Goal: Information Seeking & Learning: Understand process/instructions

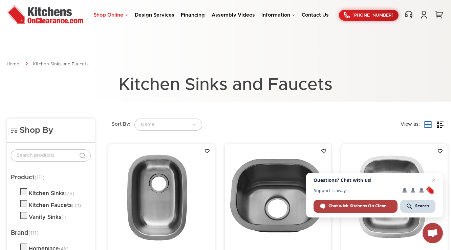
click at [118, 15] on link "Shop Online" at bounding box center [110, 15] width 35 height 5
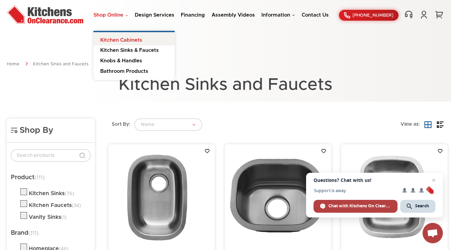
click at [119, 39] on link "Kitchen Cabinets" at bounding box center [133, 39] width 81 height 14
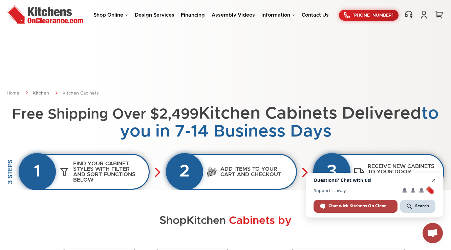
click at [437, 181] on span "Close chat" at bounding box center [433, 180] width 8 height 8
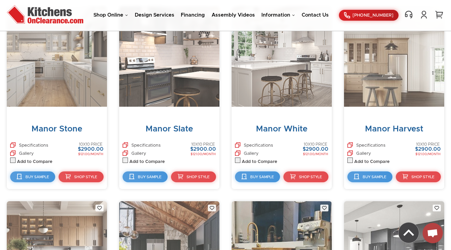
scroll to position [1467, 0]
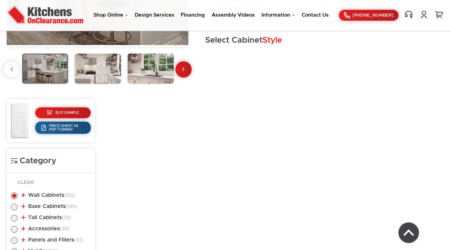
scroll to position [228, 0]
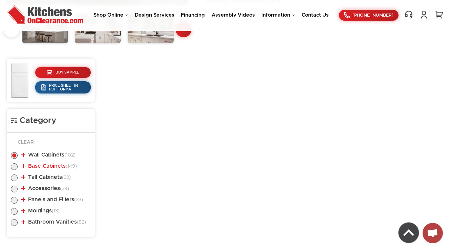
click at [49, 164] on link "Base Cabinets (149)" at bounding box center [48, 165] width 55 height 5
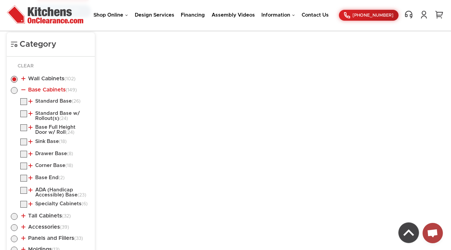
scroll to position [310, 0]
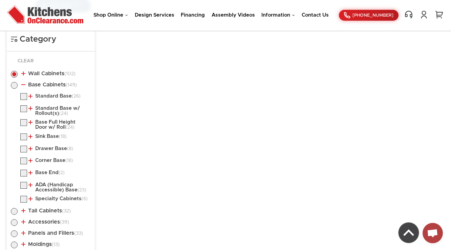
click at [51, 116] on ul "Standard Base (26) Single Door Base Double Door with Drawer(s) Base (8)" at bounding box center [51, 148] width 80 height 111
click at [53, 111] on link "Standard Base w/ Rollout(s) (24)" at bounding box center [58, 111] width 60 height 10
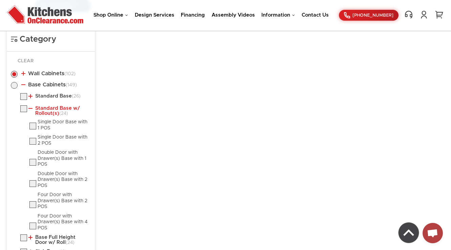
click at [53, 111] on link "Standard Base w/ Rollout(s) (24)" at bounding box center [58, 111] width 60 height 10
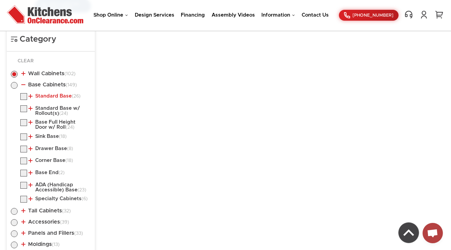
click at [57, 95] on link "Standard Base (26)" at bounding box center [54, 95] width 52 height 5
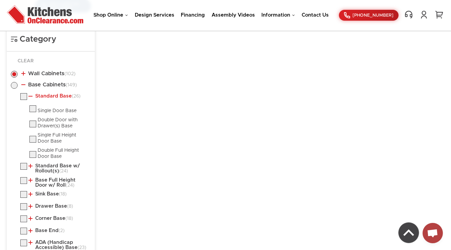
click at [57, 95] on link "Standard Base (26)" at bounding box center [54, 95] width 52 height 5
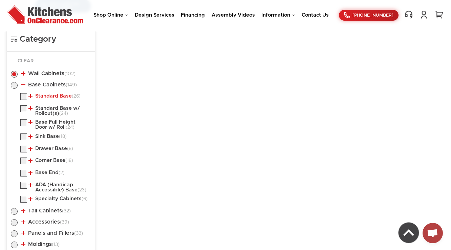
click at [57, 95] on link "Standard Base (26)" at bounding box center [54, 95] width 52 height 5
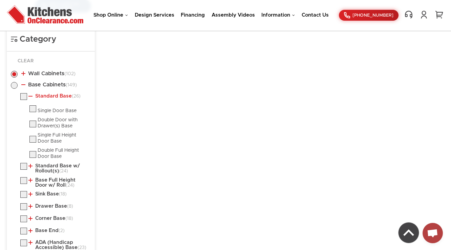
click at [57, 95] on link "Standard Base (26)" at bounding box center [54, 95] width 52 height 5
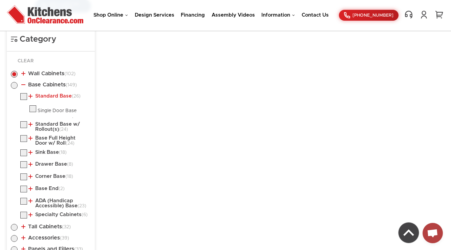
click at [57, 95] on link "Standard Base (26)" at bounding box center [54, 95] width 52 height 5
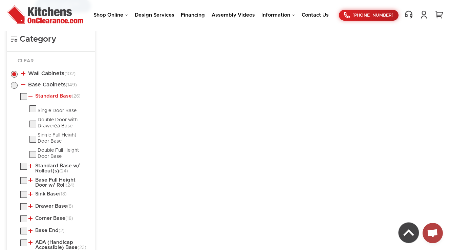
click at [57, 95] on link "Standard Base (26)" at bounding box center [54, 95] width 52 height 5
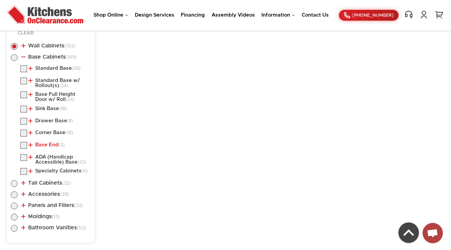
scroll to position [342, 0]
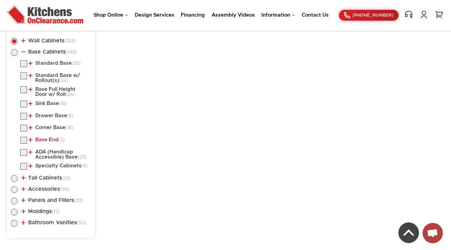
click at [52, 138] on link "Base End (2)" at bounding box center [46, 139] width 36 height 5
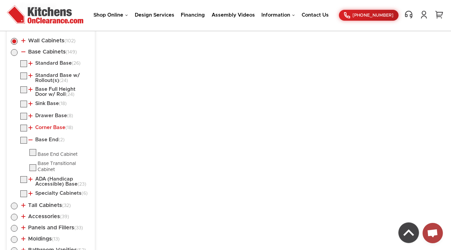
click at [56, 125] on link "Corner Base (18)" at bounding box center [50, 127] width 45 height 5
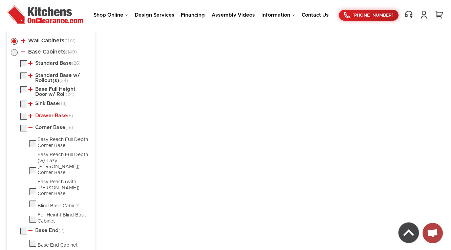
click at [56, 114] on link "Drawer Base (8)" at bounding box center [50, 115] width 45 height 5
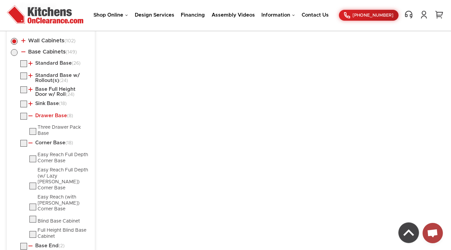
click at [56, 114] on link "Drawer Base (8)" at bounding box center [50, 115] width 45 height 5
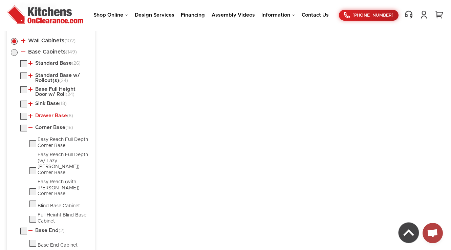
click at [56, 114] on link "Drawer Base (8)" at bounding box center [50, 115] width 45 height 5
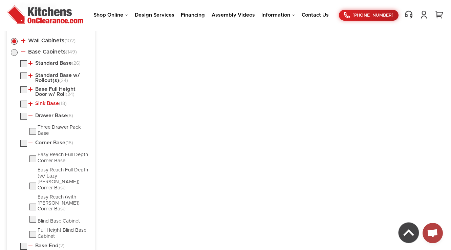
click at [55, 102] on link "Sink Base (18)" at bounding box center [47, 103] width 38 height 5
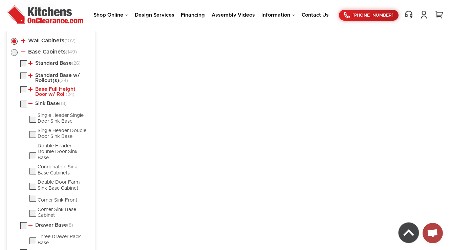
click at [54, 94] on link "Base Full Height Door w/ Roll (24)" at bounding box center [58, 92] width 60 height 10
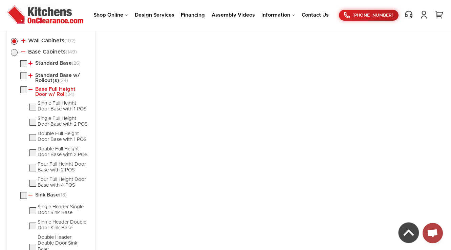
click at [54, 94] on link "Base Full Height Door w/ Roll (24)" at bounding box center [58, 92] width 60 height 10
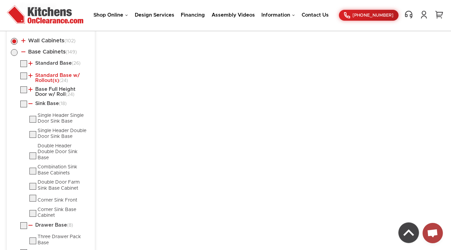
click at [53, 80] on link "Standard Base w/ Rollout(s) (24)" at bounding box center [58, 78] width 60 height 10
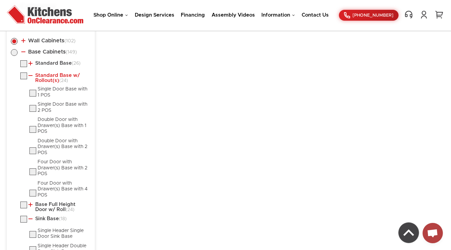
click at [53, 80] on link "Standard Base w/ Rollout(s) (24)" at bounding box center [58, 78] width 60 height 10
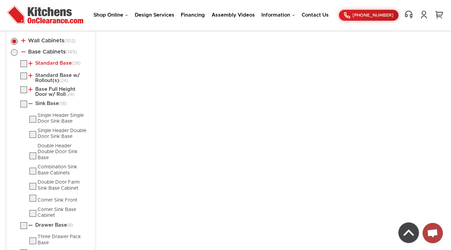
click at [60, 63] on link "Standard Base (26)" at bounding box center [54, 63] width 52 height 5
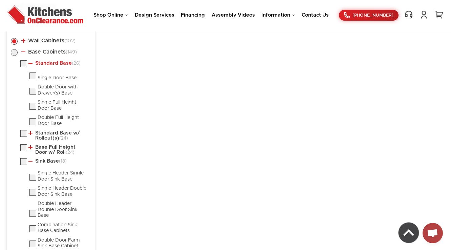
click at [60, 63] on link "Standard Base (26)" at bounding box center [54, 63] width 52 height 5
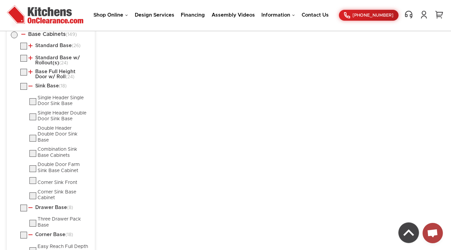
scroll to position [369, 0]
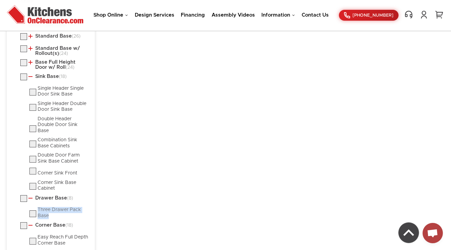
drag, startPoint x: 55, startPoint y: 212, endPoint x: 39, endPoint y: 205, distance: 18.5
click at [39, 207] on div "Three Drawer Pack Base" at bounding box center [63, 213] width 50 height 12
copy div "Three Drawer Pack Base"
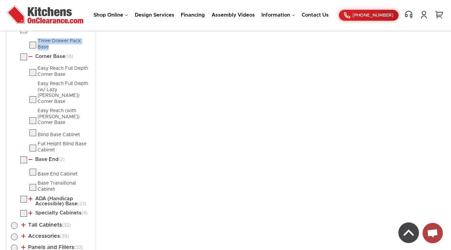
scroll to position [578, 0]
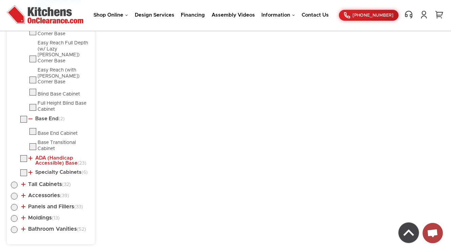
click at [65, 156] on link "ADA (Handicap Accessible) Base (23)" at bounding box center [58, 160] width 60 height 10
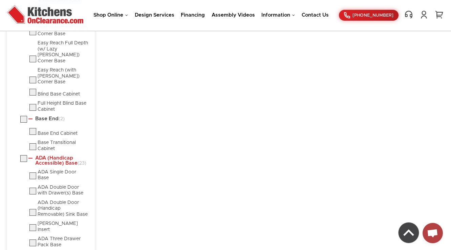
click at [65, 156] on link "ADA (Handicap Accessible) Base (23)" at bounding box center [58, 160] width 60 height 10
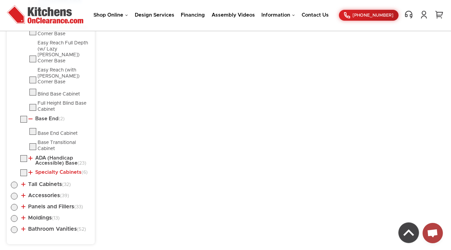
click at [61, 169] on link "Specialty Cabinets (6)" at bounding box center [57, 171] width 59 height 5
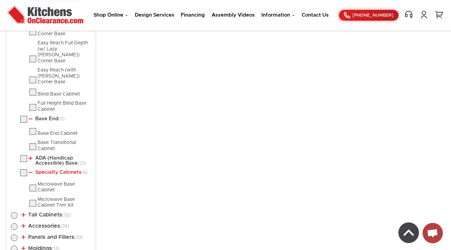
click at [61, 169] on link "Specialty Cabinets (6)" at bounding box center [57, 171] width 59 height 5
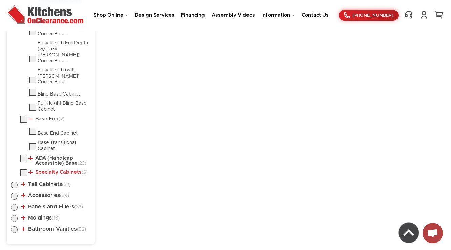
click at [63, 169] on link "Specialty Cabinets (6)" at bounding box center [57, 171] width 59 height 5
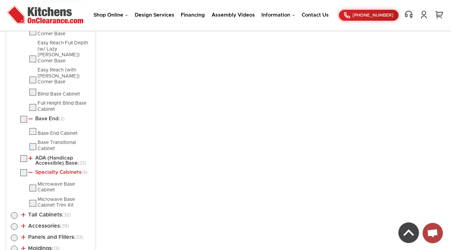
click at [63, 169] on link "Specialty Cabinets (6)" at bounding box center [57, 171] width 59 height 5
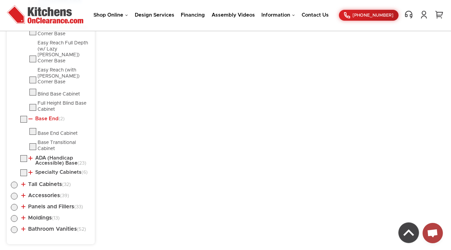
click at [42, 116] on link "Base End (2)" at bounding box center [46, 118] width 36 height 5
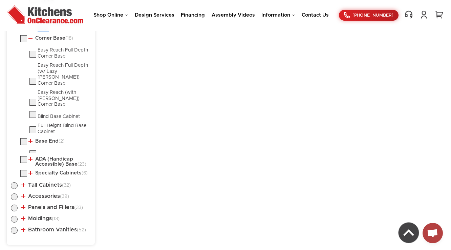
scroll to position [551, 0]
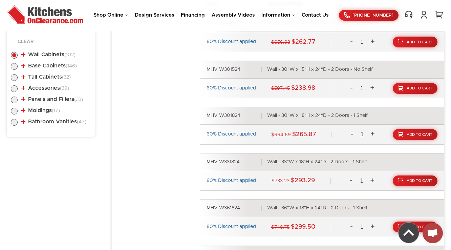
scroll to position [364, 0]
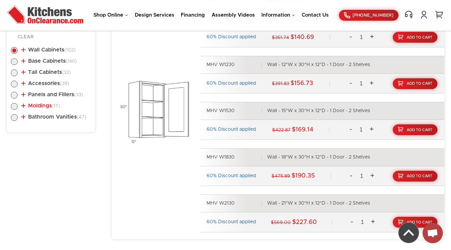
click at [48, 106] on link "Moldings (17)" at bounding box center [40, 105] width 39 height 5
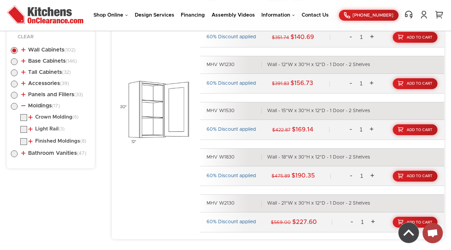
scroll to position [391, 0]
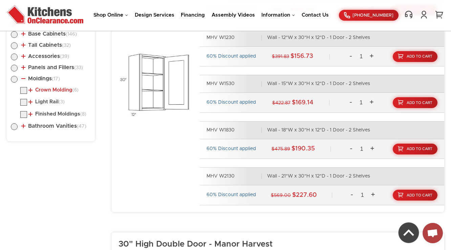
click at [54, 89] on link "Crown Molding (6)" at bounding box center [53, 89] width 50 height 5
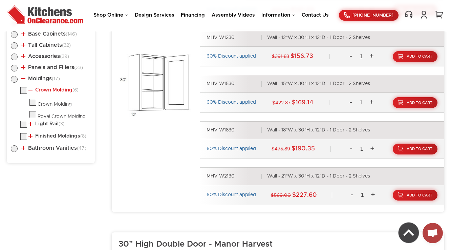
click at [54, 89] on link "Crown Molding (6)" at bounding box center [53, 89] width 50 height 5
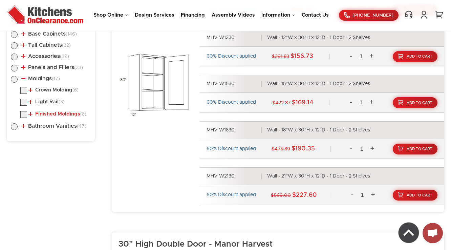
click at [38, 112] on link "Finished Moldings (8)" at bounding box center [57, 113] width 58 height 5
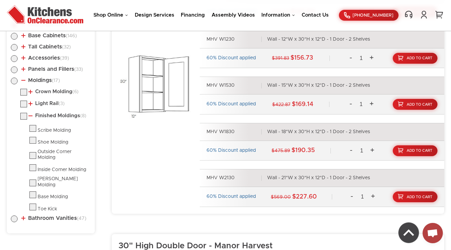
scroll to position [364, 0]
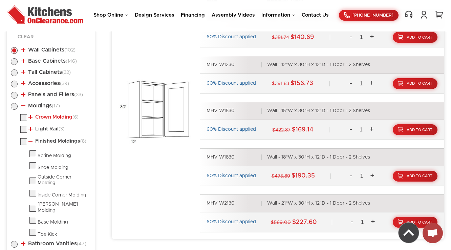
click at [54, 118] on link "Crown Molding (6)" at bounding box center [53, 116] width 50 height 5
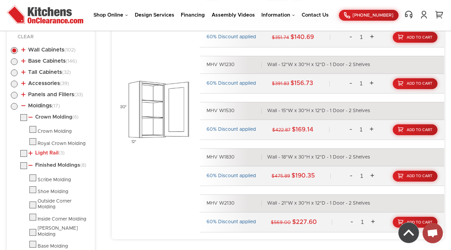
click at [49, 150] on link "Light Rail (3)" at bounding box center [46, 152] width 36 height 5
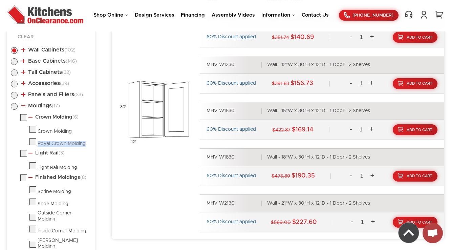
drag, startPoint x: 88, startPoint y: 142, endPoint x: 38, endPoint y: 140, distance: 50.4
click at [38, 140] on li "Royal Crown Molding" at bounding box center [59, 142] width 61 height 9
copy div "Royal Crown Molding"
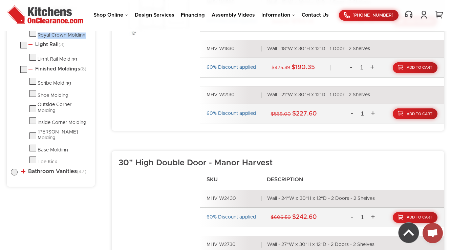
scroll to position [391, 0]
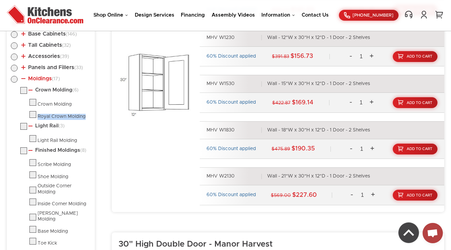
click at [46, 80] on link "Moldings (17)" at bounding box center [40, 78] width 39 height 5
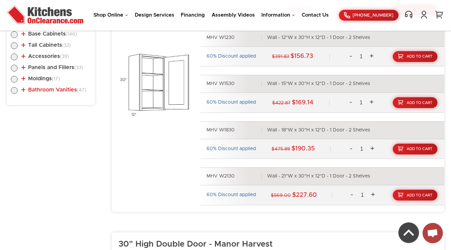
click at [60, 88] on link "Bathroom Vanities (47)" at bounding box center [53, 89] width 65 height 5
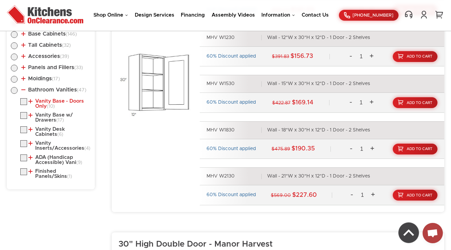
click at [57, 103] on link "Vanity Base - Doors Only (10)" at bounding box center [58, 103] width 60 height 10
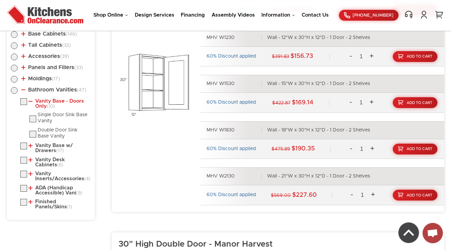
click at [57, 103] on link "Vanity Base - Doors Only (10)" at bounding box center [58, 103] width 60 height 10
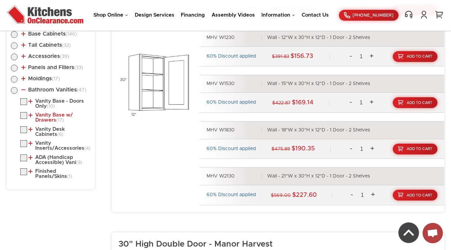
click at [59, 118] on span "(17)" at bounding box center [60, 120] width 8 height 5
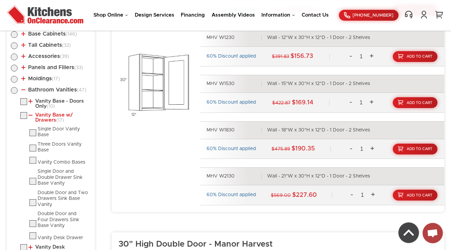
click at [59, 118] on span "(17)" at bounding box center [60, 120] width 8 height 5
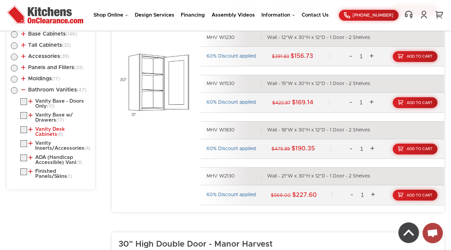
click at [57, 133] on link "Vanity Desk Cabinets (6)" at bounding box center [58, 132] width 60 height 10
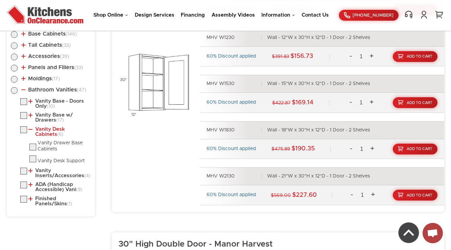
click at [57, 133] on link "Vanity Desk Cabinets (6)" at bounding box center [58, 132] width 60 height 10
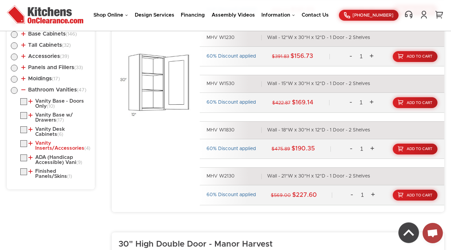
click at [55, 142] on link "Vanity Inserts/Accessories (4)" at bounding box center [58, 145] width 60 height 10
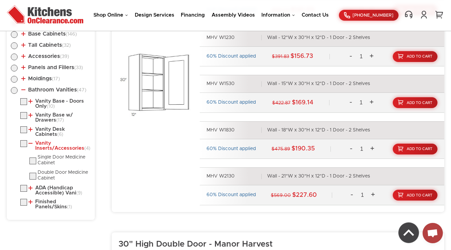
click at [55, 142] on link "Vanity Inserts/Accessories (4)" at bounding box center [58, 145] width 60 height 10
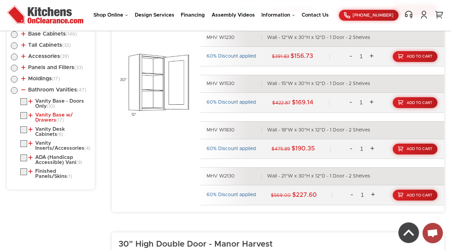
click at [54, 118] on link "Vanity Base w/ Drawers (17)" at bounding box center [58, 117] width 60 height 10
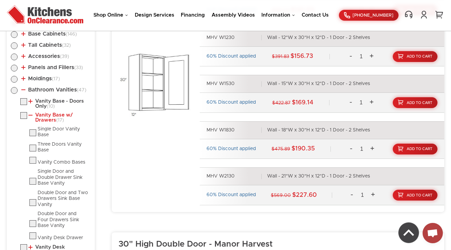
click at [54, 118] on link "Vanity Base w/ Drawers (17)" at bounding box center [58, 117] width 60 height 10
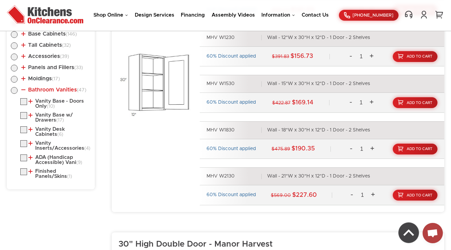
click at [50, 89] on link "Bathroom Vanities (47)" at bounding box center [53, 89] width 65 height 5
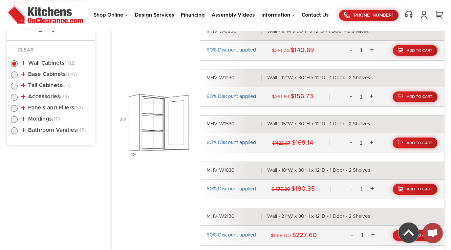
scroll to position [337, 0]
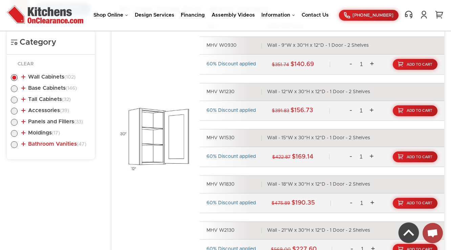
click at [56, 142] on link "Bathroom Vanities (47)" at bounding box center [53, 143] width 65 height 5
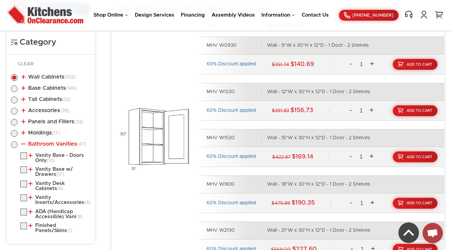
click at [56, 142] on link "Bathroom Vanities (47)" at bounding box center [53, 143] width 65 height 5
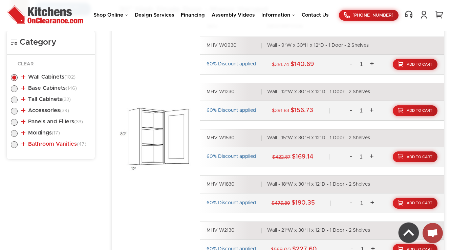
click at [56, 142] on link "Bathroom Vanities (47)" at bounding box center [53, 143] width 65 height 5
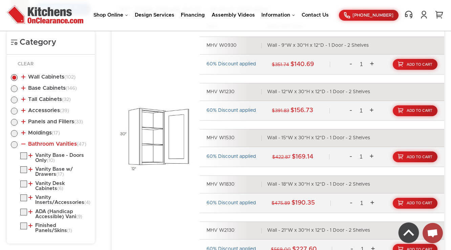
click at [56, 142] on link "Bathroom Vanities (47)" at bounding box center [53, 143] width 65 height 5
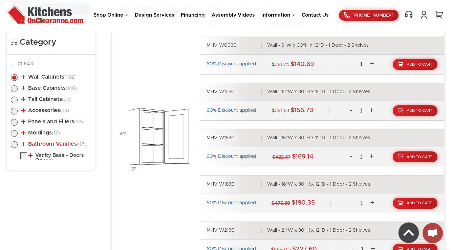
click at [56, 142] on link "Bathroom Vanities (47)" at bounding box center [53, 143] width 65 height 5
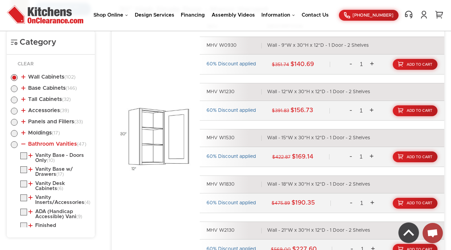
click at [56, 142] on link "Bathroom Vanities (47)" at bounding box center [53, 143] width 65 height 5
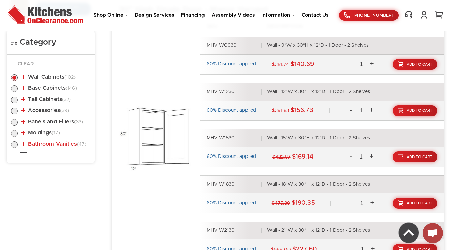
click at [56, 142] on link "Bathroom Vanities (47)" at bounding box center [53, 143] width 65 height 5
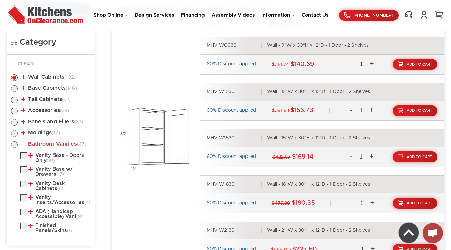
click at [56, 142] on link "Bathroom Vanities (47)" at bounding box center [53, 143] width 65 height 5
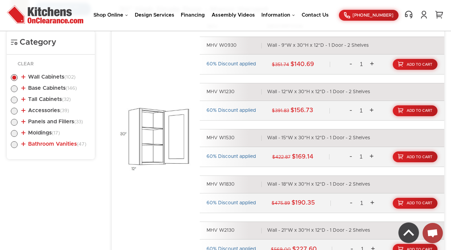
click at [56, 142] on link "Bathroom Vanities (47)" at bounding box center [53, 143] width 65 height 5
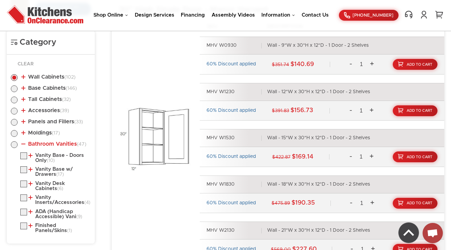
click at [56, 142] on link "Bathroom Vanities (47)" at bounding box center [53, 143] width 65 height 5
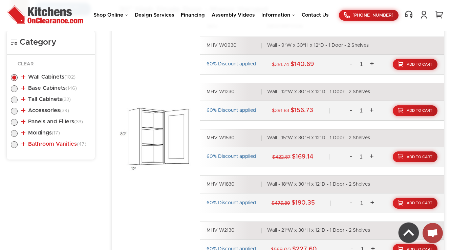
click at [56, 142] on link "Bathroom Vanities (47)" at bounding box center [53, 143] width 65 height 5
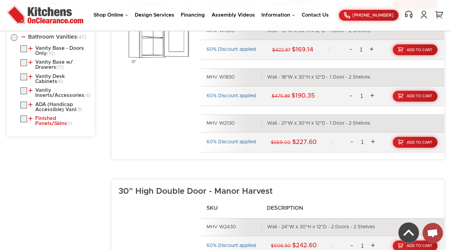
scroll to position [445, 0]
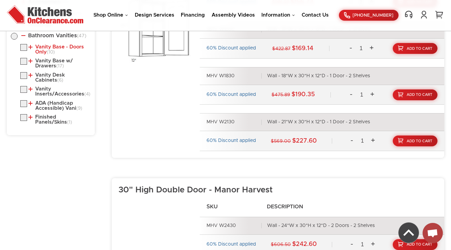
click at [60, 45] on link "Vanity Base - Doors Only (10)" at bounding box center [58, 49] width 60 height 10
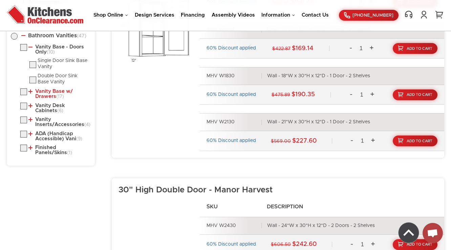
click at [48, 96] on link "Vanity Base w/ Drawers (17)" at bounding box center [58, 94] width 60 height 10
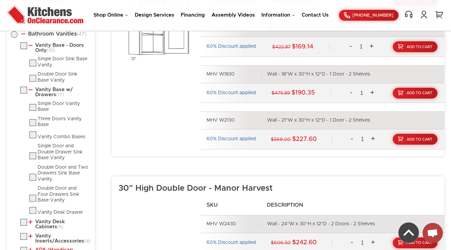
scroll to position [553, 0]
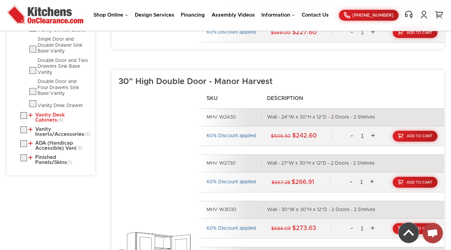
click at [53, 114] on link "Vanity Desk Cabinets (6)" at bounding box center [58, 117] width 60 height 10
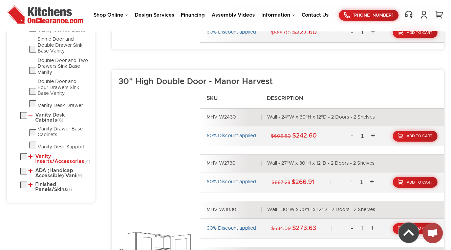
click at [50, 158] on link "Vanity Inserts/Accessories (4)" at bounding box center [58, 159] width 60 height 10
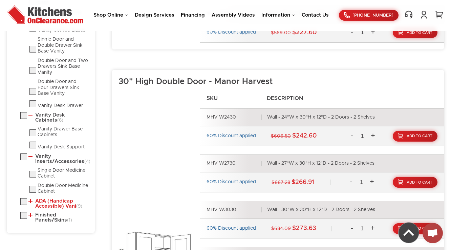
click at [59, 204] on link "ADA (Handicap Accessible) Vani (9)" at bounding box center [58, 203] width 60 height 10
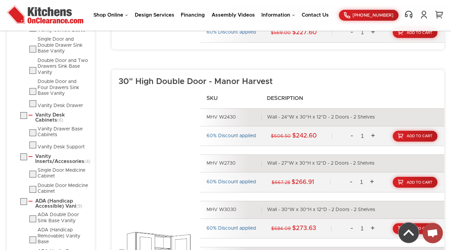
scroll to position [688, 0]
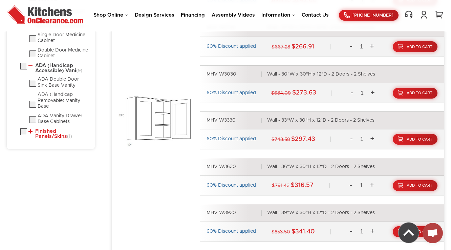
click at [43, 139] on link "Finished Panels/Skins (1)" at bounding box center [58, 134] width 60 height 10
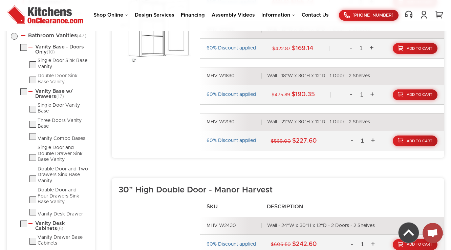
scroll to position [431, 0]
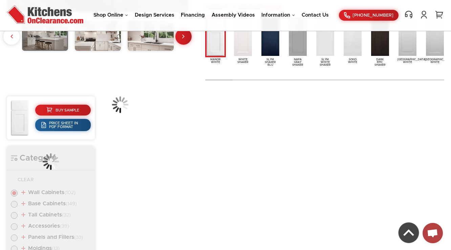
scroll to position [258, 0]
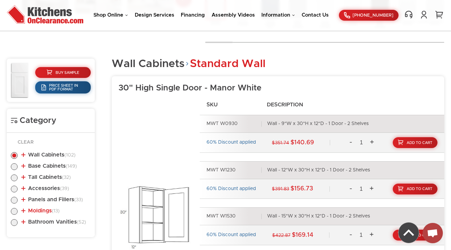
click at [47, 211] on link "Moldings (13)" at bounding box center [40, 210] width 38 height 5
click at [45, 209] on link "Moldings (13)" at bounding box center [40, 210] width 38 height 5
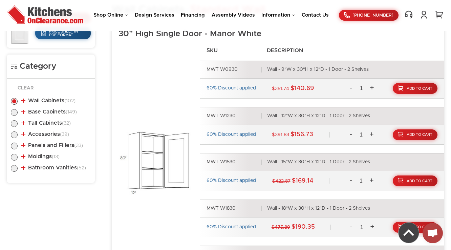
scroll to position [340, 0]
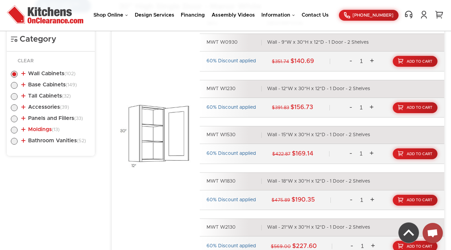
click at [53, 131] on span "(13)" at bounding box center [56, 129] width 8 height 5
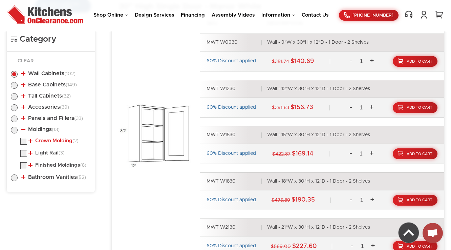
click at [42, 139] on link "Crown Molding (2)" at bounding box center [53, 140] width 50 height 5
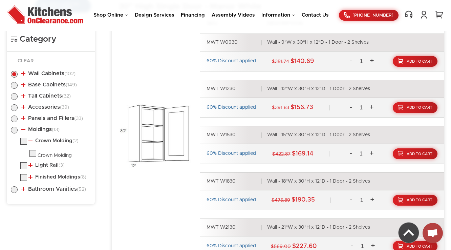
scroll to position [367, 0]
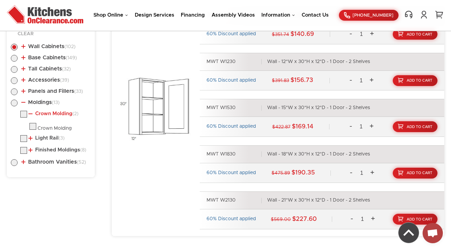
click at [47, 114] on link "Crown Molding (2)" at bounding box center [53, 113] width 50 height 5
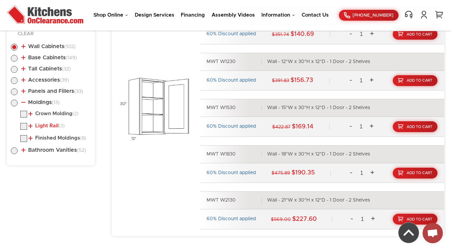
click at [45, 124] on link "Light Rail (3)" at bounding box center [46, 125] width 36 height 5
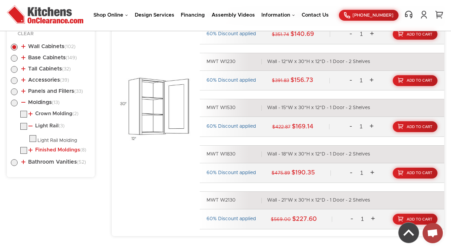
click at [45, 147] on link "Finished Moldings (8)" at bounding box center [57, 149] width 58 height 5
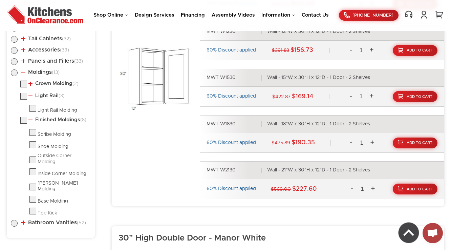
scroll to position [394, 0]
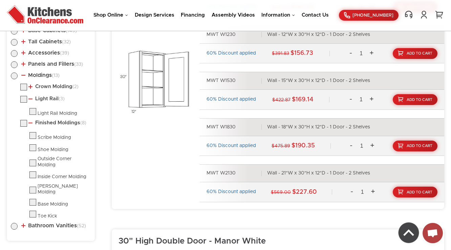
click at [48, 94] on ul "Crown Molding (2) Crown Molding Light Rail (3) (8)" at bounding box center [51, 151] width 80 height 135
click at [50, 85] on link "Crown Molding (2)" at bounding box center [53, 86] width 50 height 5
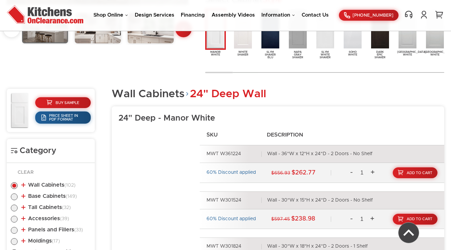
scroll to position [391, 0]
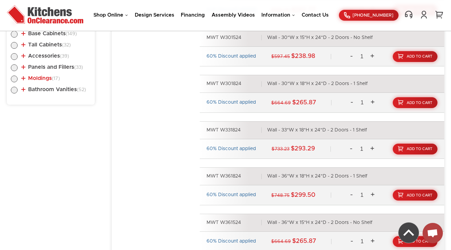
click at [50, 77] on link "Moldings (17)" at bounding box center [40, 77] width 39 height 5
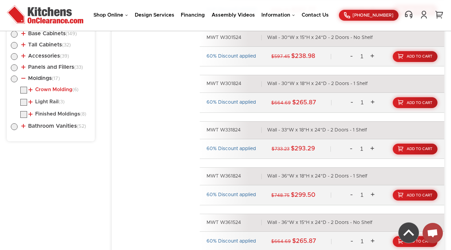
click at [49, 88] on link "Crown Molding (6)" at bounding box center [53, 89] width 50 height 5
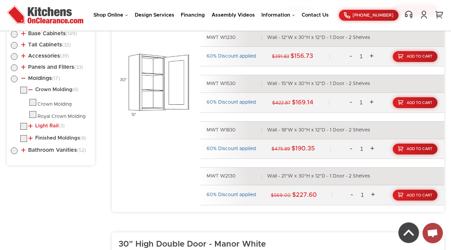
click at [49, 125] on link "Light Rail (3)" at bounding box center [46, 125] width 36 height 5
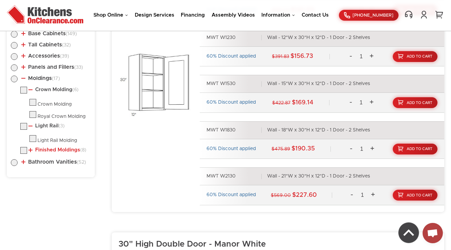
click at [50, 148] on link "Finished Moldings (8)" at bounding box center [57, 149] width 58 height 5
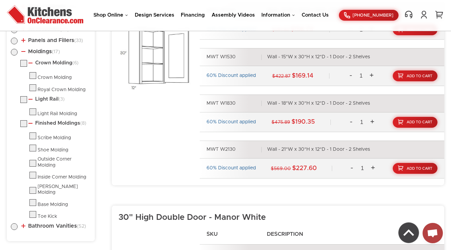
scroll to position [418, 0]
click at [35, 53] on link "Moldings (17)" at bounding box center [40, 50] width 39 height 5
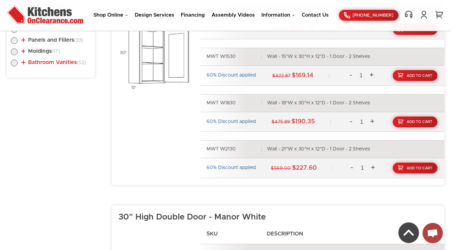
click at [45, 62] on link "Bathroom Vanities (52)" at bounding box center [53, 62] width 65 height 5
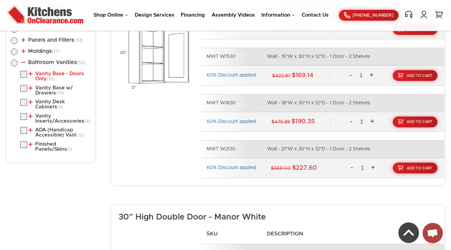
click at [45, 78] on link "Vanity Base - Doors Only (10)" at bounding box center [58, 76] width 60 height 10
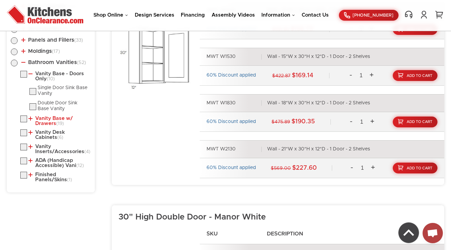
click at [49, 118] on link "Vanity Base w/ Drawers (19)" at bounding box center [58, 121] width 60 height 10
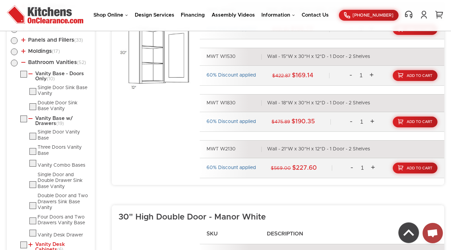
scroll to position [499, 0]
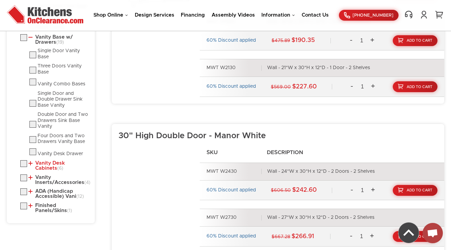
click at [47, 163] on link "Vanity Desk Cabinets (6)" at bounding box center [58, 165] width 60 height 10
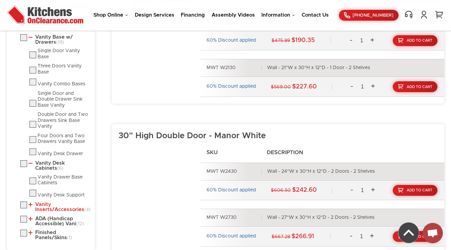
click at [47, 208] on link "Vanity Inserts/Accessories (4)" at bounding box center [58, 207] width 60 height 10
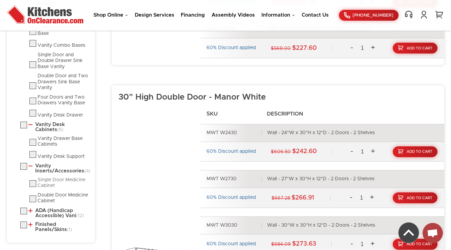
scroll to position [580, 0]
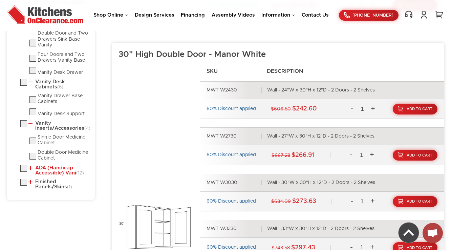
click at [52, 175] on link "ADA (Handicap Accessible) Vani (12)" at bounding box center [58, 170] width 60 height 10
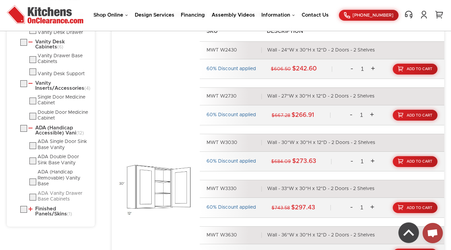
scroll to position [661, 0]
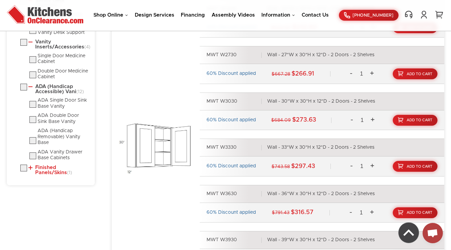
click at [51, 172] on link "Finished Panels/Skins (1)" at bounding box center [58, 170] width 60 height 10
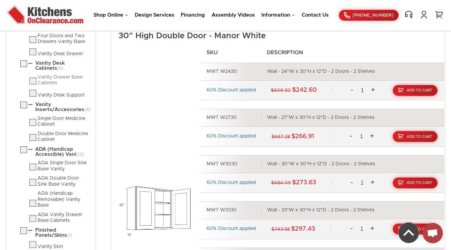
scroll to position [518, 0]
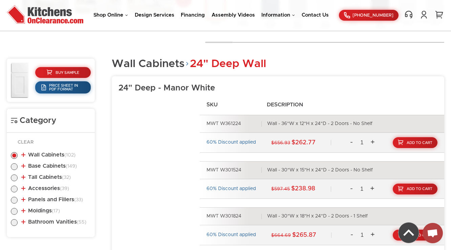
scroll to position [367, 0]
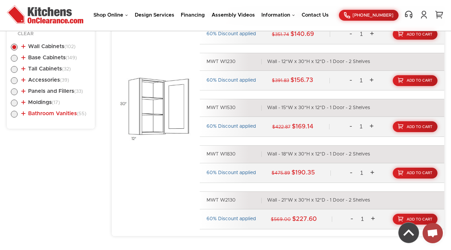
click at [35, 111] on link "Bathroom Vanities (55)" at bounding box center [53, 113] width 65 height 5
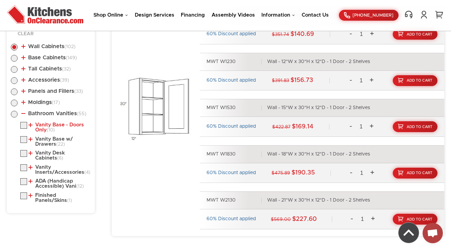
click at [38, 128] on link "Vanity Base - Doors Only (10)" at bounding box center [58, 127] width 60 height 10
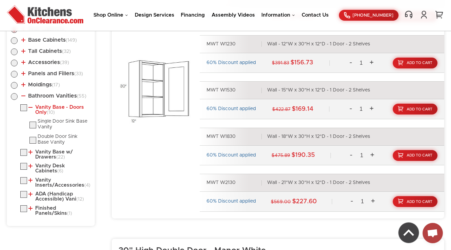
scroll to position [394, 0]
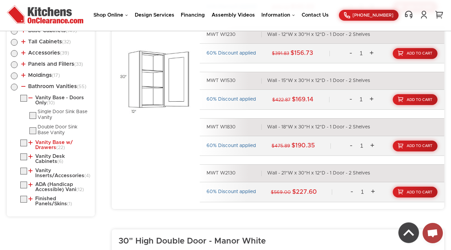
click at [44, 143] on link "Vanity Base w/ Drawers (22)" at bounding box center [58, 145] width 60 height 10
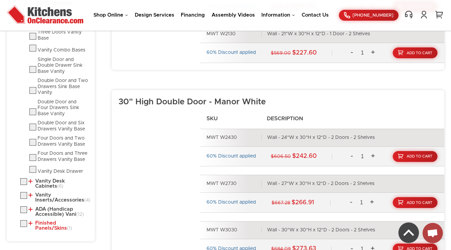
scroll to position [583, 0]
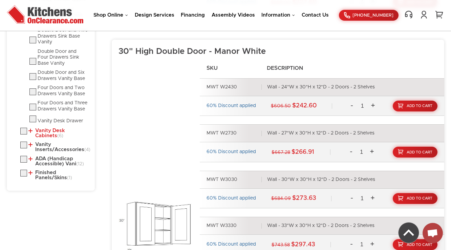
click at [50, 129] on link "Vanity Desk Cabinets (6)" at bounding box center [58, 133] width 60 height 10
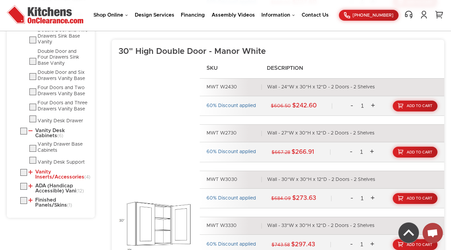
click at [47, 176] on link "Vanity Inserts/Accessories (4)" at bounding box center [58, 174] width 60 height 10
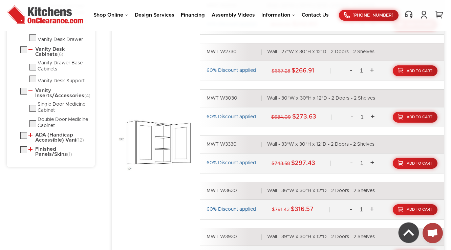
scroll to position [664, 0]
click at [41, 141] on link "ADA (Handicap Accessible) Vani (12)" at bounding box center [58, 137] width 60 height 10
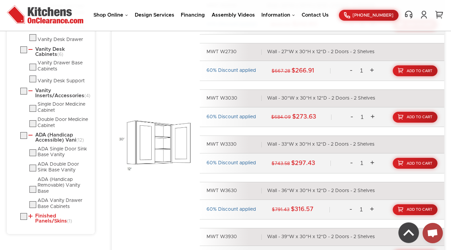
click at [39, 222] on link "Finished Panels/Skins (1)" at bounding box center [58, 218] width 60 height 10
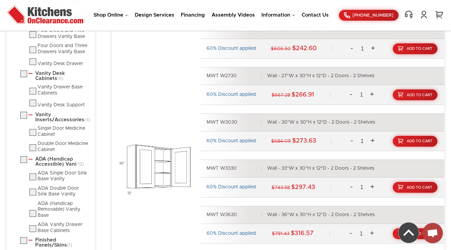
scroll to position [637, 0]
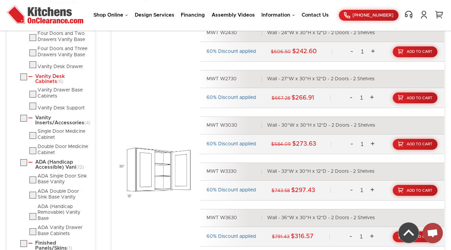
click at [48, 74] on link "Vanity Desk Cabinets (6)" at bounding box center [58, 79] width 60 height 10
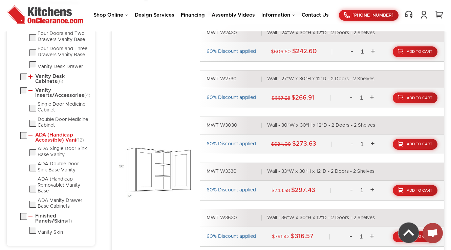
click at [52, 142] on link "ADA (Handicap Accessible) Vani (12)" at bounding box center [58, 137] width 60 height 10
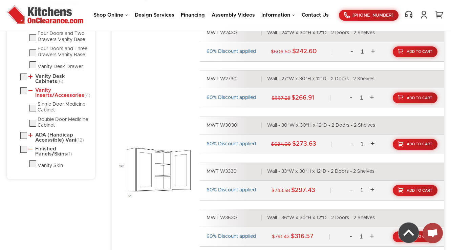
click at [57, 94] on link "Vanity Inserts/Accessories (4)" at bounding box center [58, 93] width 60 height 10
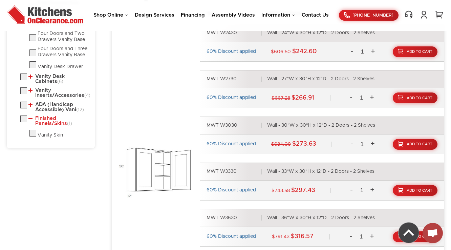
click at [49, 125] on link "Finished Panels/Skins (1)" at bounding box center [58, 121] width 60 height 10
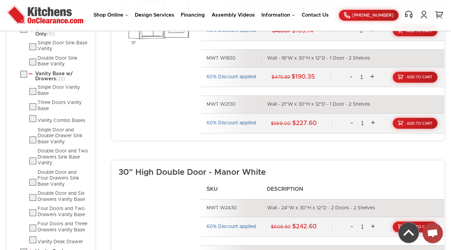
scroll to position [448, 0]
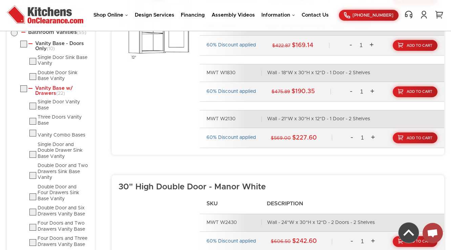
click at [58, 87] on link "Vanity Base w/ Drawers (22)" at bounding box center [58, 91] width 60 height 10
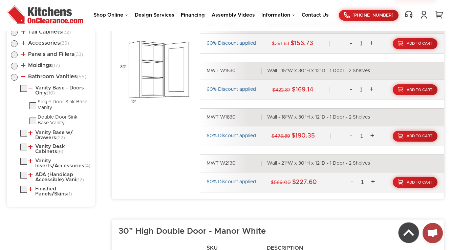
scroll to position [367, 0]
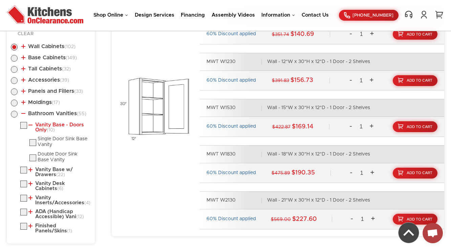
click at [43, 127] on link "Vanity Base - Doors Only (10)" at bounding box center [58, 127] width 60 height 10
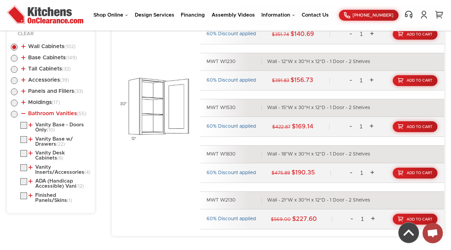
click at [33, 113] on link "Bathroom Vanities (55)" at bounding box center [53, 113] width 65 height 5
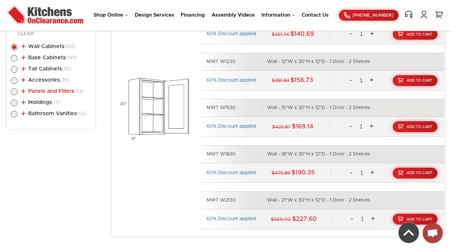
click at [44, 93] on link "Panels and Fillers (33)" at bounding box center [52, 90] width 62 height 5
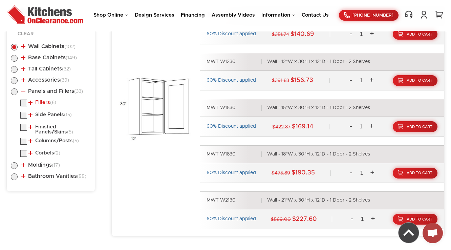
click at [42, 102] on link "Fillers (6)" at bounding box center [42, 102] width 28 height 5
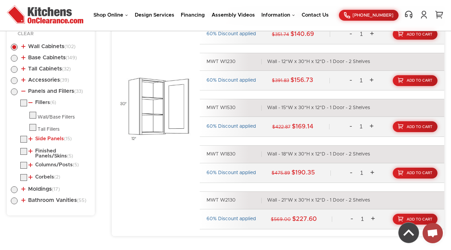
click at [39, 136] on link "Side Panels (15)" at bounding box center [49, 138] width 43 height 5
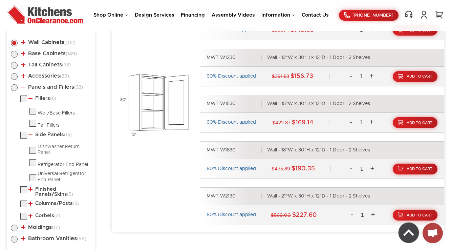
scroll to position [394, 0]
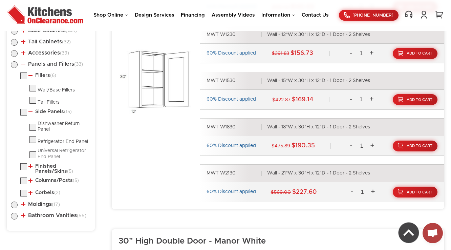
drag, startPoint x: 45, startPoint y: 166, endPoint x: 48, endPoint y: 159, distance: 7.8
click at [45, 166] on link "Finished Panels/Skins (5)" at bounding box center [58, 168] width 60 height 10
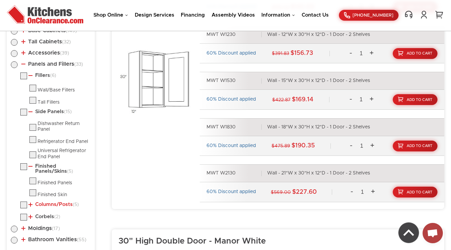
scroll to position [448, 0]
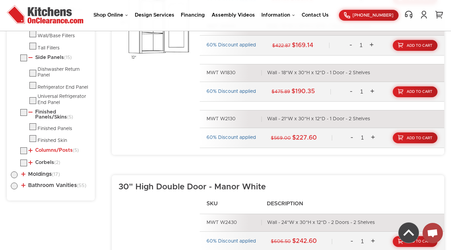
click at [47, 148] on link "Columns/Posts (5)" at bounding box center [53, 149] width 50 height 5
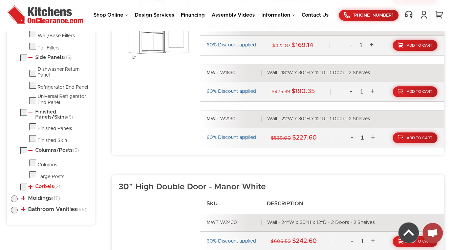
click at [46, 187] on link "Corbels (2)" at bounding box center [44, 186] width 32 height 5
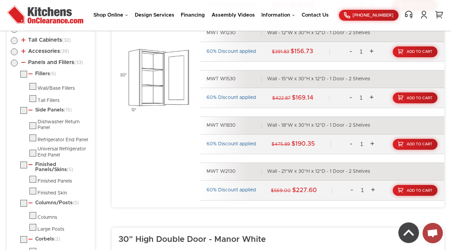
scroll to position [394, 0]
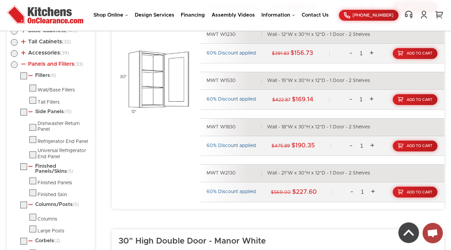
click at [38, 65] on link "Panels and Fillers (33)" at bounding box center [52, 63] width 62 height 5
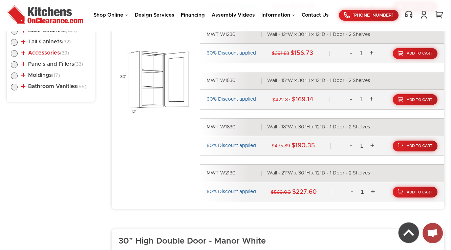
click at [42, 53] on link "Accessories (39)" at bounding box center [45, 52] width 48 height 5
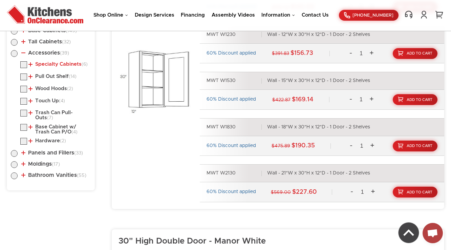
click at [47, 64] on link "Specialty Cabinets (6)" at bounding box center [57, 64] width 59 height 5
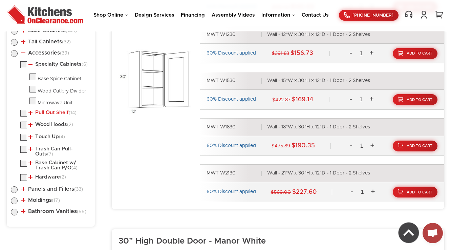
click at [48, 112] on link "Pull Out Shelf (14)" at bounding box center [52, 112] width 48 height 5
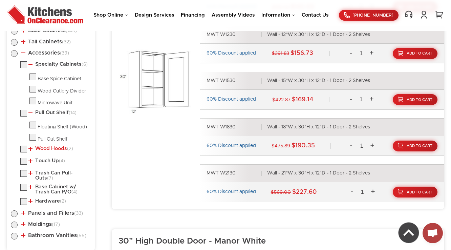
click at [46, 150] on link "Wood Hoods (2)" at bounding box center [50, 148] width 45 height 5
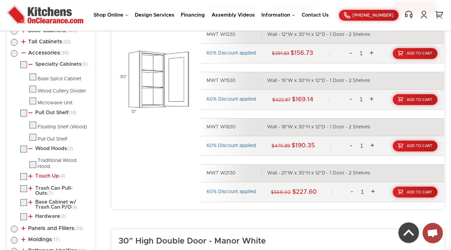
click at [45, 178] on link "Touch Up (4)" at bounding box center [46, 175] width 37 height 5
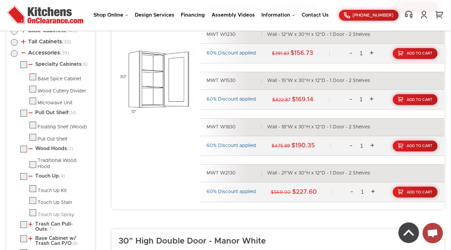
scroll to position [448, 0]
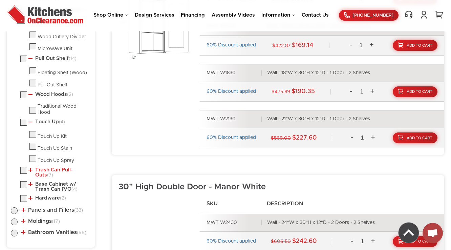
click at [43, 171] on link "Trash Can Pull-Outs (7)" at bounding box center [58, 172] width 60 height 10
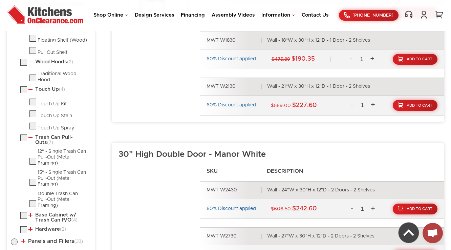
scroll to position [502, 0]
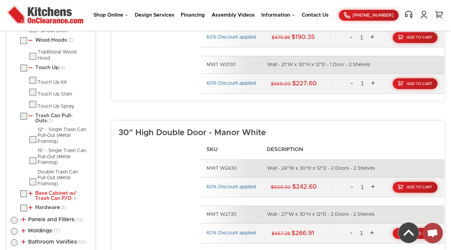
click at [46, 192] on link "Base Cabinet w/ Trash Can P/O (4)" at bounding box center [58, 195] width 60 height 10
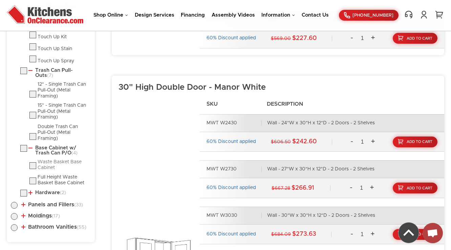
scroll to position [556, 0]
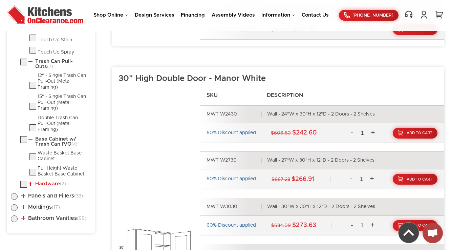
click at [47, 183] on link "Hardware (2)" at bounding box center [47, 183] width 38 height 5
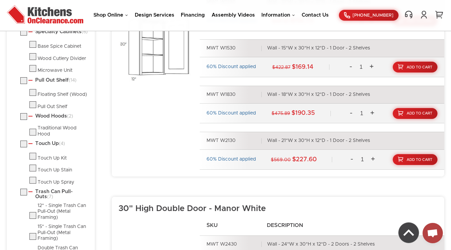
scroll to position [394, 0]
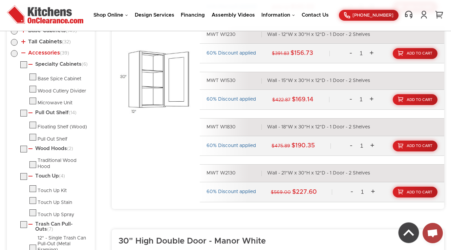
click at [41, 54] on link "Accessories (39)" at bounding box center [45, 52] width 48 height 5
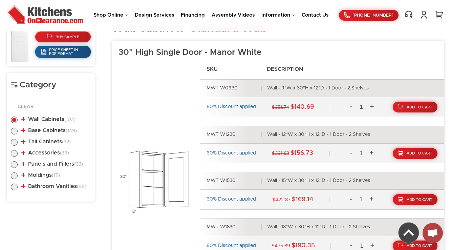
scroll to position [285, 0]
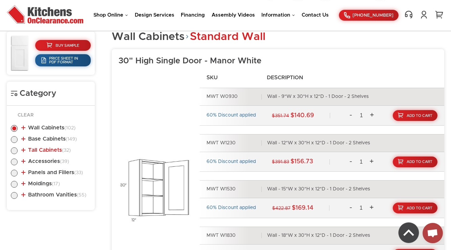
click at [57, 148] on link "Tall Cabinets (32)" at bounding box center [45, 149] width 49 height 5
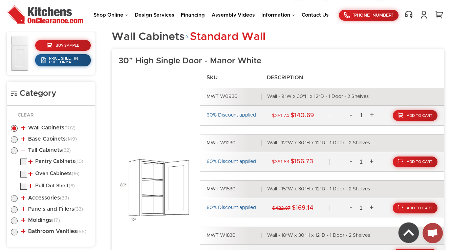
click at [56, 157] on li "Tall Cabinets (32) Pantry Cabinets (10) Pantry Cabinet Single Door (16) (6)" at bounding box center [51, 169] width 80 height 44
click at [56, 159] on link "Pantry Cabinets (10)" at bounding box center [55, 161] width 55 height 5
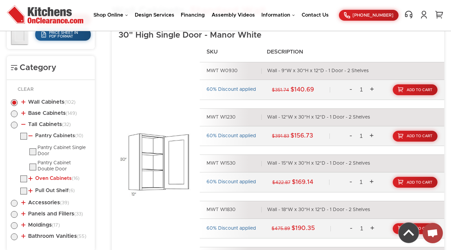
scroll to position [340, 0]
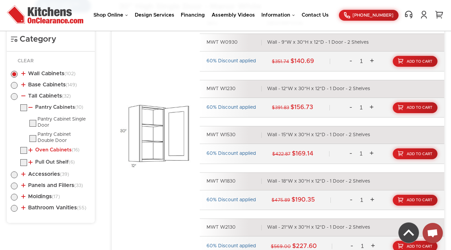
click at [50, 149] on link "Oven Cabinets (16)" at bounding box center [53, 149] width 51 height 5
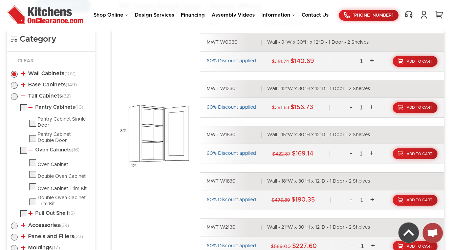
click at [43, 208] on ul "Pantry Cabinets (10) Pantry Cabinet Single Door Pantry Cabinet Double Door (16)" at bounding box center [51, 161] width 80 height 115
click at [42, 213] on link "Pull Out Shelf (6)" at bounding box center [51, 212] width 46 height 5
click at [43, 214] on li "Pull Out Shelf (6) Pull Out Shelves - for Pantries" at bounding box center [55, 222] width 70 height 24
click at [47, 212] on link "Pull Out Shelf (6)" at bounding box center [51, 212] width 46 height 5
click at [45, 143] on ul "Pantry Cabinets (10) Pantry Cabinet Single Door Pantry Cabinet Double Door (16)" at bounding box center [51, 161] width 80 height 115
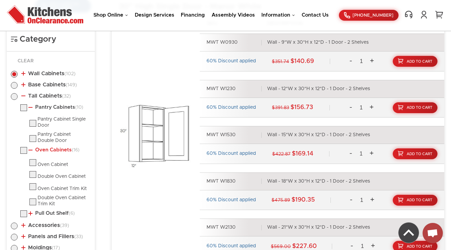
click at [46, 150] on link "Oven Cabinets (16)" at bounding box center [53, 149] width 51 height 5
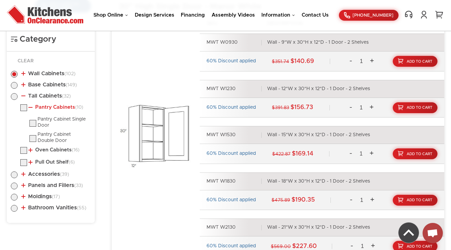
click at [49, 105] on link "Pantry Cabinets (10)" at bounding box center [55, 107] width 55 height 5
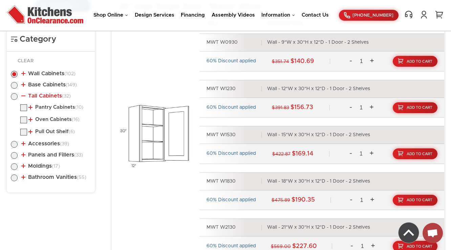
click at [49, 96] on link "Tall Cabinets (32)" at bounding box center [45, 95] width 49 height 5
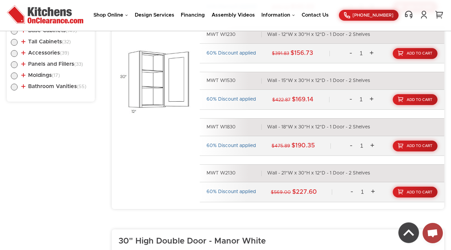
click at [405, 229] on img at bounding box center [408, 232] width 20 height 20
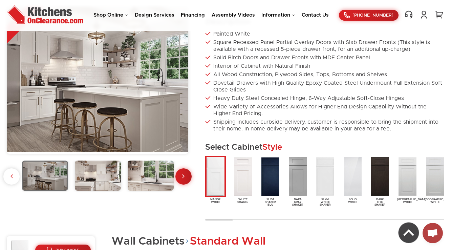
scroll to position [108, 0]
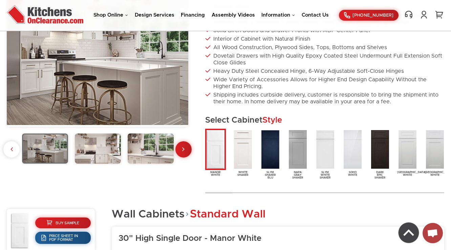
click at [408, 233] on img at bounding box center [408, 232] width 20 height 20
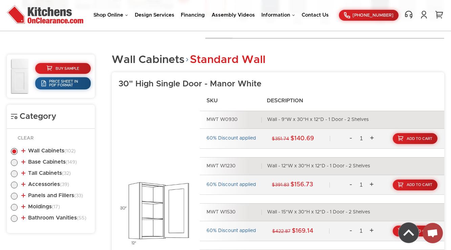
scroll to position [344, 0]
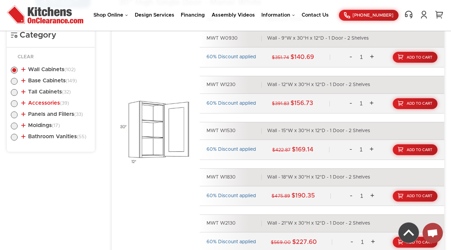
click at [43, 105] on link "Accessories (39)" at bounding box center [45, 102] width 48 height 5
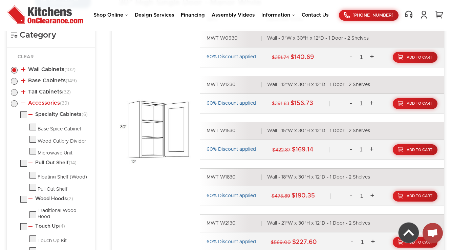
click at [40, 103] on link "Accessories (39)" at bounding box center [45, 102] width 48 height 5
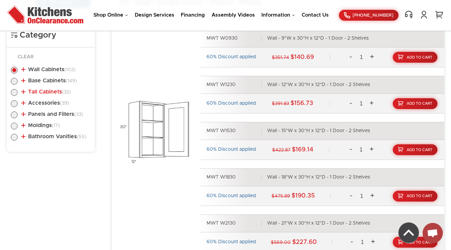
click at [42, 92] on link "Tall Cabinets (32)" at bounding box center [45, 91] width 49 height 5
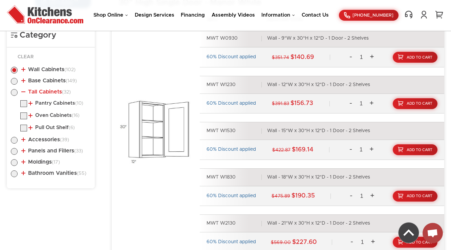
click at [42, 92] on link "Tall Cabinets (32)" at bounding box center [45, 91] width 49 height 5
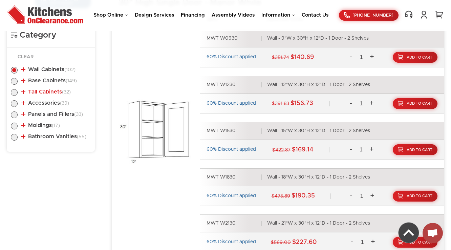
click at [42, 92] on link "Tall Cabinets (32)" at bounding box center [45, 91] width 49 height 5
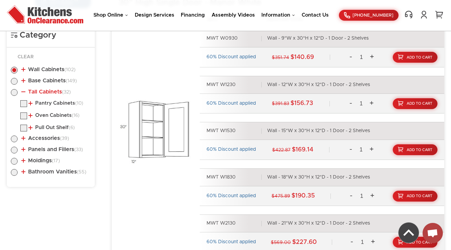
click at [42, 92] on link "Tall Cabinets (32)" at bounding box center [45, 91] width 49 height 5
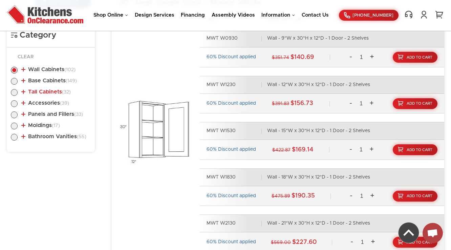
click at [46, 92] on link "Tall Cabinets (32)" at bounding box center [45, 91] width 49 height 5
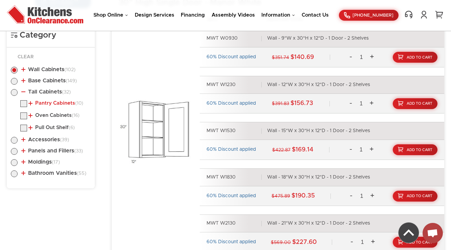
click at [44, 101] on link "Pantry Cabinets (10)" at bounding box center [55, 102] width 55 height 5
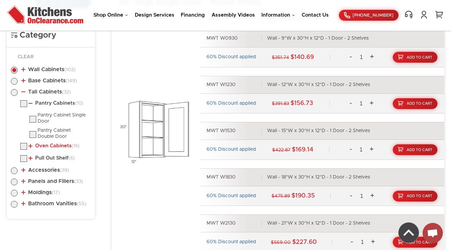
click at [46, 145] on link "Oven Cabinets (16)" at bounding box center [53, 145] width 51 height 5
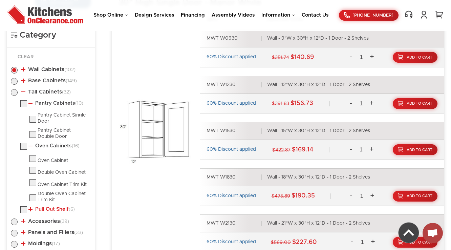
click at [41, 206] on link "Pull Out Shelf (6)" at bounding box center [51, 208] width 46 height 5
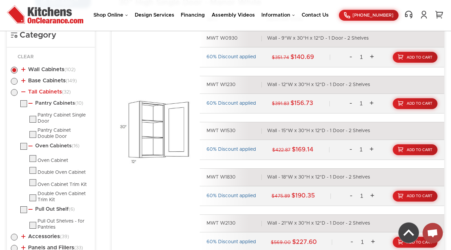
click at [49, 90] on link "Tall Cabinets (32)" at bounding box center [45, 91] width 49 height 5
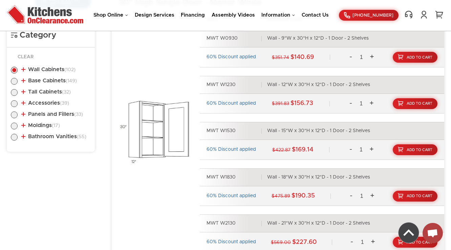
click at [49, 84] on li "Base Cabinets (149) Standard Base (26) Single Door Base" at bounding box center [51, 82] width 80 height 8
click at [49, 82] on link "Base Cabinets (149)" at bounding box center [48, 80] width 55 height 5
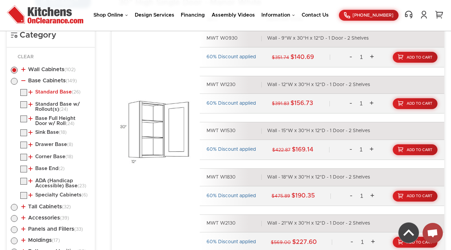
click at [47, 93] on link "Standard Base (26)" at bounding box center [54, 91] width 52 height 5
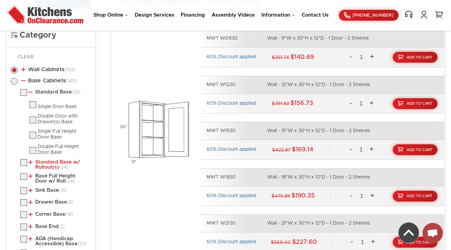
click at [45, 161] on link "Standard Base w/ Rollout(s) (24)" at bounding box center [58, 164] width 60 height 10
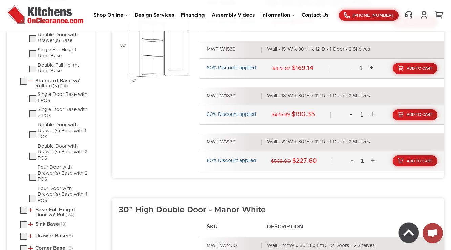
scroll to position [533, 0]
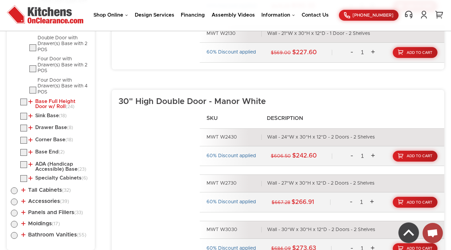
click at [46, 102] on link "Base Full Height Door w/ Roll (24)" at bounding box center [58, 104] width 60 height 10
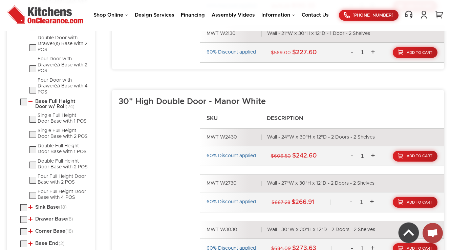
scroll to position [641, 0]
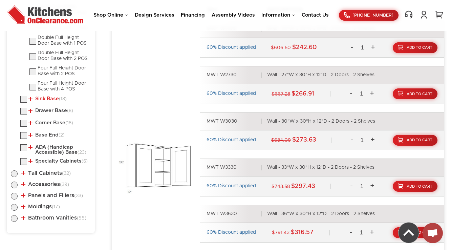
click at [45, 96] on link "Sink Base (18)" at bounding box center [47, 98] width 38 height 5
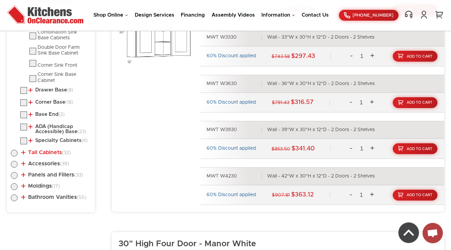
scroll to position [777, 0]
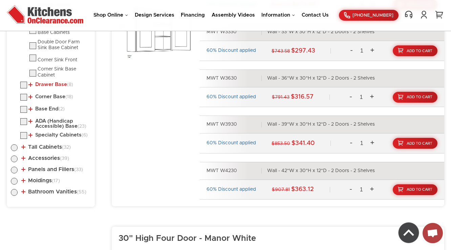
click at [52, 85] on link "Drawer Base (8)" at bounding box center [50, 84] width 45 height 5
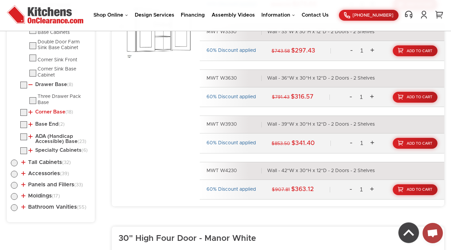
click at [45, 112] on link "Corner Base (18)" at bounding box center [50, 111] width 45 height 5
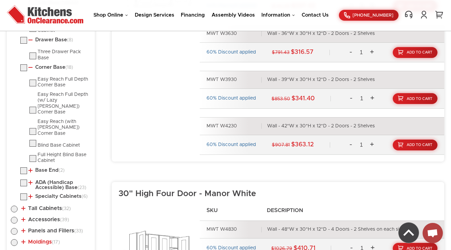
scroll to position [885, 0]
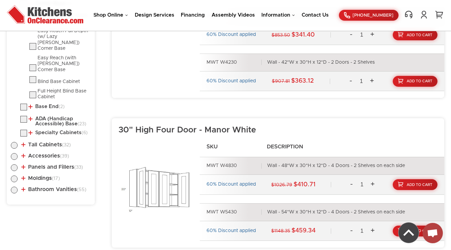
click at [50, 104] on link "Base End (2)" at bounding box center [46, 106] width 36 height 5
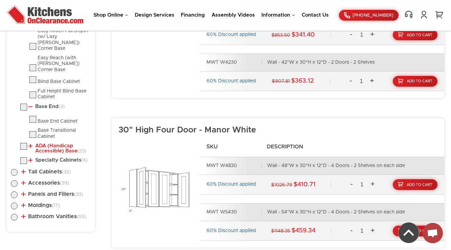
click at [42, 143] on link "ADA (Handicap Accessible) Base (23)" at bounding box center [58, 148] width 60 height 10
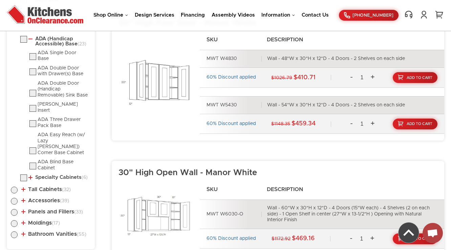
scroll to position [993, 0]
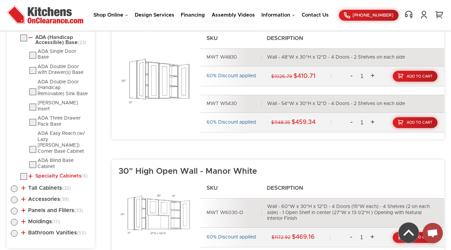
click at [46, 173] on link "Specialty Cabinets (6)" at bounding box center [57, 175] width 59 height 5
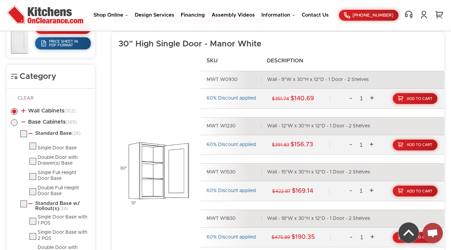
scroll to position [290, 0]
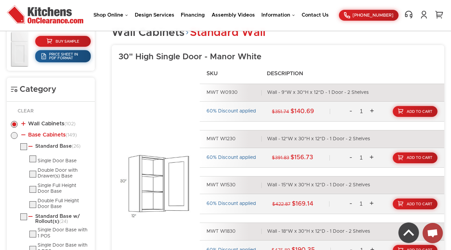
click at [44, 134] on link "Base Cabinets (149)" at bounding box center [48, 134] width 55 height 5
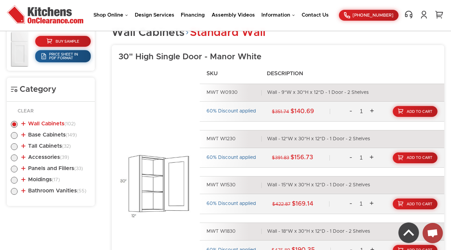
click at [46, 125] on link "Wall Cabinets (102)" at bounding box center [48, 123] width 54 height 5
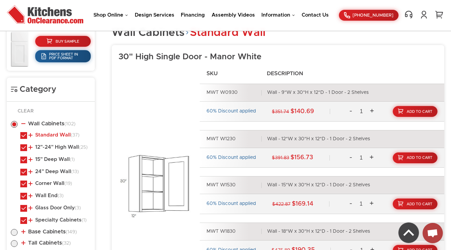
click at [49, 137] on link "Standard Wall (37)" at bounding box center [53, 134] width 51 height 5
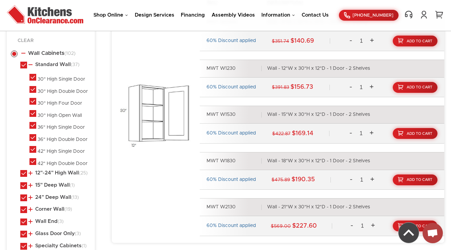
scroll to position [371, 0]
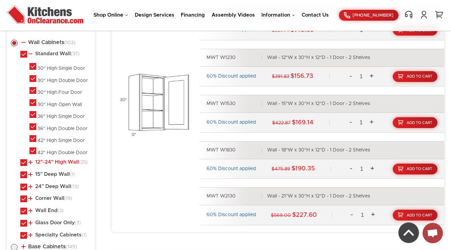
click at [53, 162] on link "12"-24" High Wall (25)" at bounding box center [57, 161] width 59 height 5
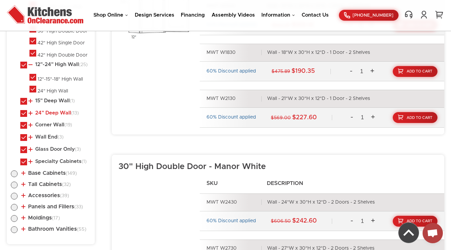
scroll to position [479, 0]
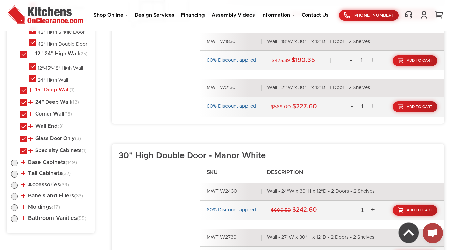
click at [52, 88] on link "15" Deep Wall (1)" at bounding box center [51, 89] width 46 height 5
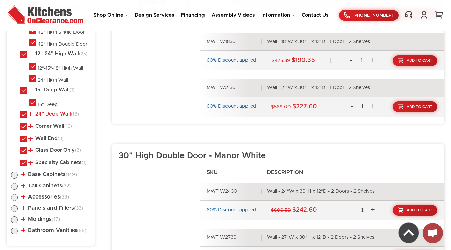
click at [50, 114] on link "24" Deep Wall (13)" at bounding box center [53, 113] width 50 height 5
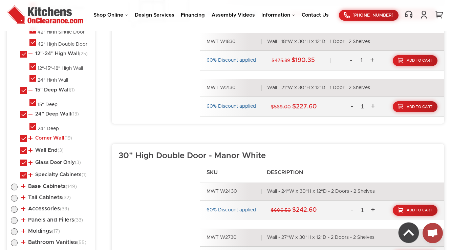
click at [49, 135] on link "Corner Wall (19)" at bounding box center [50, 137] width 44 height 5
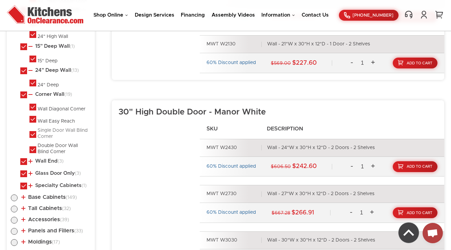
scroll to position [533, 0]
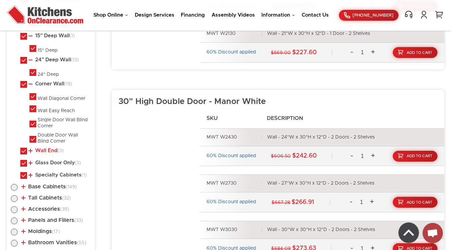
click at [47, 149] on link "Wall End (3)" at bounding box center [45, 150] width 35 height 5
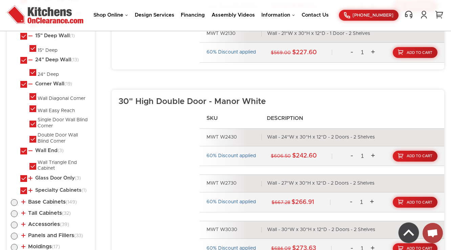
scroll to position [614, 0]
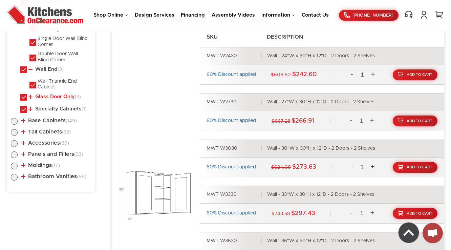
click at [52, 94] on link "Glass Door Only (3)" at bounding box center [54, 96] width 52 height 5
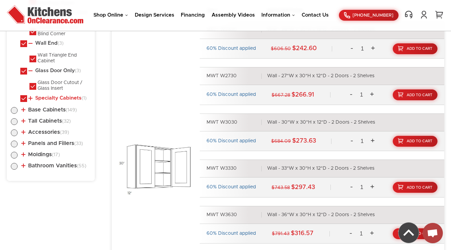
scroll to position [641, 0]
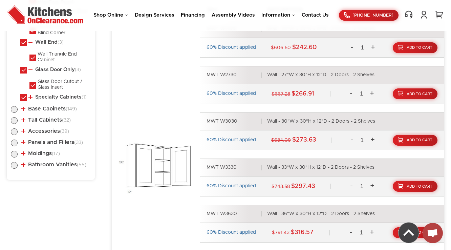
click at [48, 97] on li "Specialty Cabinets (1) Microwave Wall Cabinet" at bounding box center [55, 98] width 70 height 9
click at [51, 97] on li "Specialty Cabinets (1) Microwave Wall Cabinet" at bounding box center [55, 98] width 70 height 9
click at [52, 96] on link "Specialty Cabinets (1)" at bounding box center [57, 96] width 58 height 5
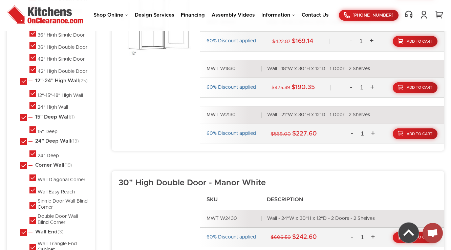
scroll to position [290, 0]
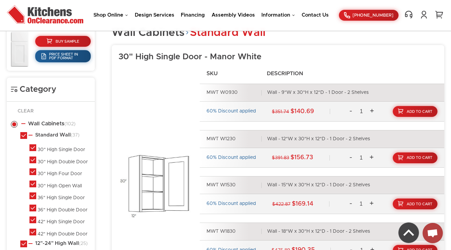
drag, startPoint x: 54, startPoint y: 123, endPoint x: 52, endPoint y: 127, distance: 4.4
click at [54, 123] on link "Wall Cabinets (102)" at bounding box center [48, 123] width 54 height 5
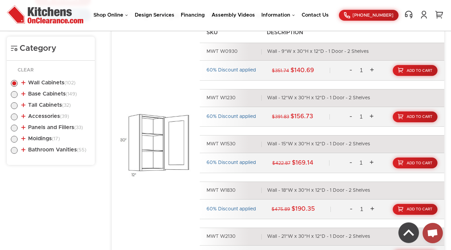
scroll to position [340, 0]
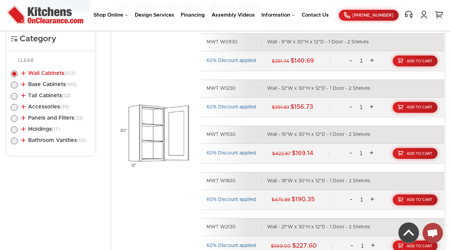
click at [49, 73] on link "Wall Cabinets (102)" at bounding box center [48, 72] width 54 height 5
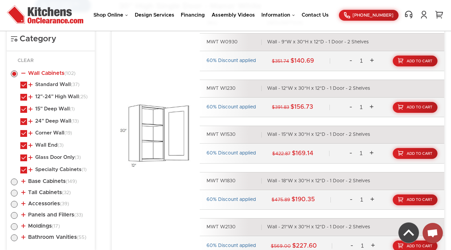
click at [49, 73] on link "Wall Cabinets (102)" at bounding box center [48, 72] width 54 height 5
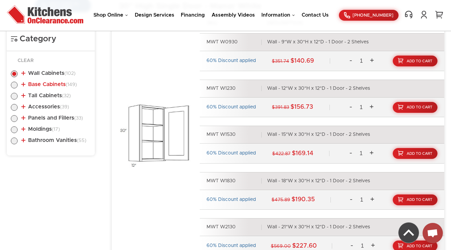
click at [47, 82] on link "Base Cabinets (149)" at bounding box center [48, 84] width 55 height 5
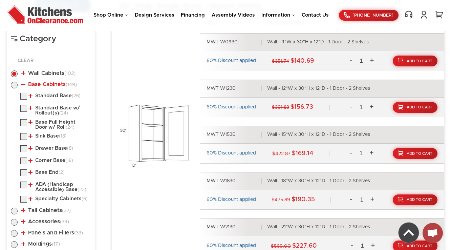
click at [47, 82] on link "Base Cabinets (149)" at bounding box center [48, 84] width 55 height 5
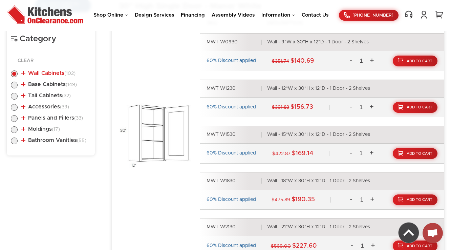
click at [52, 72] on link "Wall Cabinets (102)" at bounding box center [48, 72] width 54 height 5
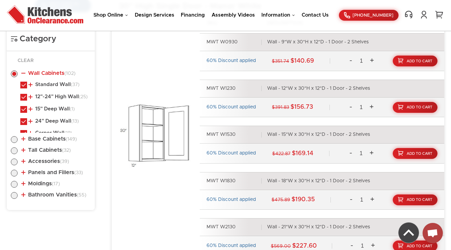
click at [52, 72] on link "Wall Cabinets (102)" at bounding box center [48, 72] width 54 height 5
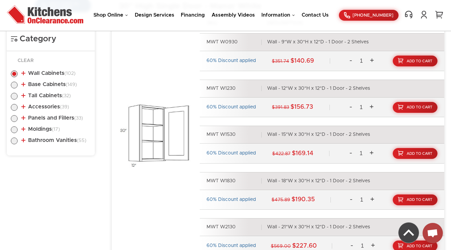
click at [55, 87] on link "Base Cabinets (149)" at bounding box center [48, 84] width 55 height 5
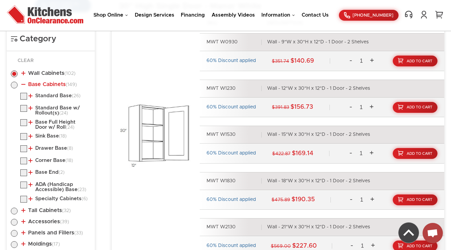
click at [55, 87] on link "Base Cabinets (149)" at bounding box center [48, 84] width 55 height 5
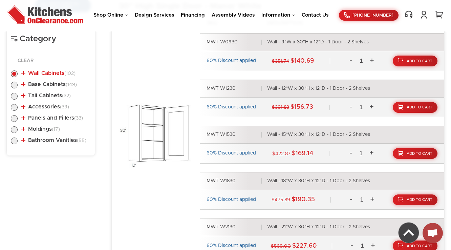
click at [57, 73] on link "Wall Cabinets (102)" at bounding box center [48, 72] width 54 height 5
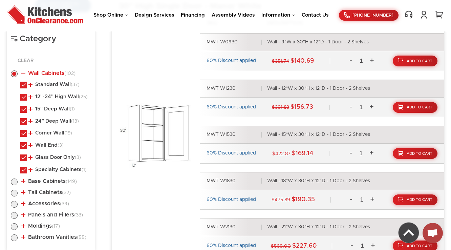
click at [57, 73] on link "Wall Cabinets (102)" at bounding box center [48, 72] width 54 height 5
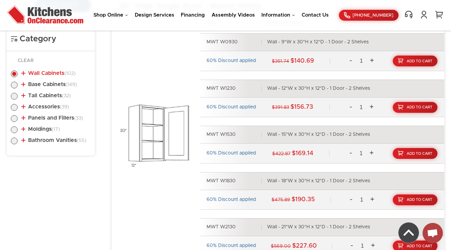
click at [57, 73] on link "Wall Cabinets (102)" at bounding box center [48, 72] width 54 height 5
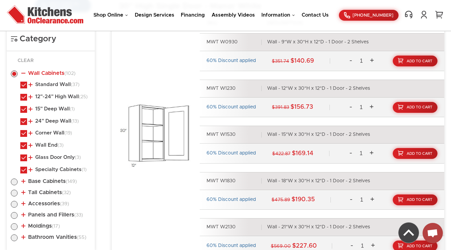
click at [57, 73] on link "Wall Cabinets (102)" at bounding box center [48, 72] width 54 height 5
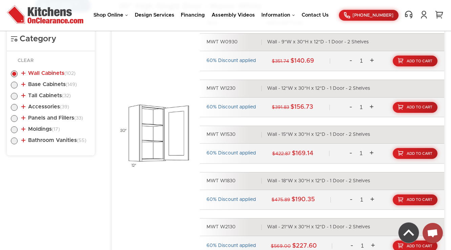
click at [57, 73] on link "Wall Cabinets (102)" at bounding box center [48, 72] width 54 height 5
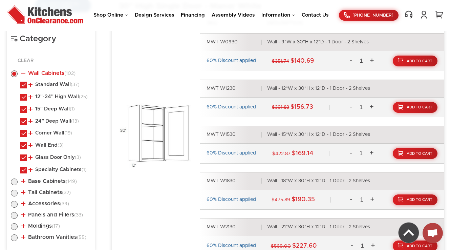
click at [57, 73] on link "Wall Cabinets (102)" at bounding box center [48, 72] width 54 height 5
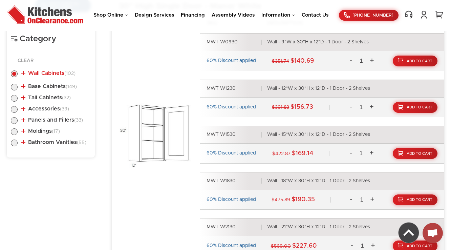
click at [57, 73] on link "Wall Cabinets (102)" at bounding box center [48, 72] width 54 height 5
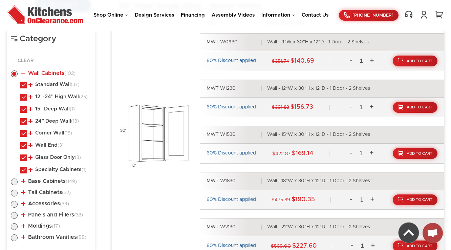
click at [57, 73] on link "Wall Cabinets (102)" at bounding box center [48, 72] width 54 height 5
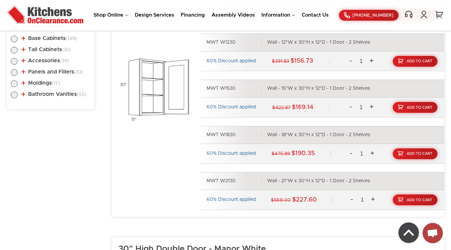
scroll to position [313, 0]
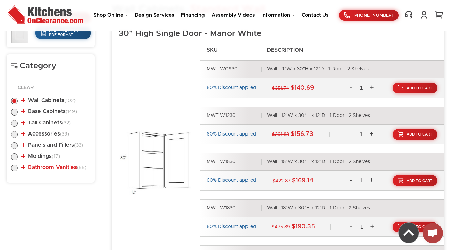
click at [70, 167] on link "Bathroom Vanities (55)" at bounding box center [53, 166] width 65 height 5
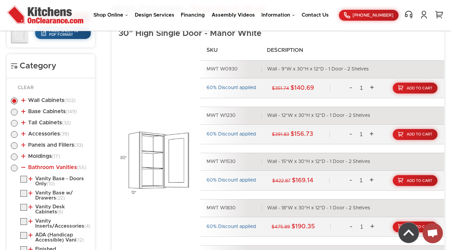
click at [70, 167] on link "Bathroom Vanities (55)" at bounding box center [53, 166] width 65 height 5
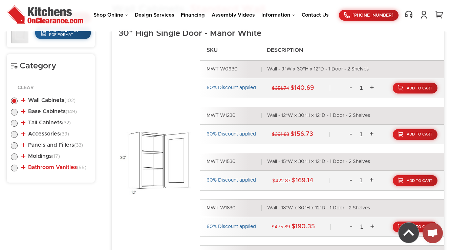
click at [70, 167] on link "Bathroom Vanities (55)" at bounding box center [53, 166] width 65 height 5
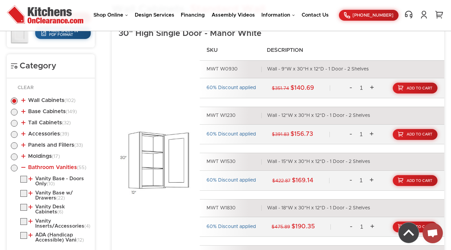
click at [70, 167] on link "Bathroom Vanities (55)" at bounding box center [53, 166] width 65 height 5
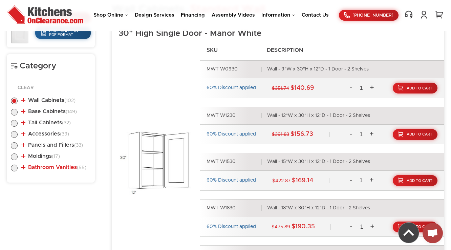
click at [57, 168] on link "Bathroom Vanities (55)" at bounding box center [53, 166] width 65 height 5
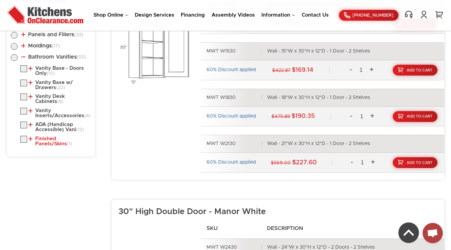
scroll to position [448, 0]
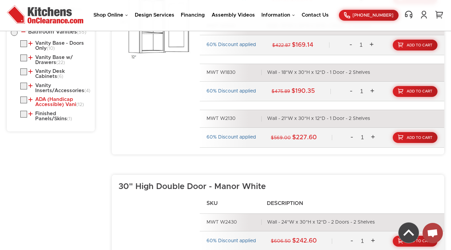
click at [46, 107] on link "ADA (Handicap Accessible) Vani (12)" at bounding box center [58, 102] width 60 height 10
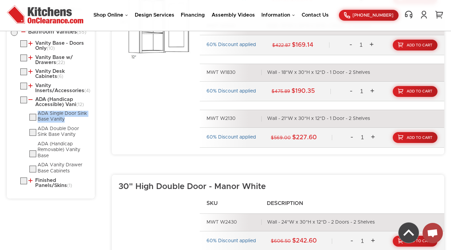
drag, startPoint x: 48, startPoint y: 122, endPoint x: 37, endPoint y: 116, distance: 12.1
click at [37, 116] on li "ADA Single Door Sink Base Vanity" at bounding box center [59, 117] width 61 height 12
copy div "ADA Single Door Sink Base Vanity"
click at [52, 185] on link "Finished Panels/Skins (1)" at bounding box center [58, 183] width 60 height 10
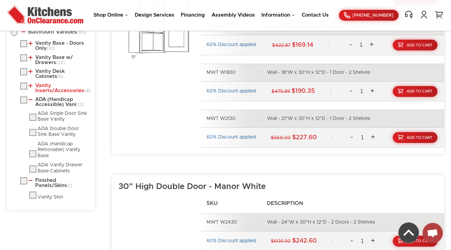
click at [58, 87] on link "Vanity Inserts/Accessories (4)" at bounding box center [58, 88] width 60 height 10
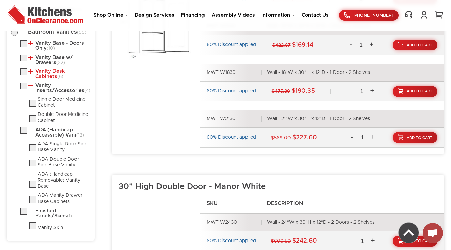
click at [65, 69] on link "Vanity Desk Cabinets (6)" at bounding box center [58, 74] width 60 height 10
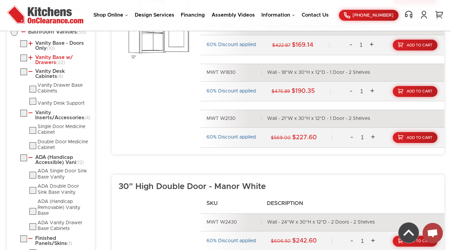
click at [43, 55] on link "Vanity Base w/ Drawers (22)" at bounding box center [58, 60] width 60 height 10
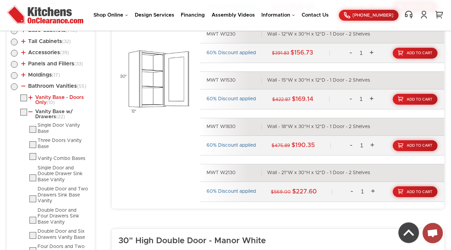
click at [47, 100] on link "Vanity Base - Doors Only (10)" at bounding box center [58, 100] width 60 height 10
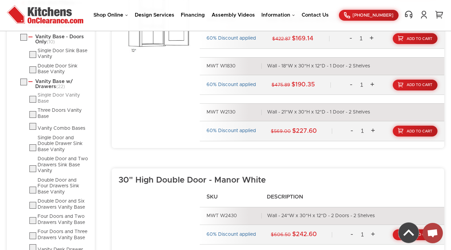
scroll to position [292, 0]
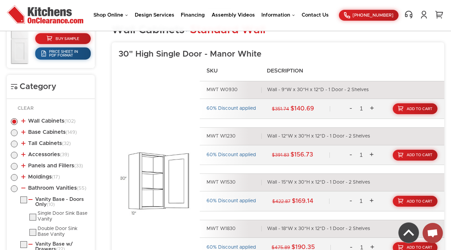
click at [42, 189] on link "Bathroom Vanities (55)" at bounding box center [53, 187] width 65 height 5
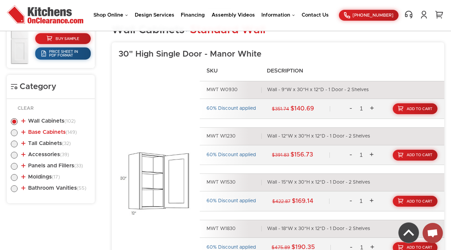
click at [35, 132] on link "Base Cabinets (149)" at bounding box center [48, 131] width 55 height 5
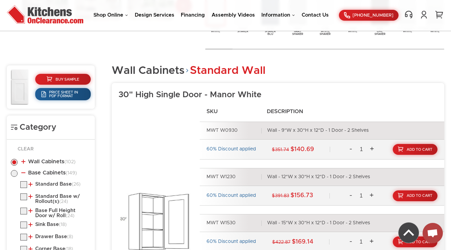
scroll to position [244, 0]
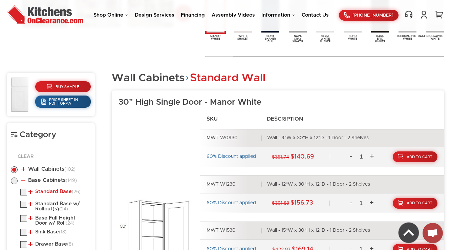
click at [39, 189] on link "Standard Base (26)" at bounding box center [54, 191] width 52 height 5
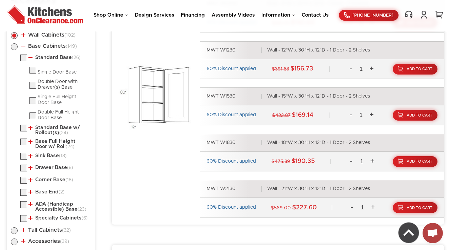
scroll to position [380, 0]
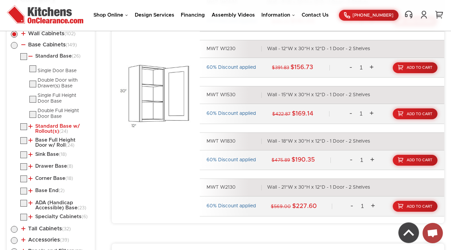
click at [47, 126] on link "Standard Base w/ Rollout(s) (24)" at bounding box center [58, 128] width 60 height 10
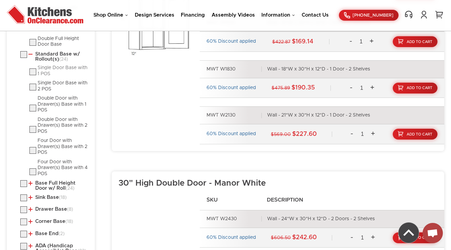
scroll to position [461, 0]
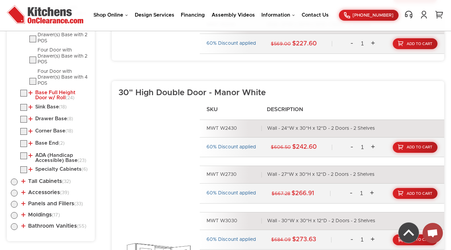
click at [53, 92] on link "Base Full Height Door w/ Roll (24)" at bounding box center [58, 95] width 60 height 10
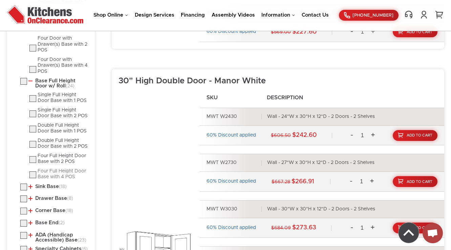
scroll to position [579, 0]
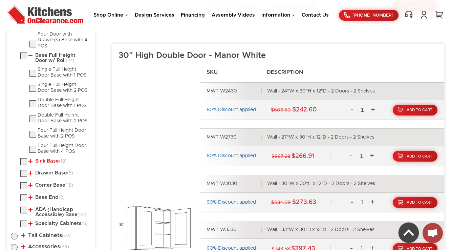
click at [43, 159] on link "Sink Base (18)" at bounding box center [47, 160] width 38 height 5
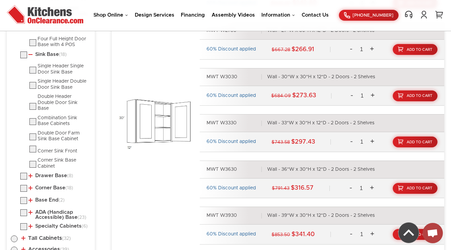
scroll to position [687, 0]
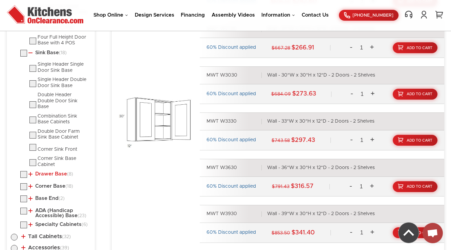
click at [46, 173] on link "Drawer Base (8)" at bounding box center [50, 173] width 45 height 5
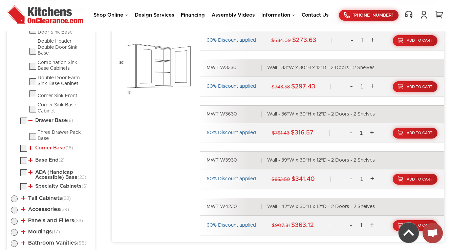
scroll to position [741, 0]
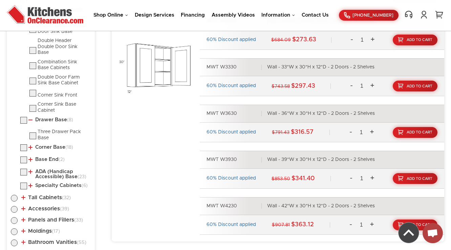
click at [46, 147] on li "Corner Base (18) Easy Reach Full Depth Corner Base Easy Reach Full Depth (w/ La…" at bounding box center [55, 148] width 70 height 9
click at [49, 145] on link "Corner Base (18)" at bounding box center [50, 146] width 45 height 5
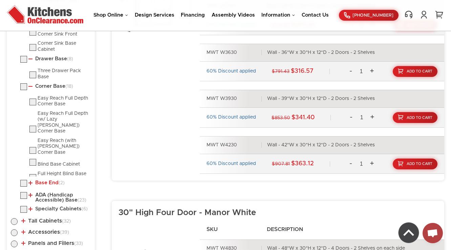
scroll to position [826, 0]
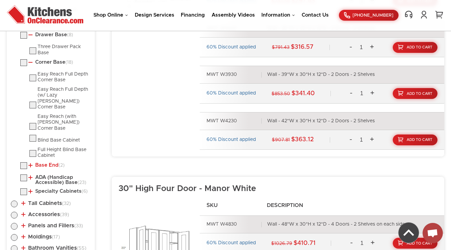
click at [39, 162] on link "Base End (2)" at bounding box center [46, 164] width 36 height 5
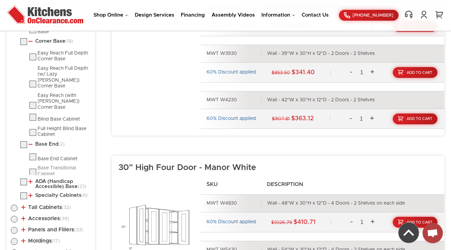
scroll to position [853, 0]
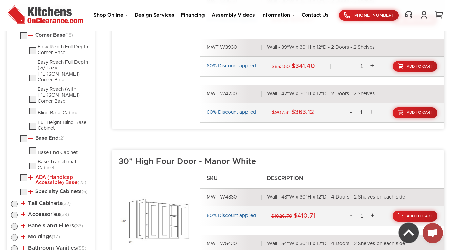
click at [39, 175] on link "ADA (Handicap Accessible) Base (23)" at bounding box center [58, 180] width 60 height 10
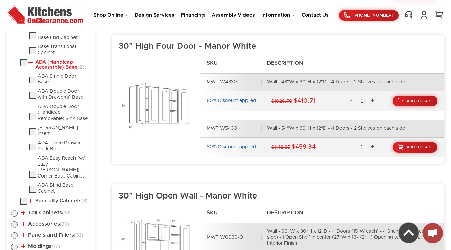
scroll to position [995, 0]
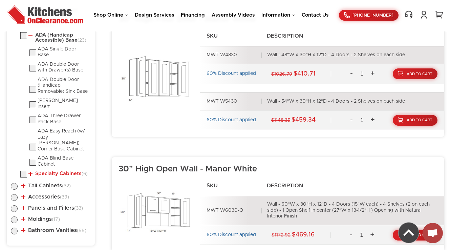
click at [52, 171] on link "Specialty Cabinets (6)" at bounding box center [57, 173] width 59 height 5
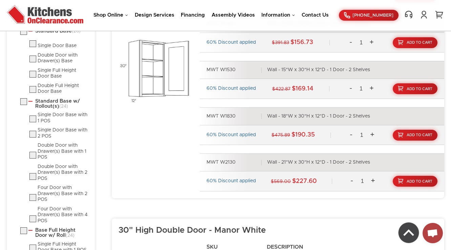
scroll to position [295, 0]
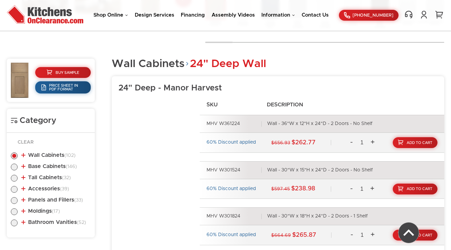
scroll to position [394, 0]
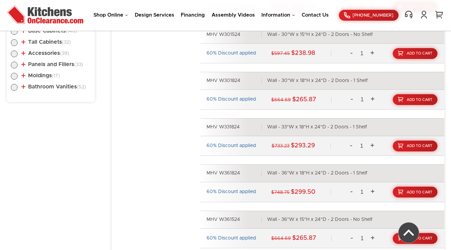
click at [69, 89] on li "Bathroom Vanities (52) Vanity Base - Doors Only (10) Single Door Sink Base Vani…" at bounding box center [51, 88] width 80 height 8
click at [67, 85] on link "Bathroom Vanities (52)" at bounding box center [53, 86] width 65 height 5
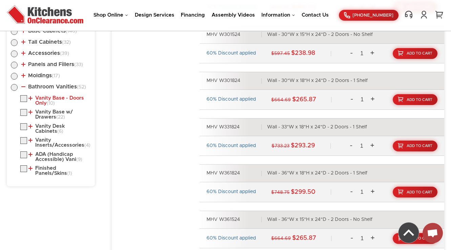
click at [61, 97] on link "Vanity Base - Doors Only (10)" at bounding box center [58, 100] width 60 height 10
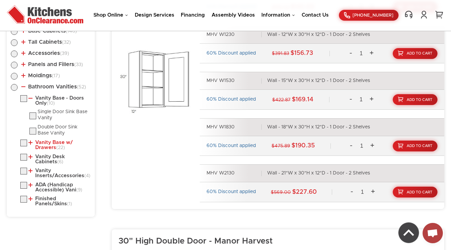
click at [48, 141] on link "Vanity Base w/ Drawers (22)" at bounding box center [58, 145] width 60 height 10
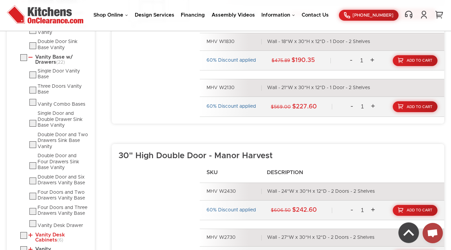
scroll to position [610, 0]
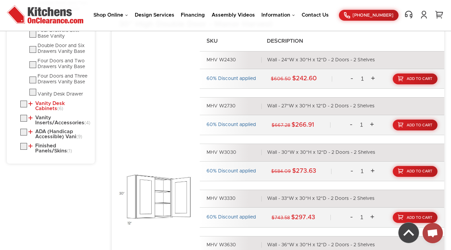
click at [48, 96] on ul "Vanity Base - Doors Only (10) Single Door Sink Base Vanity Double Door Sink Bas…" at bounding box center [51, 16] width 80 height 275
click at [49, 101] on link "Vanity Desk Cabinets (6)" at bounding box center [58, 106] width 60 height 10
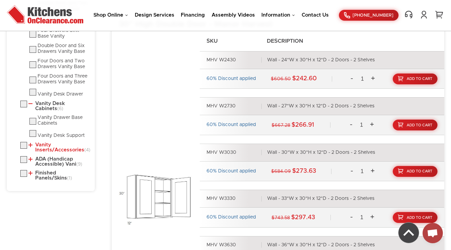
click at [46, 146] on link "Vanity Inserts/Accessories (4)" at bounding box center [58, 147] width 60 height 10
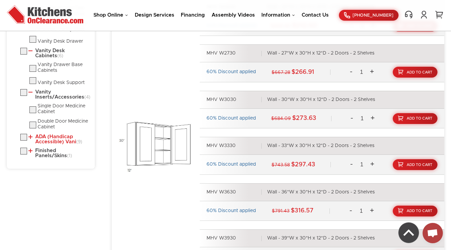
scroll to position [718, 0]
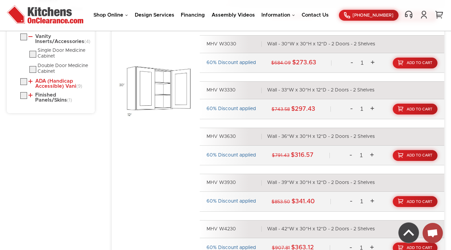
click at [50, 88] on link "ADA (Handicap Accessible) Vani (9)" at bounding box center [58, 83] width 60 height 10
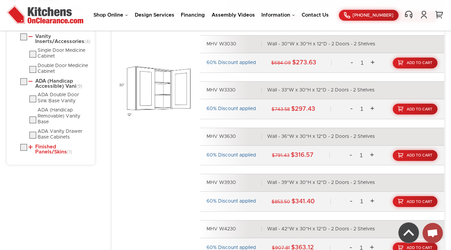
click at [42, 152] on link "Finished Panels/Skins (1)" at bounding box center [58, 149] width 60 height 10
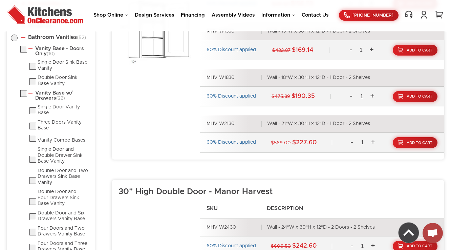
scroll to position [340, 0]
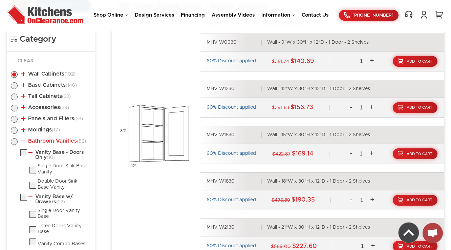
click at [36, 141] on link "Bathroom Vanities (52)" at bounding box center [53, 140] width 65 height 5
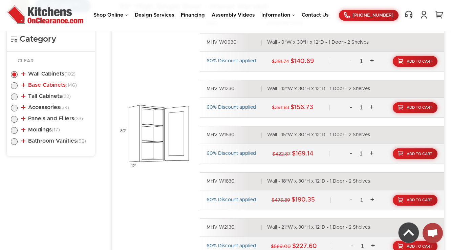
click at [56, 86] on link "Base Cabinets (146)" at bounding box center [48, 84] width 55 height 5
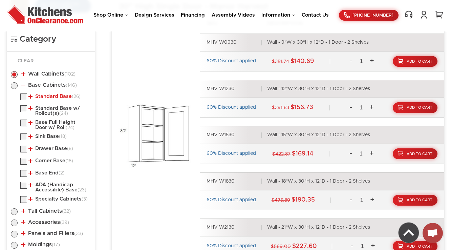
click at [51, 96] on link "Standard Base (26)" at bounding box center [54, 96] width 52 height 5
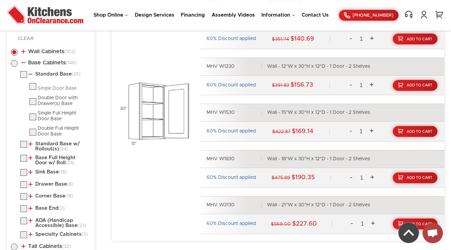
scroll to position [367, 0]
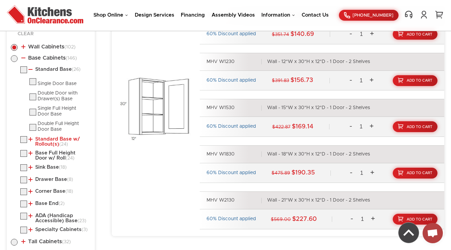
click at [45, 138] on link "Standard Base w/ Rollout(s) (24)" at bounding box center [58, 141] width 60 height 10
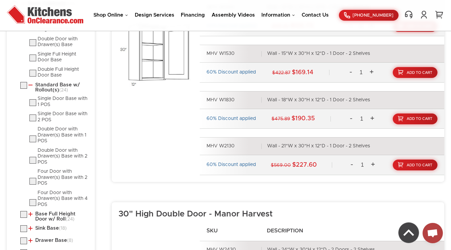
scroll to position [529, 0]
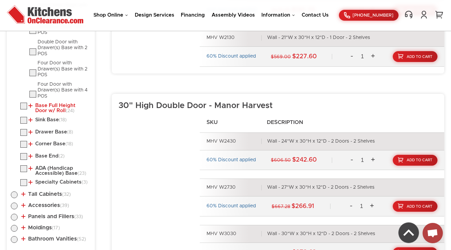
click at [42, 108] on link "Base Full Height Door w/ Roll (24)" at bounding box center [58, 108] width 60 height 10
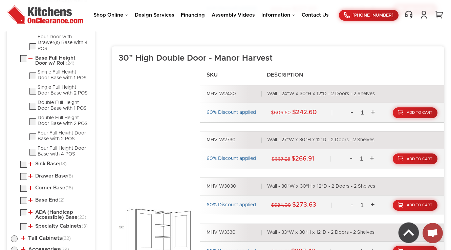
scroll to position [637, 0]
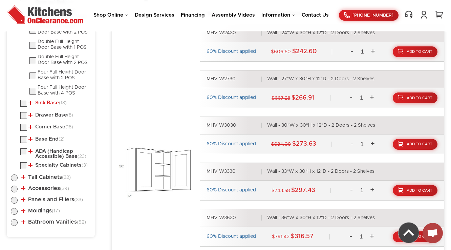
click at [38, 102] on link "Sink Base (18)" at bounding box center [47, 102] width 38 height 5
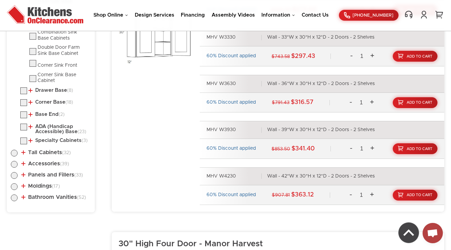
scroll to position [773, 0]
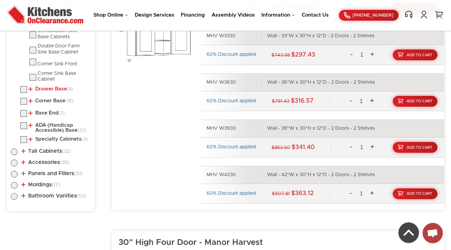
click at [55, 87] on link "Drawer Base (8)" at bounding box center [50, 88] width 45 height 5
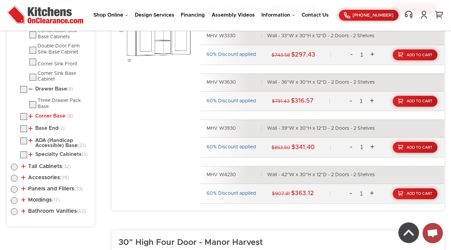
click at [45, 114] on link "Corner Base (18)" at bounding box center [50, 115] width 45 height 5
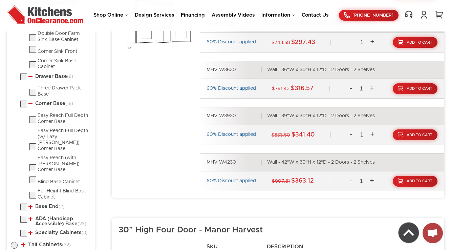
scroll to position [908, 0]
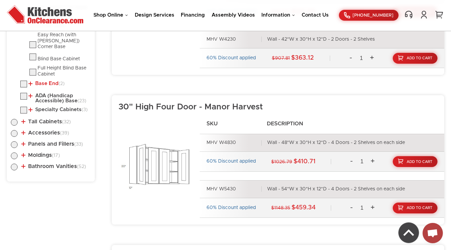
click at [48, 81] on link "Base End (2)" at bounding box center [46, 83] width 36 height 5
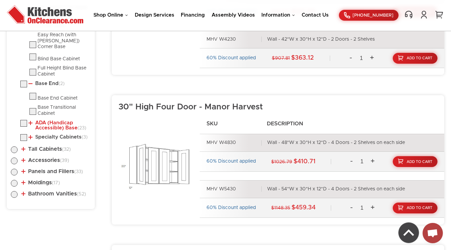
click at [44, 120] on link "ADA (Handicap Accessible) Base (23)" at bounding box center [58, 125] width 60 height 10
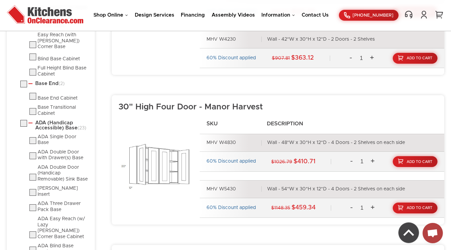
scroll to position [1043, 0]
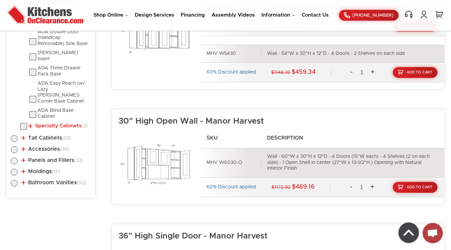
click at [39, 123] on link "Specialty Cabinets (3)" at bounding box center [57, 125] width 59 height 5
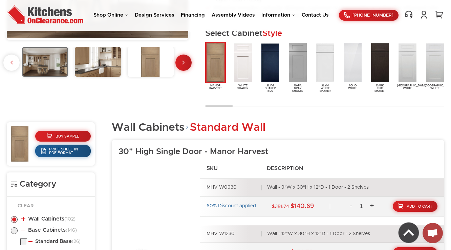
scroll to position [204, 0]
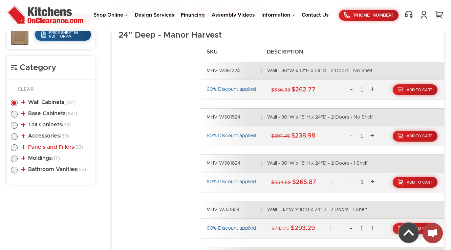
scroll to position [340, 0]
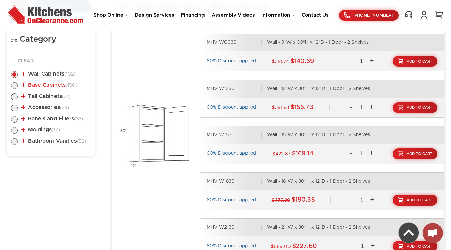
click at [54, 84] on link "Base Cabinets (150)" at bounding box center [49, 84] width 56 height 5
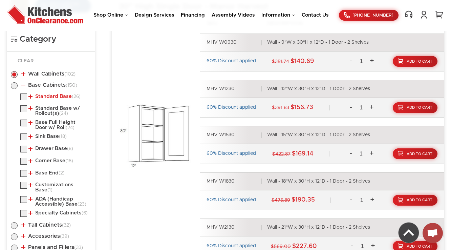
click at [44, 95] on link "Standard Base (26)" at bounding box center [54, 96] width 52 height 5
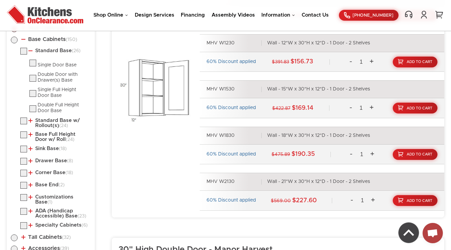
scroll to position [394, 0]
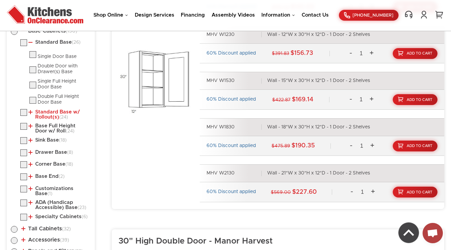
click at [44, 114] on link "Standard Base w/ Rollout(s) (24)" at bounding box center [58, 114] width 60 height 10
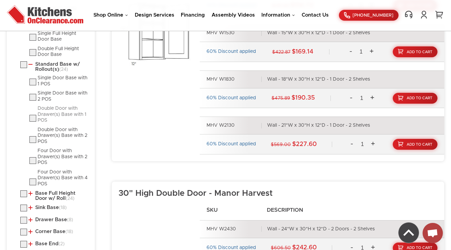
scroll to position [475, 0]
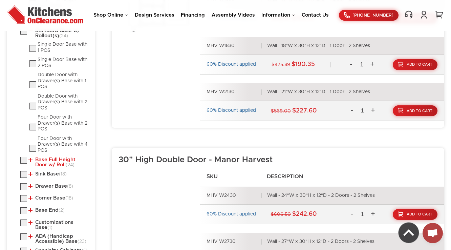
click at [38, 157] on link "Base Full Height Door w/ Roll (24)" at bounding box center [58, 162] width 60 height 10
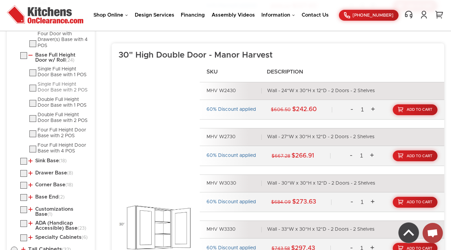
scroll to position [583, 0]
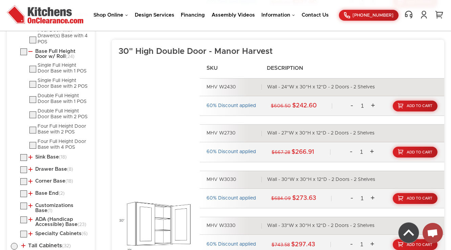
click at [43, 162] on ul "Standard Base (26) Single Door Base Double Door with Drawer(s) Base (8)" at bounding box center [51, 44] width 80 height 389
click at [44, 157] on link "Sink Base (18)" at bounding box center [47, 156] width 38 height 5
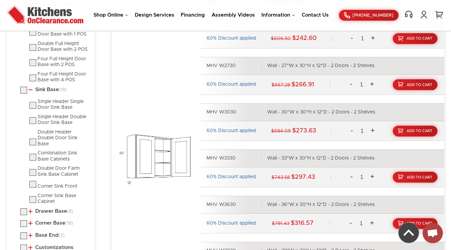
scroll to position [691, 0]
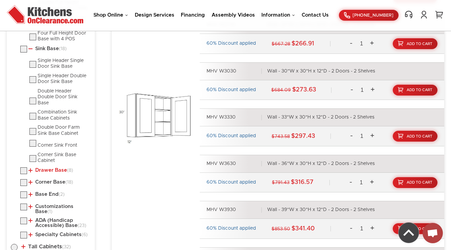
click at [40, 168] on link "Drawer Base (8)" at bounding box center [50, 169] width 45 height 5
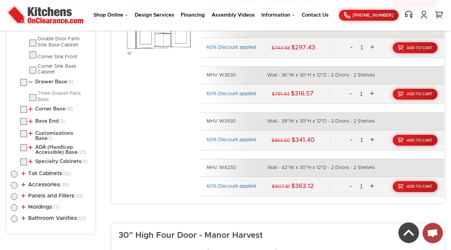
scroll to position [800, 0]
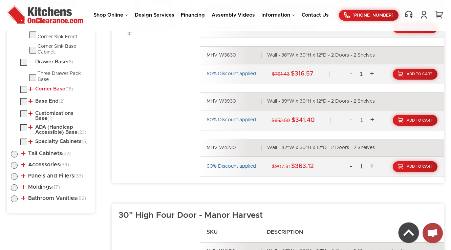
click at [48, 86] on link "Corner Base (18)" at bounding box center [50, 88] width 45 height 5
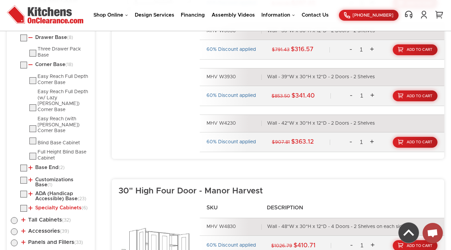
scroll to position [881, 0]
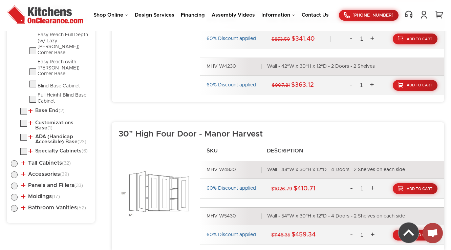
click at [46, 108] on link "Base End (2)" at bounding box center [46, 110] width 36 height 5
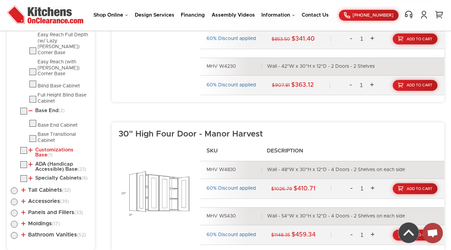
click at [39, 147] on link "Customizations Base (1)" at bounding box center [58, 152] width 60 height 10
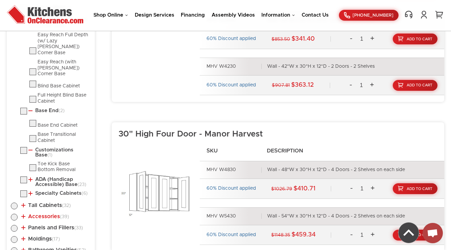
scroll to position [962, 0]
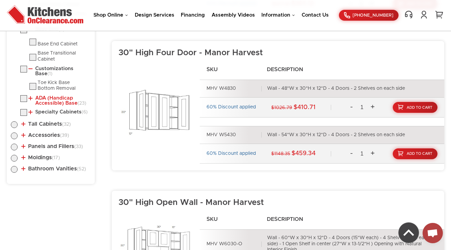
click at [47, 95] on link "ADA (Handicap Accessible) Base (23)" at bounding box center [58, 100] width 60 height 10
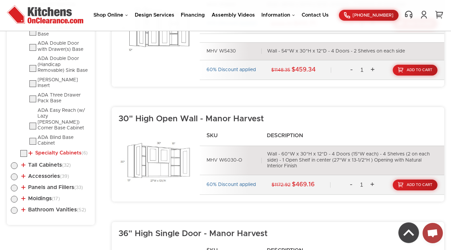
scroll to position [1070, 0]
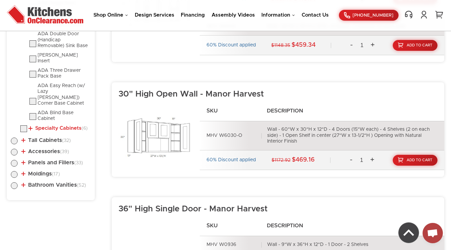
click at [48, 125] on link "Specialty Cabinets (6)" at bounding box center [57, 127] width 59 height 5
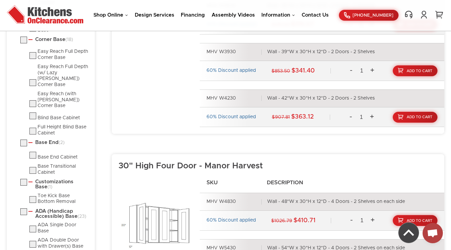
scroll to position [746, 0]
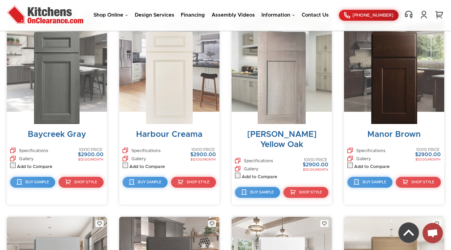
scroll to position [1250, 0]
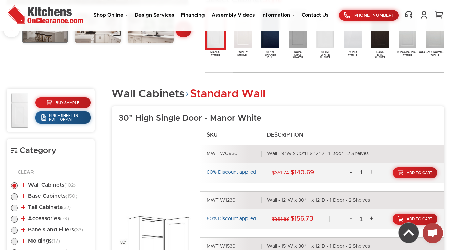
scroll to position [337, 0]
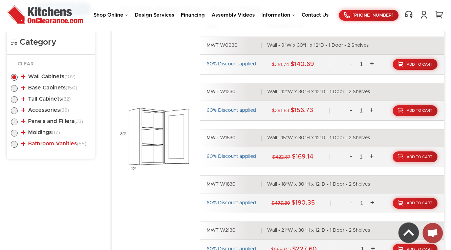
click at [29, 143] on link "Bathroom Vanities (55)" at bounding box center [53, 143] width 65 height 5
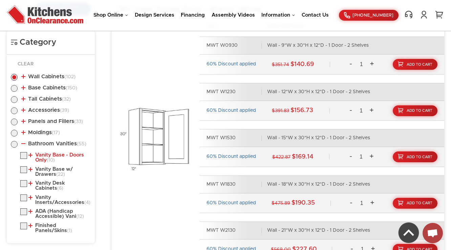
click at [38, 157] on link "Vanity Base - Doors Only (10)" at bounding box center [58, 157] width 60 height 10
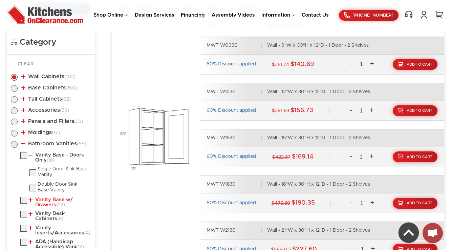
click at [45, 205] on link "Vanity Base w/ Drawers (22)" at bounding box center [58, 202] width 60 height 10
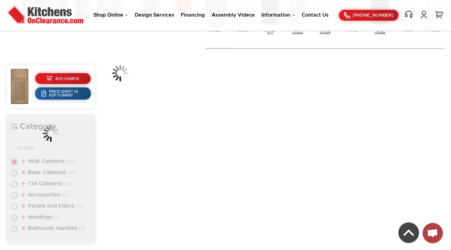
scroll to position [258, 0]
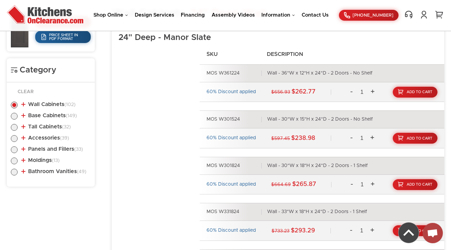
scroll to position [310, 0]
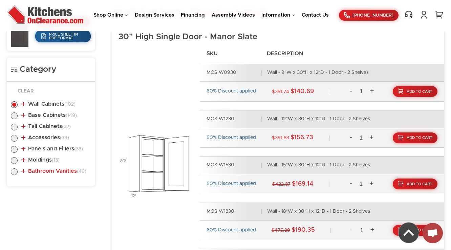
click at [66, 172] on link "Bathroom Vanities (49)" at bounding box center [53, 170] width 65 height 5
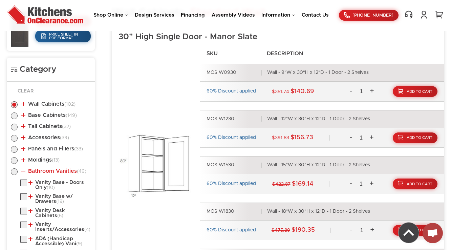
click at [65, 171] on link "Bathroom Vanities (49)" at bounding box center [53, 170] width 65 height 5
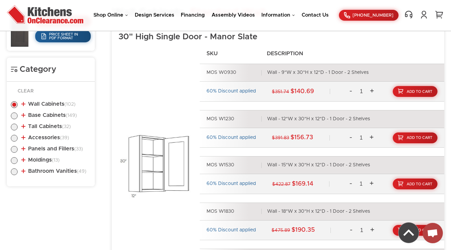
click at [57, 111] on ul "Wall Cabinets (102) Standard Wall (37) 30" High Single Door (25)" at bounding box center [51, 136] width 80 height 85
click at [55, 115] on link "Base Cabinets (149)" at bounding box center [48, 114] width 55 height 5
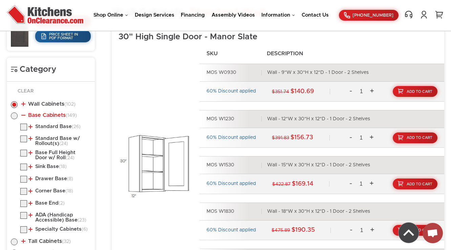
click at [55, 115] on link "Base Cabinets (149)" at bounding box center [48, 114] width 55 height 5
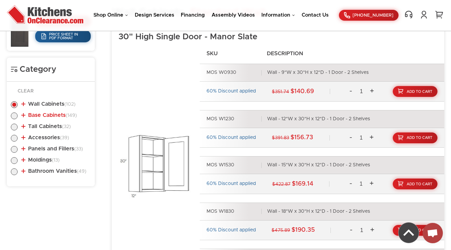
click at [55, 115] on link "Base Cabinets (149)" at bounding box center [48, 114] width 55 height 5
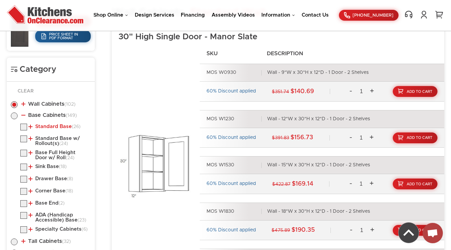
click at [55, 124] on link "Standard Base (26)" at bounding box center [54, 126] width 52 height 5
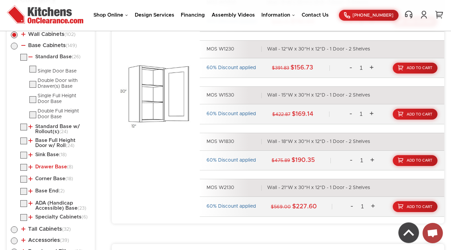
scroll to position [418, 0]
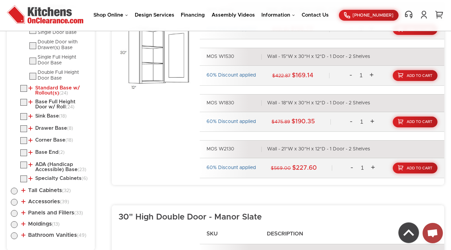
click at [47, 86] on link "Standard Base w/ Rollout(s) (24)" at bounding box center [58, 90] width 60 height 10
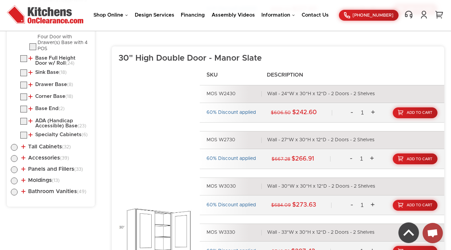
scroll to position [580, 0]
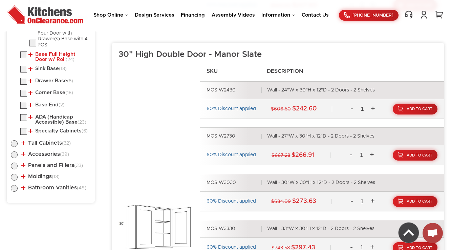
click at [57, 59] on link "Base Full Height Door w/ Roll (24)" at bounding box center [58, 57] width 60 height 10
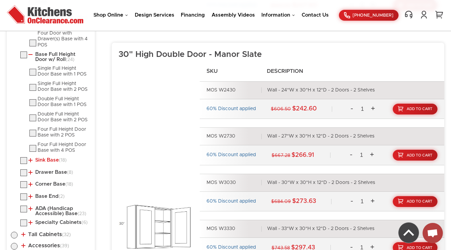
click at [52, 158] on link "Sink Base (18)" at bounding box center [47, 159] width 38 height 5
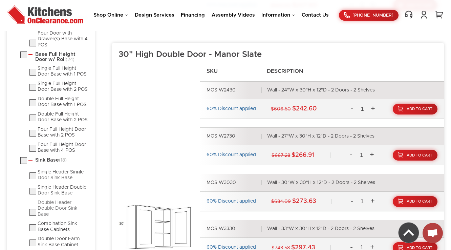
scroll to position [661, 0]
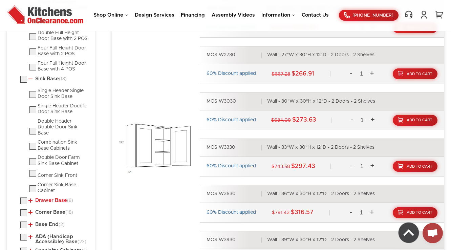
click at [45, 198] on link "Drawer Base (8)" at bounding box center [50, 200] width 45 height 5
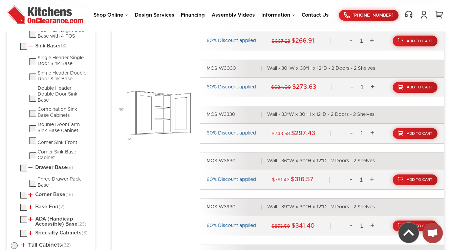
scroll to position [797, 0]
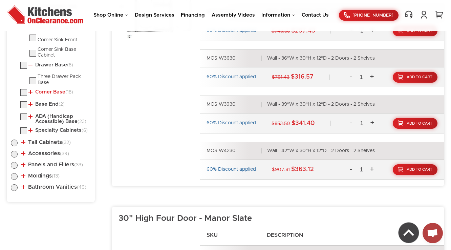
click at [40, 91] on link "Corner Base (18)" at bounding box center [50, 91] width 45 height 5
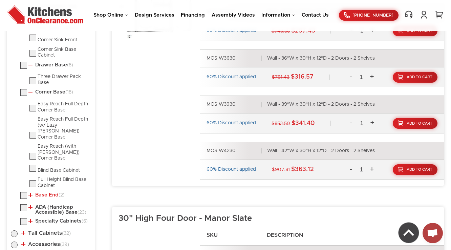
click at [42, 192] on link "Base End (2)" at bounding box center [46, 194] width 36 height 5
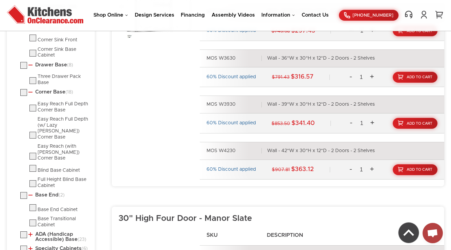
scroll to position [878, 0]
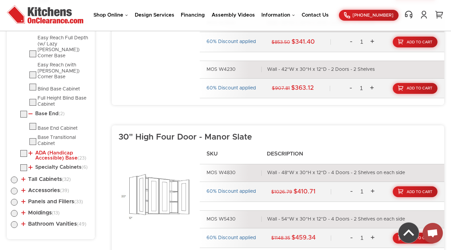
click at [46, 150] on link "ADA (Handicap Accessible) Base (23)" at bounding box center [58, 155] width 60 height 10
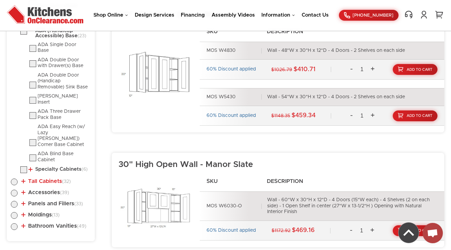
scroll to position [1013, 0]
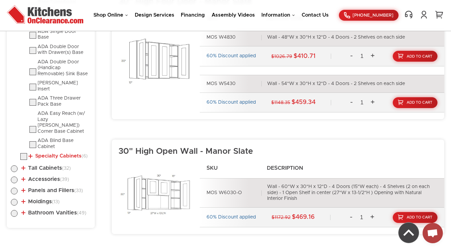
click at [51, 153] on link "Specialty Cabinets (6)" at bounding box center [57, 155] width 59 height 5
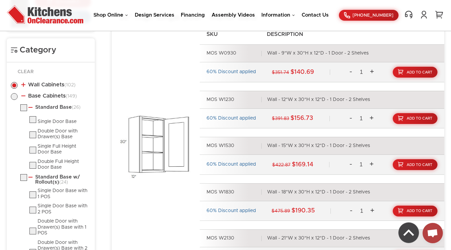
scroll to position [207, 0]
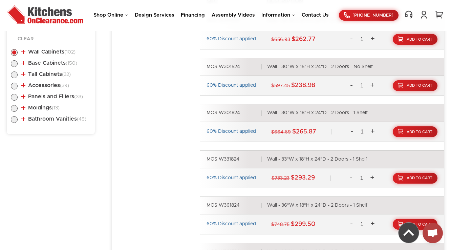
scroll to position [364, 0]
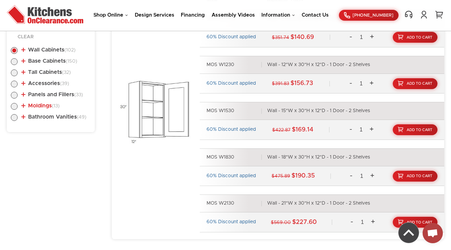
click at [56, 105] on span "(13)" at bounding box center [56, 106] width 8 height 5
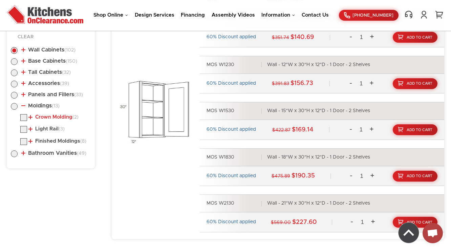
click at [46, 115] on link "Crown Molding (2)" at bounding box center [53, 116] width 50 height 5
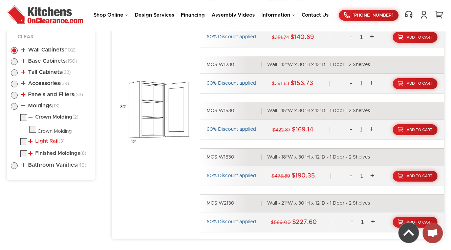
click at [39, 139] on link "Light Rail (3)" at bounding box center [46, 140] width 36 height 5
click at [42, 160] on ul "Crown Molding (2) Crown Molding Light Rail (3) (8)" at bounding box center [51, 142] width 80 height 57
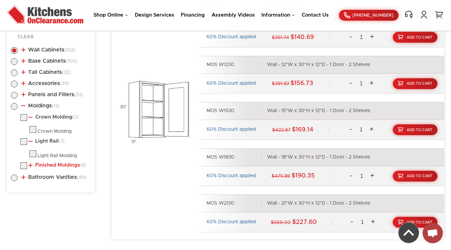
click at [43, 163] on link "Finished Moldings (8)" at bounding box center [57, 164] width 58 height 5
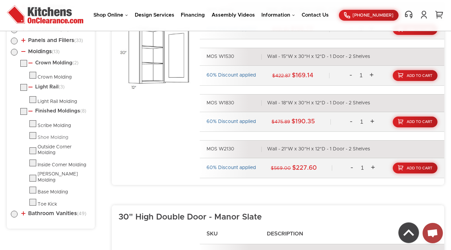
scroll to position [391, 0]
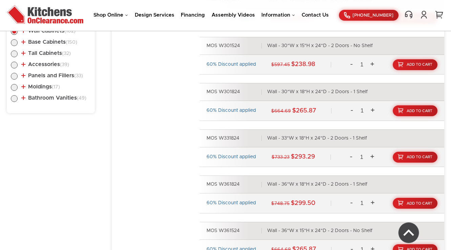
scroll to position [391, 0]
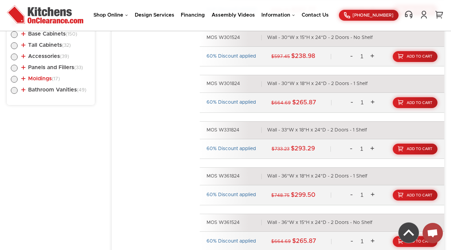
click at [43, 80] on link "Moldings (17)" at bounding box center [40, 78] width 39 height 5
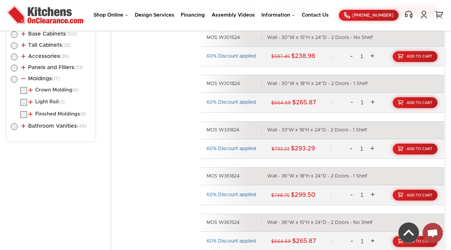
click at [42, 92] on li "Crown Molding (6) Crown Molding Royal Crown Molding" at bounding box center [55, 91] width 70 height 9
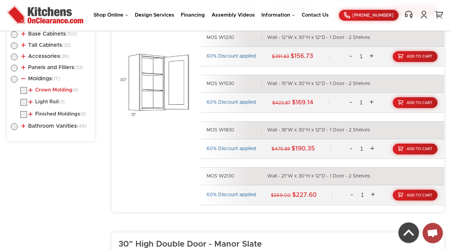
click at [46, 90] on link "Crown Molding (6)" at bounding box center [53, 89] width 50 height 5
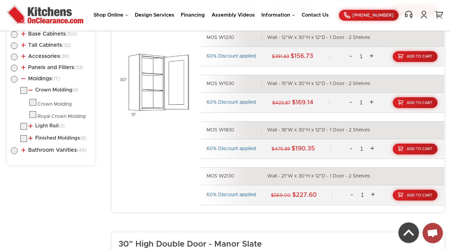
click at [46, 120] on ul "Crown Molding (6) Crown Molding Royal Crown Molding" at bounding box center [51, 115] width 80 height 57
click at [46, 127] on link "Light Rail (3)" at bounding box center [46, 125] width 36 height 5
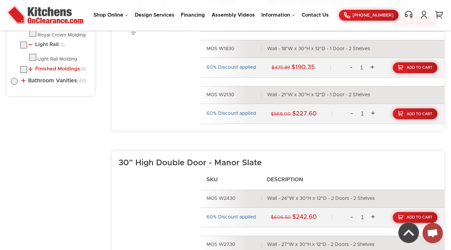
click at [56, 68] on link "Finished Moldings (8)" at bounding box center [57, 68] width 58 height 5
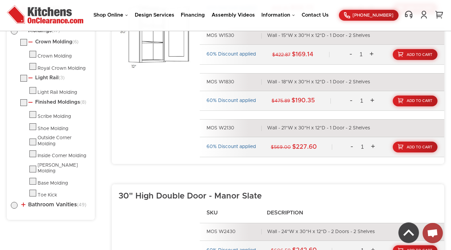
scroll to position [364, 0]
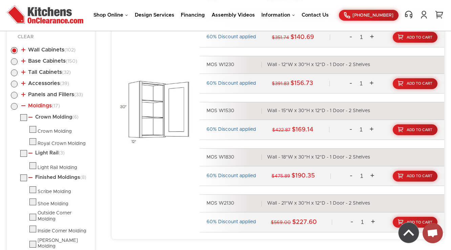
click at [38, 106] on link "Moldings (17)" at bounding box center [40, 105] width 39 height 5
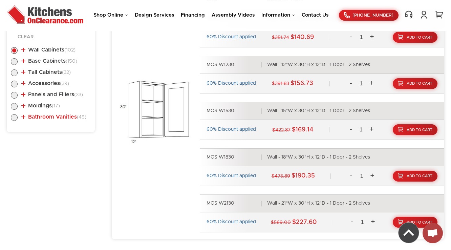
click at [39, 115] on link "Bathroom Vanities (49)" at bounding box center [53, 116] width 65 height 5
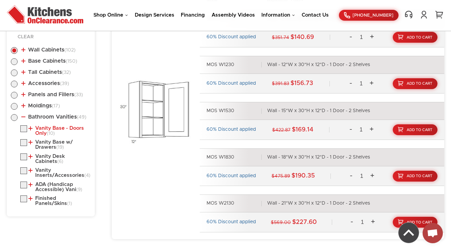
click at [40, 125] on link "Vanity Base - Doors Only (10)" at bounding box center [58, 130] width 60 height 10
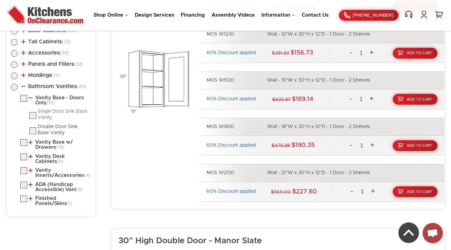
scroll to position [418, 0]
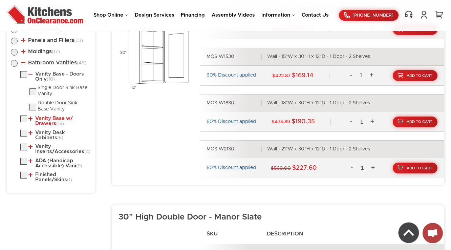
click at [43, 118] on link "Vanity Base w/ Drawers (19)" at bounding box center [58, 121] width 60 height 10
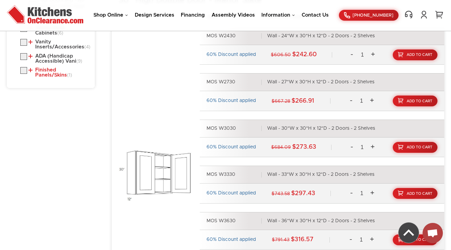
scroll to position [607, 0]
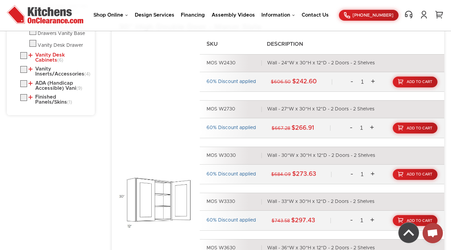
click at [55, 56] on link "Vanity Desk Cabinets (6)" at bounding box center [58, 57] width 60 height 10
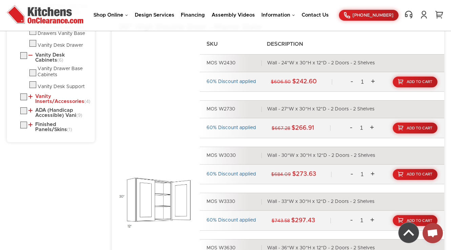
click at [47, 99] on link "Vanity Inserts/Accessories (4)" at bounding box center [58, 99] width 60 height 10
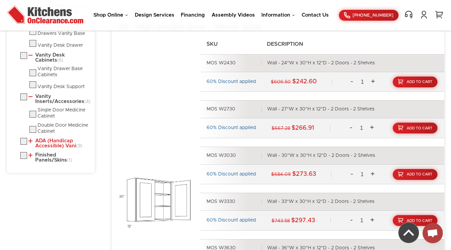
click at [45, 145] on link "ADA (Handicap Accessible) Vani (9)" at bounding box center [58, 143] width 60 height 10
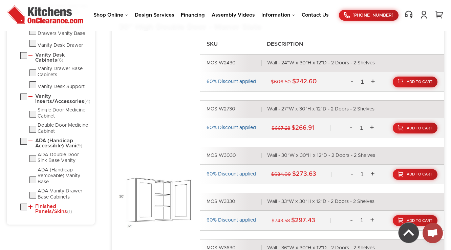
click at [41, 210] on link "Finished Panels/Skins (1)" at bounding box center [58, 209] width 60 height 10
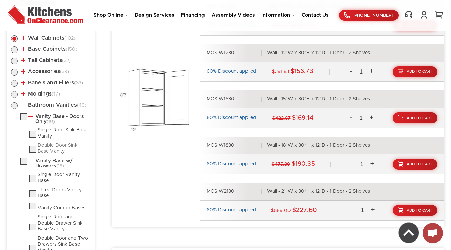
scroll to position [349, 0]
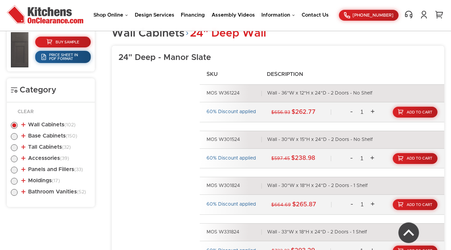
scroll to position [364, 0]
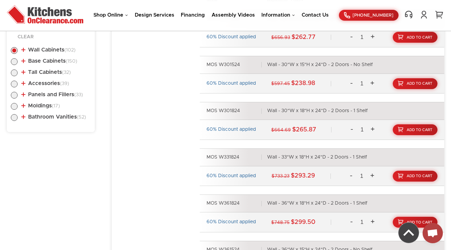
click at [66, 120] on li "Bathroom Vanities (52) Vanity Base - Doors Only (10) Single Door Sink Base Vani…" at bounding box center [51, 118] width 80 height 8
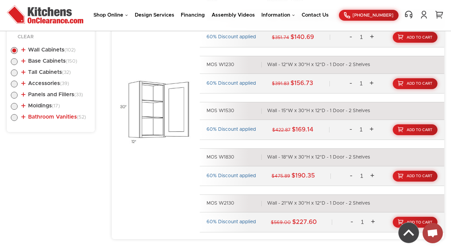
click at [48, 111] on ul "Wall Cabinets (102) Standard Wall (37) 30" High Single Door (25)" at bounding box center [51, 82] width 80 height 85
click at [44, 117] on link "Bathroom Vanities (52)" at bounding box center [53, 116] width 65 height 5
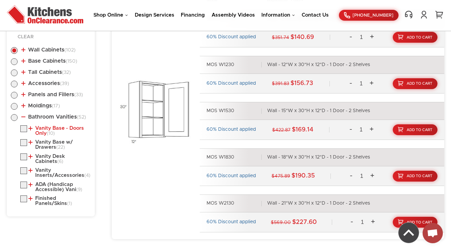
click at [42, 128] on link "Vanity Base - Doors Only (10)" at bounding box center [58, 130] width 60 height 10
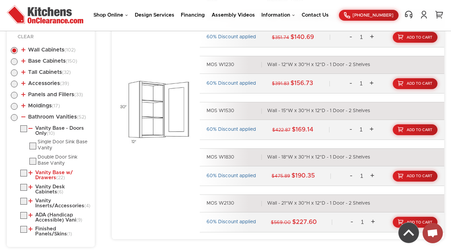
click at [46, 170] on link "Vanity Base w/ Drawers (22)" at bounding box center [58, 175] width 60 height 10
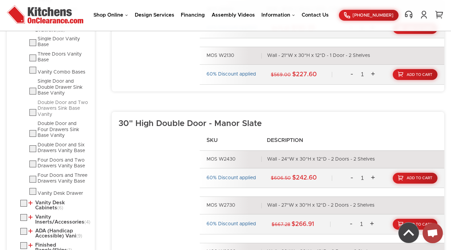
scroll to position [526, 0]
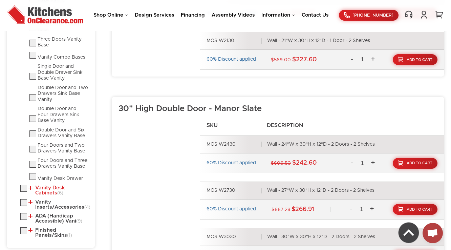
click at [43, 187] on link "Vanity Desk Cabinets (6)" at bounding box center [58, 190] width 60 height 10
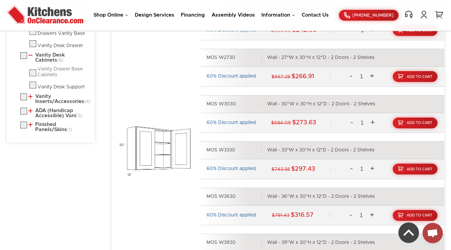
scroll to position [661, 0]
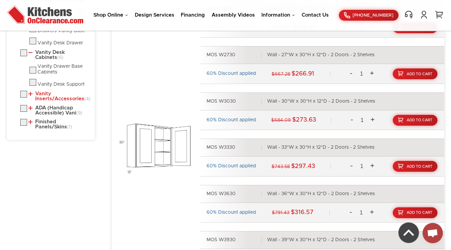
click at [48, 99] on link "Vanity Inserts/Accessories (4)" at bounding box center [58, 96] width 60 height 10
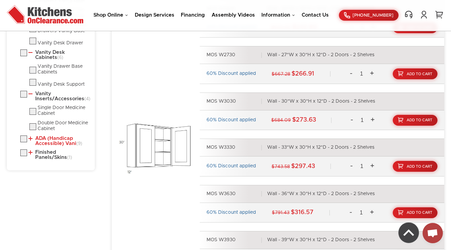
click at [43, 146] on link "ADA (Handicap Accessible) Vani (9)" at bounding box center [58, 141] width 60 height 10
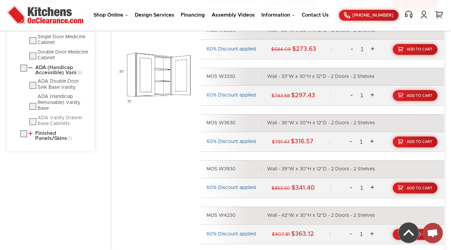
scroll to position [742, 0]
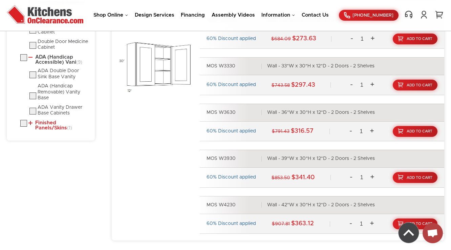
click at [40, 131] on link "Finished Panels/Skins (1)" at bounding box center [58, 125] width 60 height 10
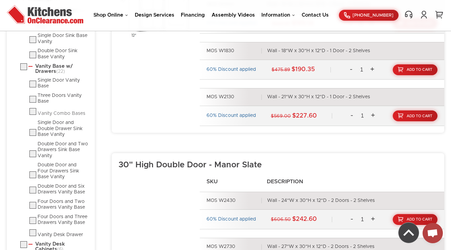
scroll to position [364, 0]
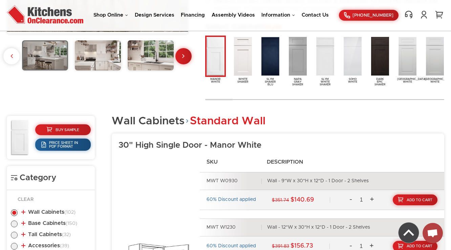
scroll to position [310, 0]
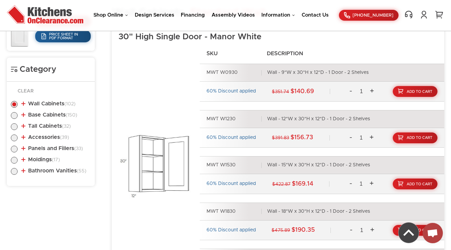
click at [53, 166] on ul "Wall Cabinets (102) Standard Wall (37) 30" High Single Door (25)" at bounding box center [51, 136] width 80 height 85
click at [53, 170] on link "Bathroom Vanities (55)" at bounding box center [53, 170] width 65 height 5
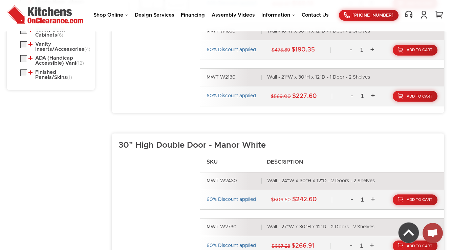
scroll to position [499, 0]
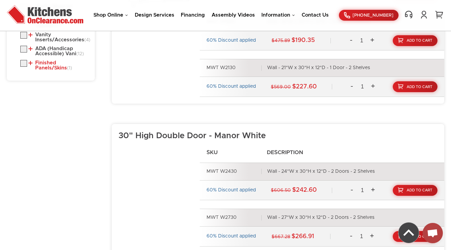
click at [50, 69] on link "Finished Panels/Skins (1)" at bounding box center [58, 65] width 60 height 10
drag, startPoint x: 51, startPoint y: 56, endPoint x: 51, endPoint y: 61, distance: 4.8
click at [51, 56] on link "ADA (Handicap Accessible) Vani (12)" at bounding box center [58, 51] width 60 height 10
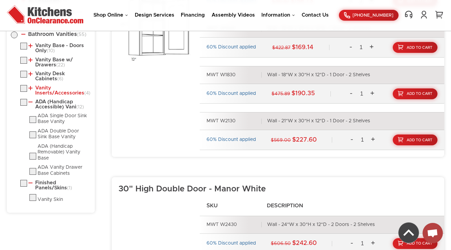
scroll to position [445, 0]
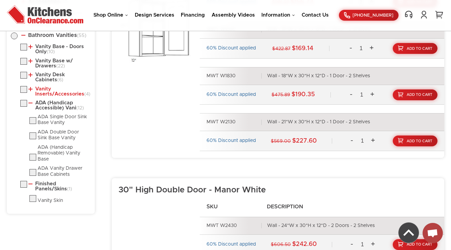
click at [43, 92] on link "Vanity Inserts/Accessories (4)" at bounding box center [58, 91] width 60 height 10
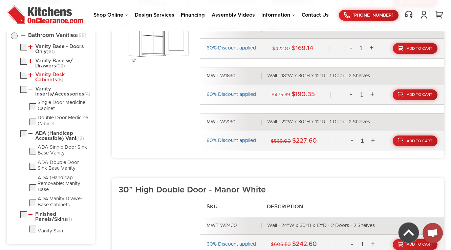
click at [50, 76] on link "Vanity Desk Cabinets (6)" at bounding box center [58, 77] width 60 height 10
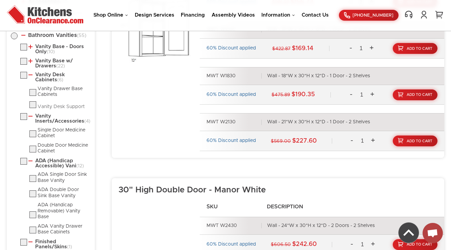
scroll to position [418, 0]
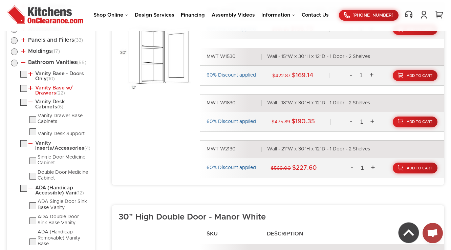
click at [48, 89] on link "Vanity Base w/ Drawers (22)" at bounding box center [58, 90] width 60 height 10
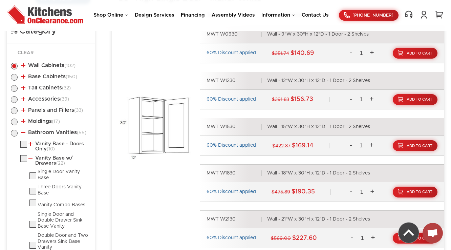
scroll to position [337, 0]
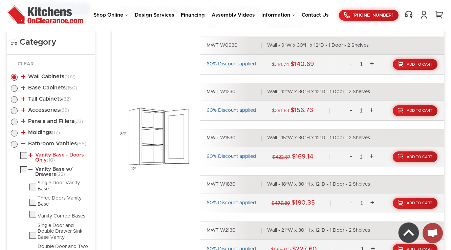
click at [42, 155] on link "Vanity Base - Doors Only (10)" at bounding box center [58, 157] width 60 height 10
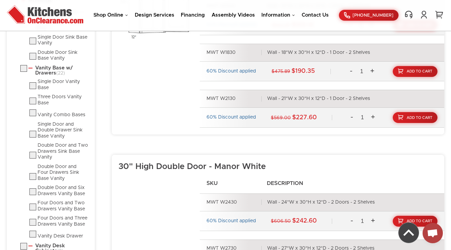
scroll to position [455, 0]
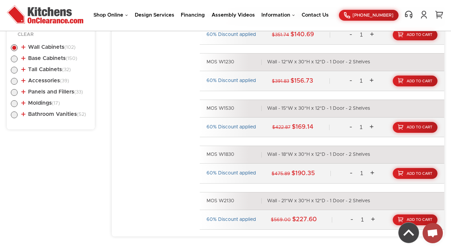
scroll to position [337, 0]
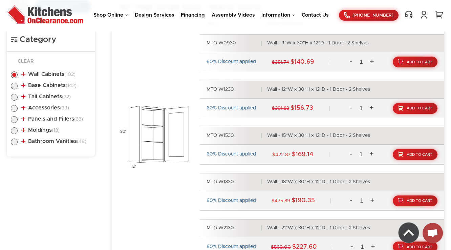
scroll to position [340, 0]
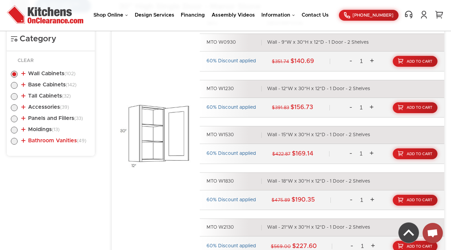
click at [59, 139] on link "Bathroom Vanities (49)" at bounding box center [53, 140] width 65 height 5
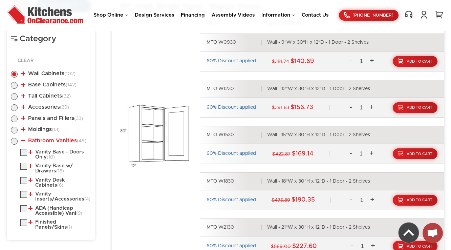
click at [59, 139] on link "Bathroom Vanities (49)" at bounding box center [53, 140] width 65 height 5
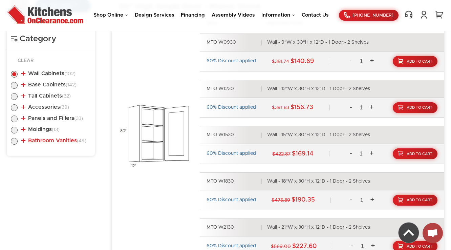
click at [59, 139] on link "Bathroom Vanities (49)" at bounding box center [53, 140] width 65 height 5
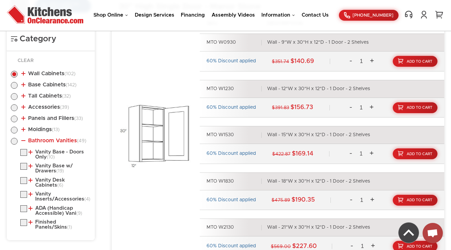
click at [59, 139] on link "Bathroom Vanities (49)" at bounding box center [53, 140] width 65 height 5
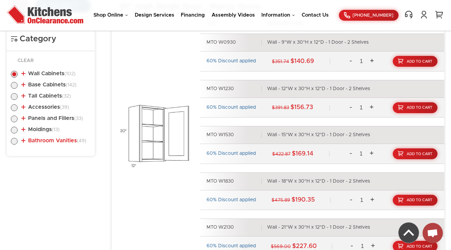
click at [59, 139] on link "Bathroom Vanities (49)" at bounding box center [53, 140] width 65 height 5
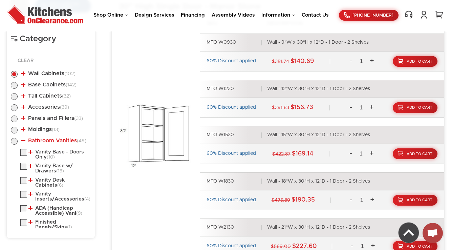
click at [59, 139] on link "Bathroom Vanities (49)" at bounding box center [53, 140] width 65 height 5
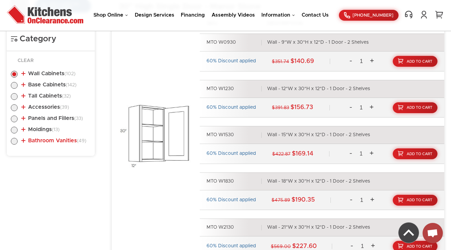
click at [59, 139] on link "Bathroom Vanities (49)" at bounding box center [53, 140] width 65 height 5
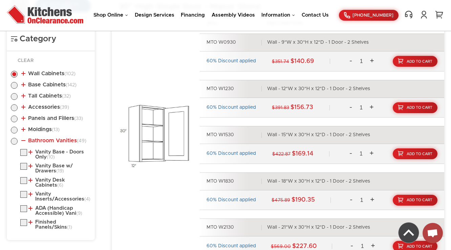
click at [59, 139] on link "Bathroom Vanities (49)" at bounding box center [53, 140] width 65 height 5
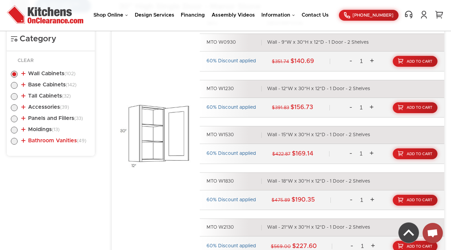
click at [52, 142] on link "Bathroom Vanities (49)" at bounding box center [53, 140] width 65 height 5
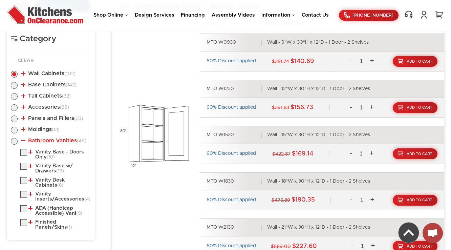
click at [52, 141] on link "Bathroom Vanities (49)" at bounding box center [53, 140] width 65 height 5
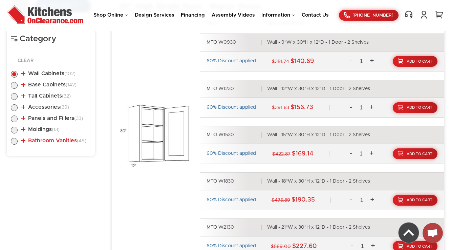
click at [52, 141] on link "Bathroom Vanities (49)" at bounding box center [53, 140] width 65 height 5
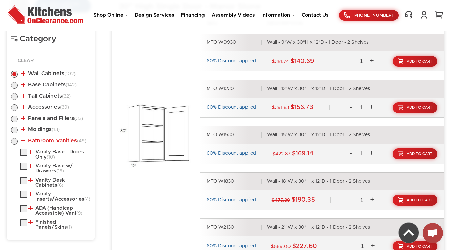
click at [52, 141] on link "Bathroom Vanities (49)" at bounding box center [53, 140] width 65 height 5
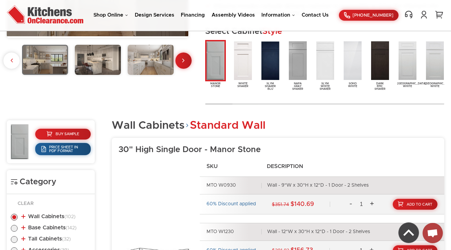
scroll to position [150, 0]
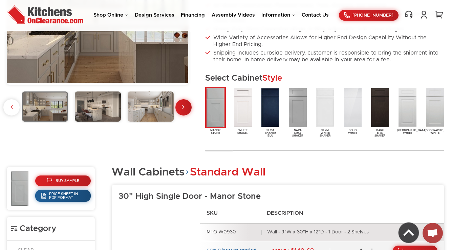
click at [96, 99] on img at bounding box center [98, 106] width 46 height 30
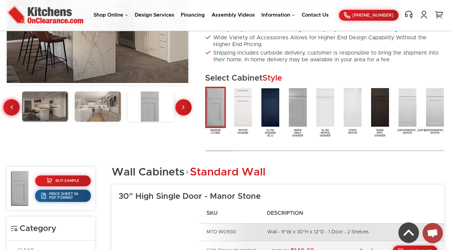
click at [14, 107] on link at bounding box center [11, 107] width 16 height 16
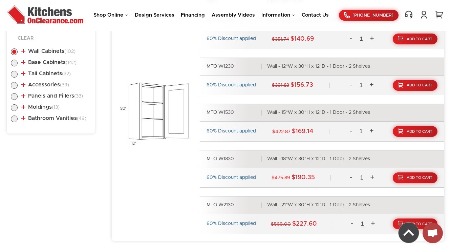
scroll to position [367, 0]
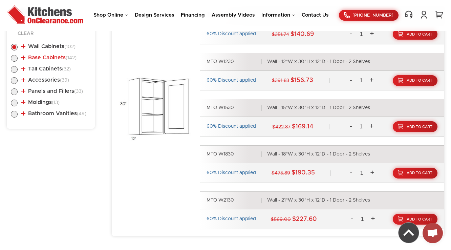
click at [52, 57] on link "Base Cabinets (142)" at bounding box center [48, 57] width 55 height 5
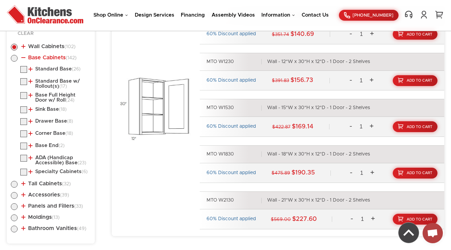
click at [52, 57] on link "Base Cabinets (142)" at bounding box center [48, 57] width 55 height 5
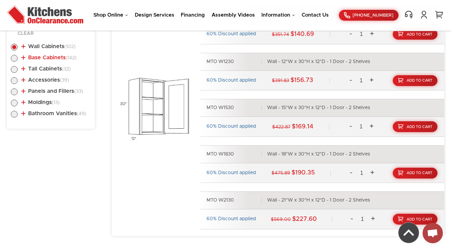
click at [52, 57] on link "Base Cabinets (142)" at bounding box center [48, 57] width 55 height 5
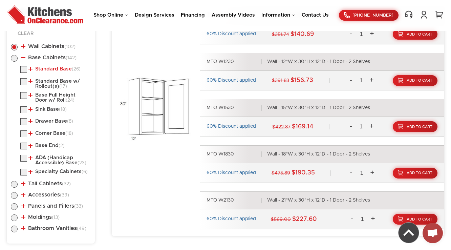
click at [51, 69] on link "Standard Base (26)" at bounding box center [54, 68] width 52 height 5
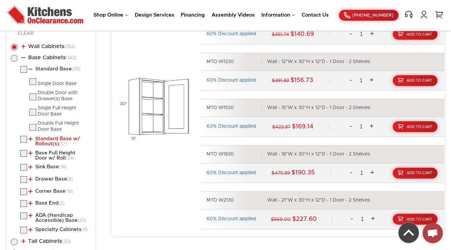
click at [52, 138] on link "Standard Base w/ Rollout(s) (17)" at bounding box center [58, 141] width 60 height 10
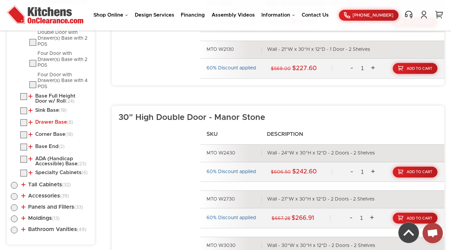
scroll to position [529, 0]
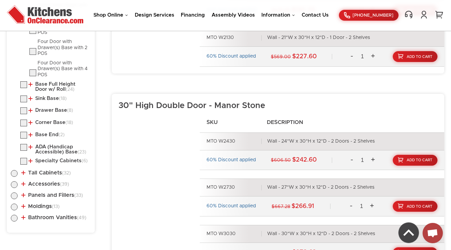
click at [51, 77] on ul "Standard Base (26) Single Door Base Double Door with Drawer(s) Base (8)" at bounding box center [51, 35] width 80 height 263
click at [49, 82] on link "Base Full Height Door w/ Roll (24)" at bounding box center [58, 87] width 60 height 10
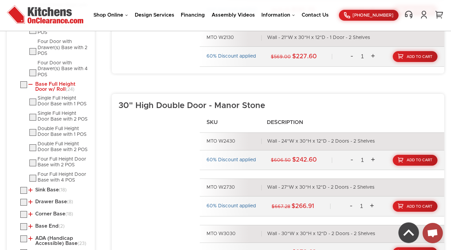
scroll to position [556, 0]
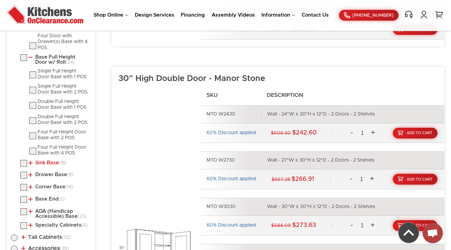
click at [48, 160] on link "Sink Base (18)" at bounding box center [47, 162] width 38 height 5
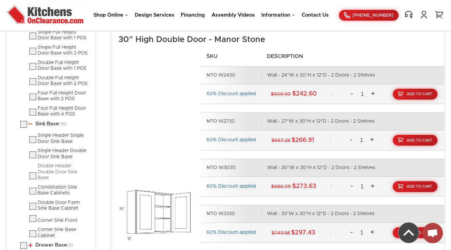
scroll to position [664, 0]
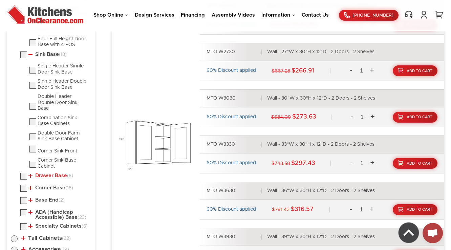
click at [42, 175] on link "Drawer Base (8)" at bounding box center [50, 175] width 45 height 5
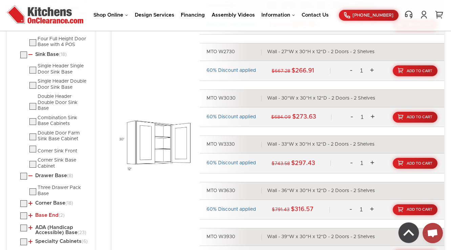
scroll to position [746, 0]
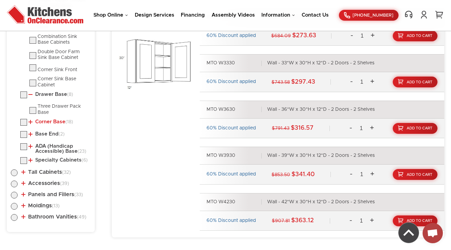
click at [41, 119] on link "Corner Base (18)" at bounding box center [50, 121] width 45 height 5
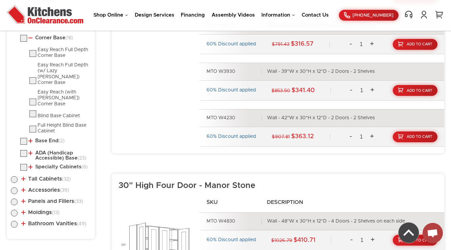
scroll to position [881, 0]
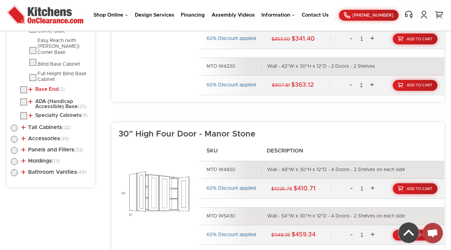
click at [48, 87] on link "Base End (2)" at bounding box center [46, 89] width 36 height 5
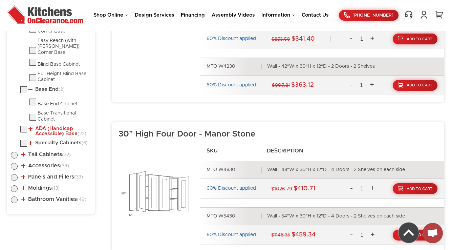
click at [44, 126] on link "ADA (Handicap Accessible) Base (23)" at bounding box center [58, 131] width 60 height 10
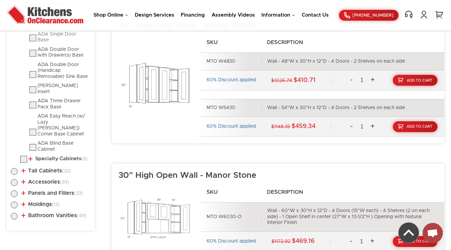
scroll to position [962, 0]
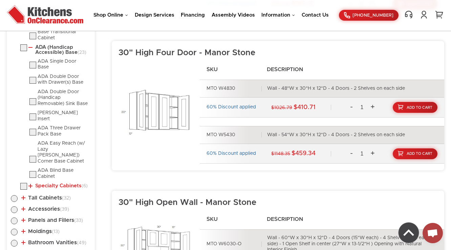
click at [44, 183] on link "Specialty Cabinets (6)" at bounding box center [57, 185] width 59 height 5
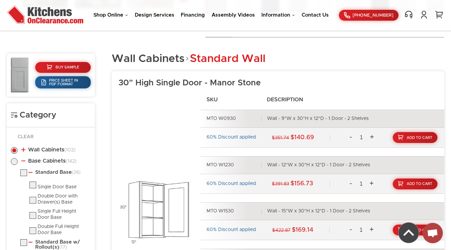
scroll to position [258, 0]
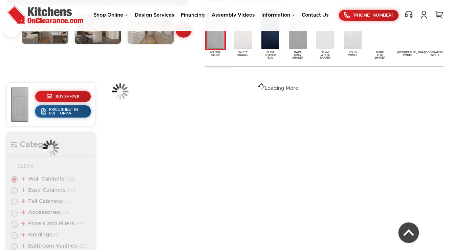
scroll to position [234, 0]
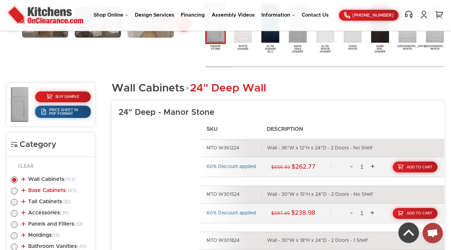
click at [45, 190] on link "Base Cabinets (143)" at bounding box center [48, 189] width 55 height 5
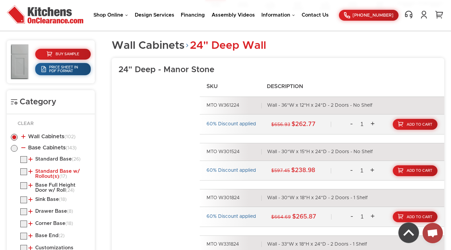
scroll to position [288, 0]
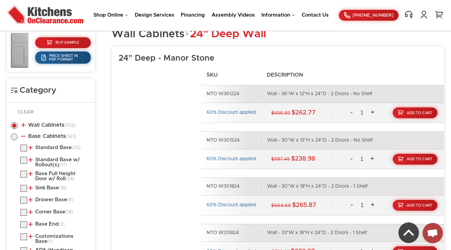
click at [44, 142] on li "Base Cabinets (143) Standard Base (26) Single Door Base" at bounding box center [51, 201] width 80 height 137
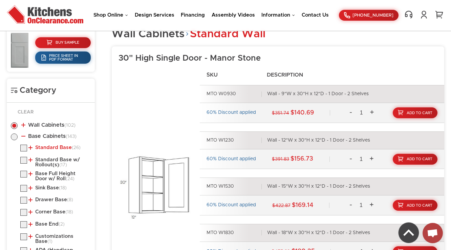
click at [45, 147] on link "Standard Base (26)" at bounding box center [54, 147] width 52 height 5
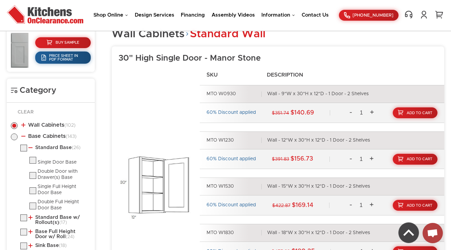
scroll to position [369, 0]
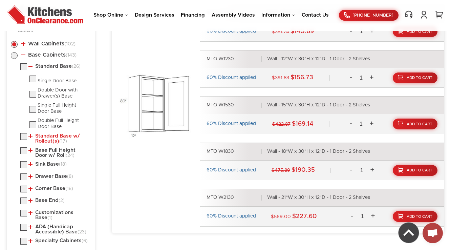
click at [42, 135] on link "Standard Base w/ Rollout(s) (17)" at bounding box center [58, 138] width 60 height 10
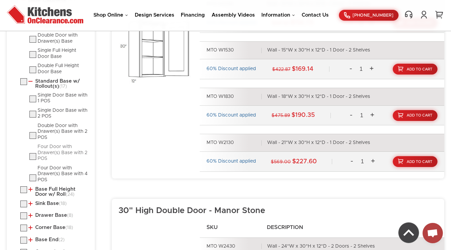
scroll to position [451, 0]
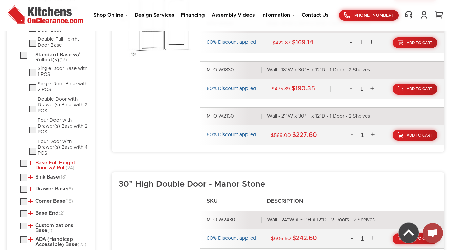
click at [46, 162] on link "Base Full Height Door w/ Roll (24)" at bounding box center [58, 165] width 60 height 10
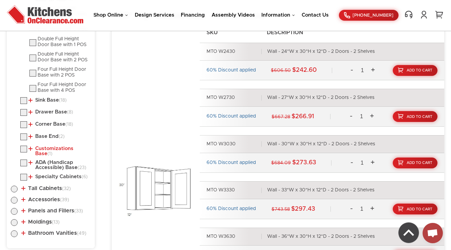
scroll to position [640, 0]
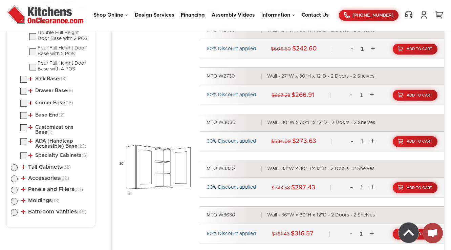
click at [50, 81] on li "Sink Base (18) Single Header Single Door Sink Base Single Header Double Door Si…" at bounding box center [55, 80] width 70 height 9
click at [51, 78] on link "Sink Base (18)" at bounding box center [47, 78] width 38 height 5
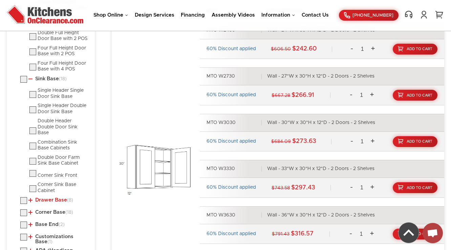
click at [45, 197] on link "Drawer Base (8)" at bounding box center [50, 199] width 45 height 5
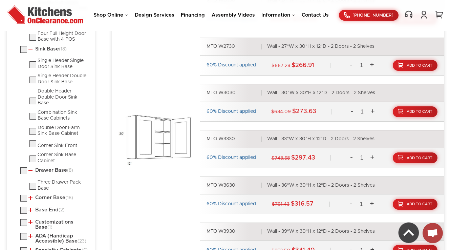
scroll to position [775, 0]
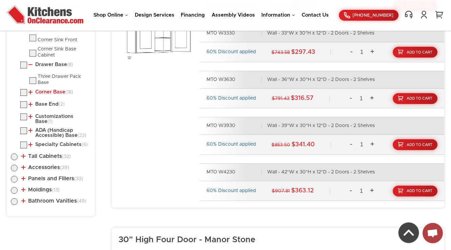
click at [55, 90] on link "Corner Base (18)" at bounding box center [50, 91] width 45 height 5
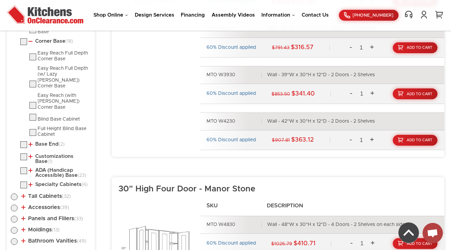
scroll to position [911, 0]
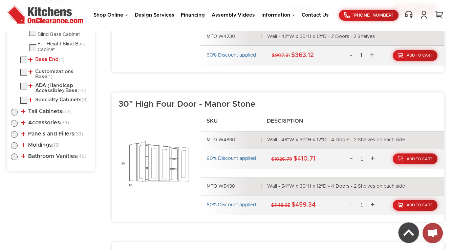
click at [47, 57] on link "Base End (2)" at bounding box center [46, 59] width 36 height 5
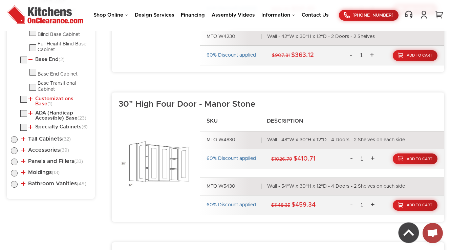
click at [45, 96] on link "Customizations Base (1)" at bounding box center [58, 101] width 60 height 10
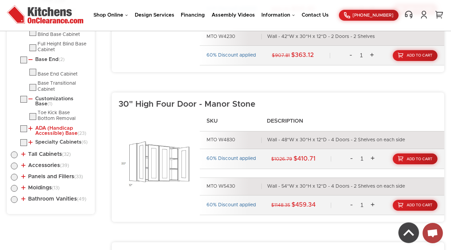
click at [46, 125] on link "ADA (Handicap Accessible) Base (23)" at bounding box center [58, 130] width 60 height 10
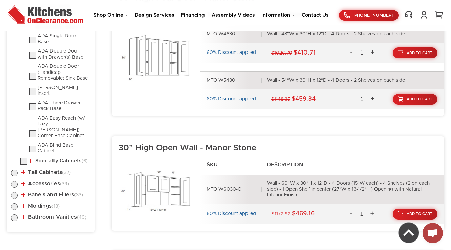
scroll to position [1019, 0]
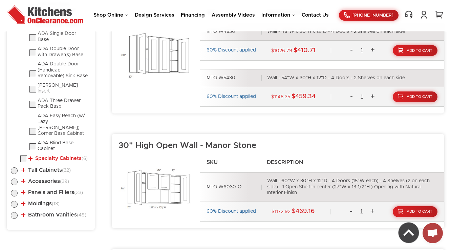
click at [52, 156] on link "Specialty Cabinets (6)" at bounding box center [57, 158] width 59 height 5
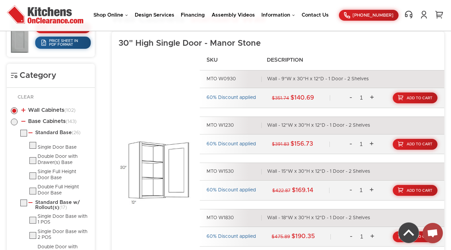
scroll to position [288, 0]
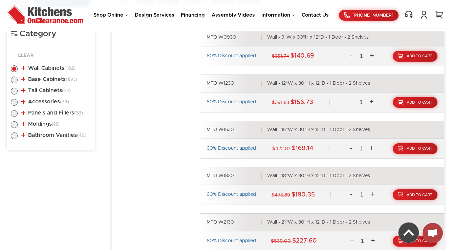
scroll to position [345, 0]
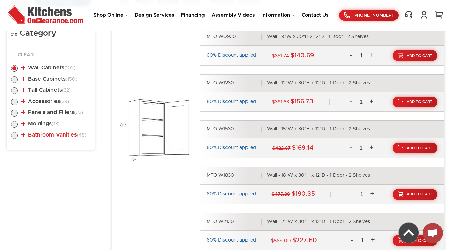
click at [64, 136] on link "Bathroom Vanities (49)" at bounding box center [53, 134] width 65 height 5
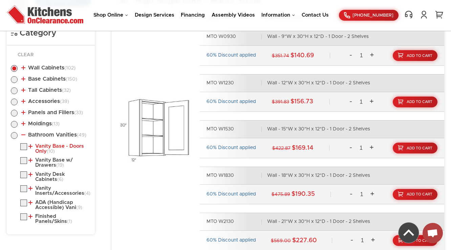
click at [53, 145] on link "Vanity Base - Doors Only (10)" at bounding box center [58, 148] width 60 height 10
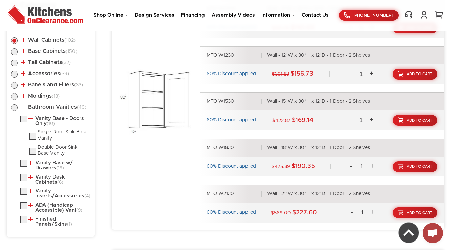
scroll to position [427, 0]
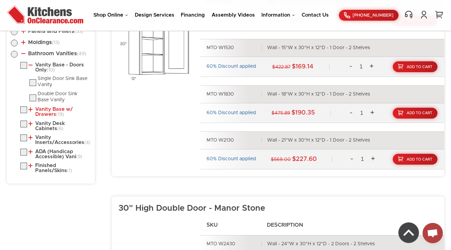
click at [53, 111] on link "Vanity Base w/ Drawers (19)" at bounding box center [58, 112] width 60 height 10
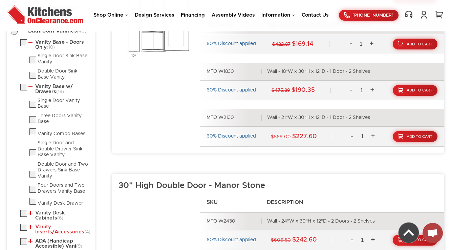
scroll to position [508, 0]
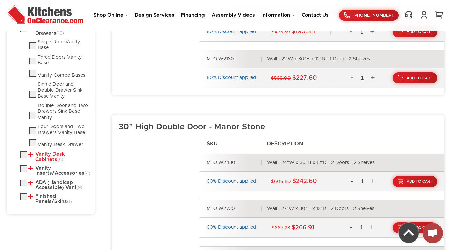
click at [44, 152] on link "Vanity Desk Cabinets (6)" at bounding box center [58, 157] width 60 height 10
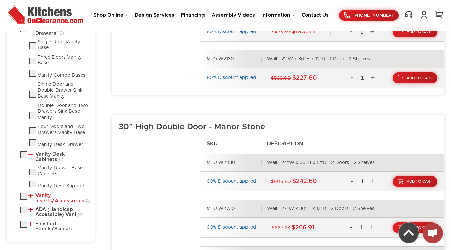
click at [41, 193] on link "Vanity Inserts/Accessories (4)" at bounding box center [58, 198] width 60 height 10
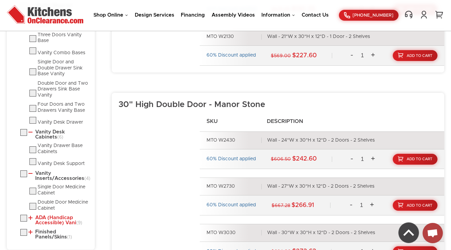
scroll to position [562, 0]
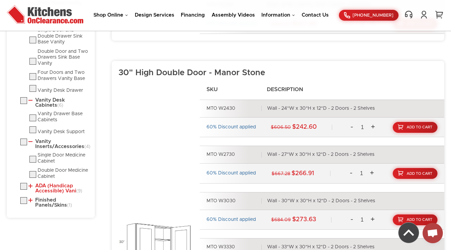
click at [43, 191] on link "ADA (Handicap Accessible) Vani (9)" at bounding box center [58, 188] width 60 height 10
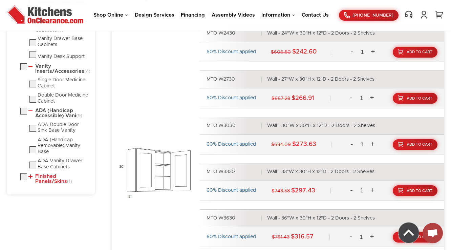
scroll to position [643, 0]
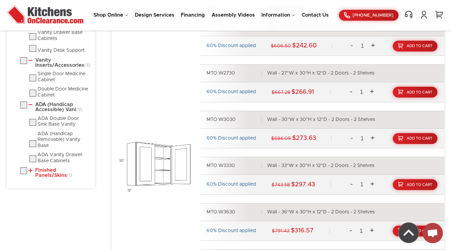
click at [43, 178] on link "Finished Panels/Skins (1)" at bounding box center [58, 172] width 60 height 10
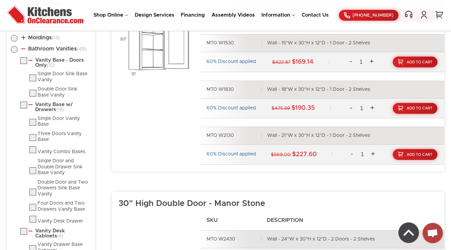
scroll to position [427, 0]
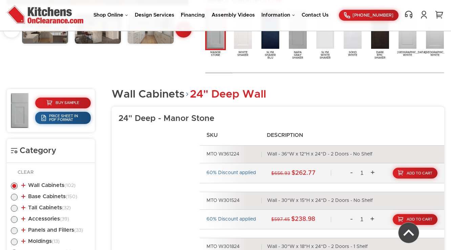
scroll to position [390, 0]
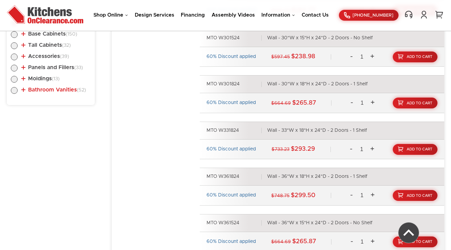
click at [53, 91] on link "Bathroom Vanities (52)" at bounding box center [53, 89] width 65 height 5
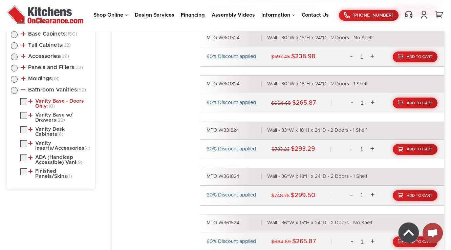
click at [49, 104] on span "(10)" at bounding box center [51, 106] width 8 height 5
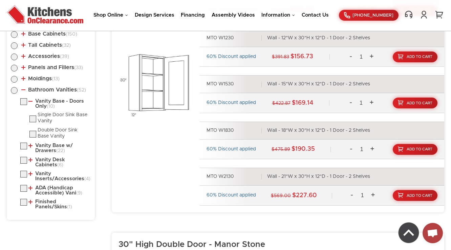
click at [45, 146] on link "Vanity Base w/ Drawers (22)" at bounding box center [58, 148] width 60 height 10
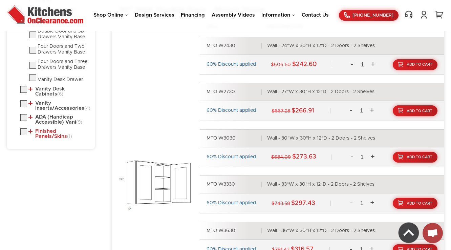
scroll to position [634, 0]
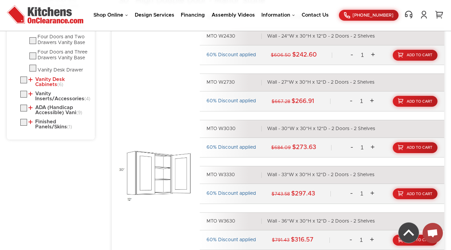
click at [65, 77] on link "Vanity Desk Cabinets (6)" at bounding box center [58, 82] width 60 height 10
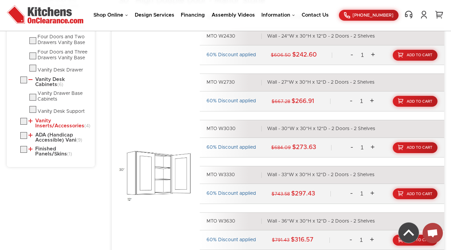
click at [57, 120] on link "Vanity Inserts/Accessories (4)" at bounding box center [58, 123] width 60 height 10
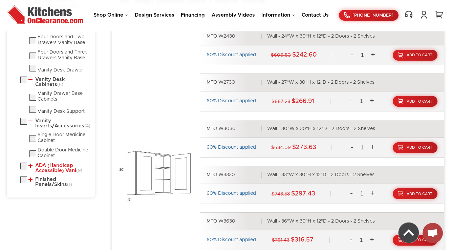
click at [49, 173] on link "ADA (Handicap Accessible) Vani (9)" at bounding box center [58, 168] width 60 height 10
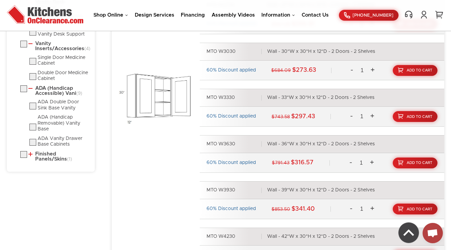
scroll to position [742, 0]
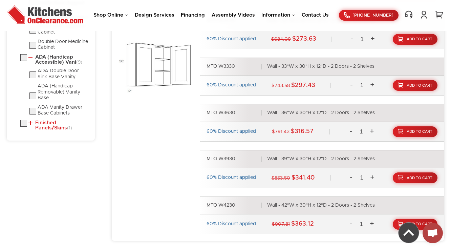
click at [56, 126] on link "Finished Panels/Skins (1)" at bounding box center [58, 125] width 60 height 10
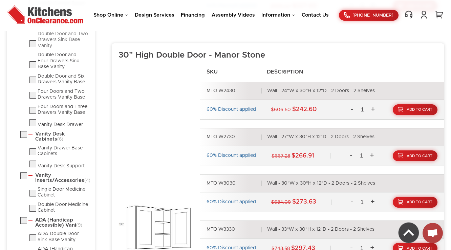
scroll to position [390, 0]
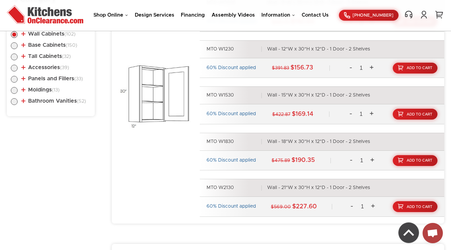
scroll to position [363, 0]
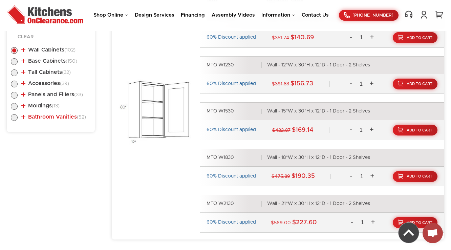
click at [36, 117] on link "Bathroom Vanities (52)" at bounding box center [53, 116] width 65 height 5
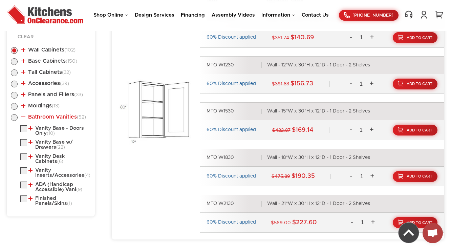
click at [41, 116] on link "Bathroom Vanities (52)" at bounding box center [53, 116] width 65 height 5
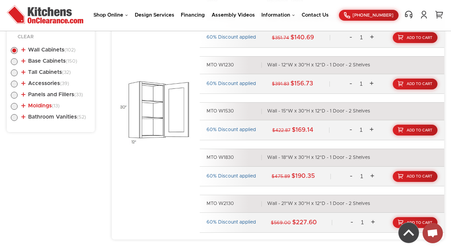
click at [46, 105] on link "Moldings (13)" at bounding box center [40, 105] width 38 height 5
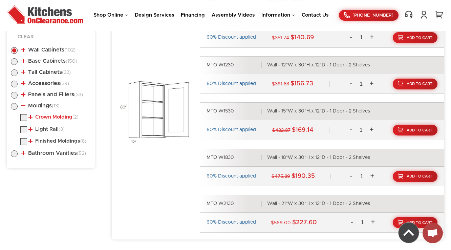
click at [45, 117] on link "Crown Molding (2)" at bounding box center [53, 116] width 50 height 5
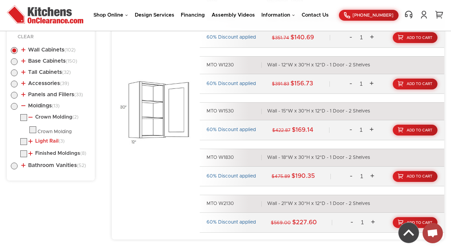
click at [44, 139] on link "Light Rail (3)" at bounding box center [46, 140] width 36 height 5
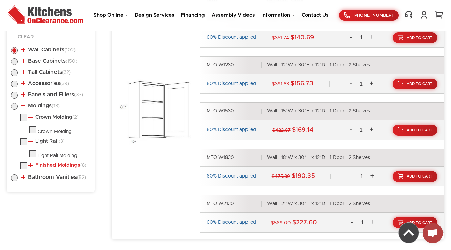
click at [44, 162] on link "Finished Moldings (8)" at bounding box center [57, 164] width 58 height 5
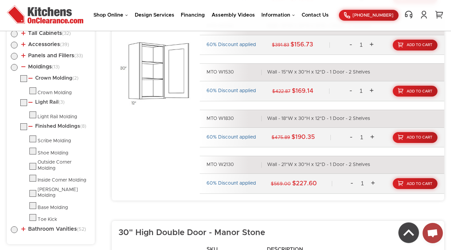
scroll to position [390, 0]
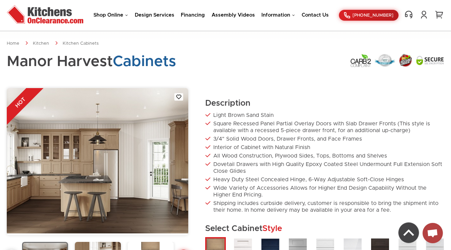
scroll to position [367, 0]
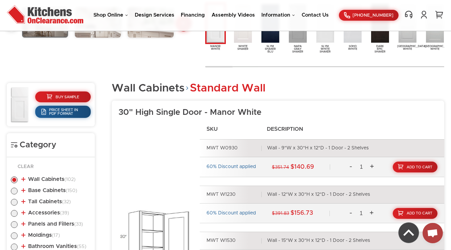
scroll to position [216, 0]
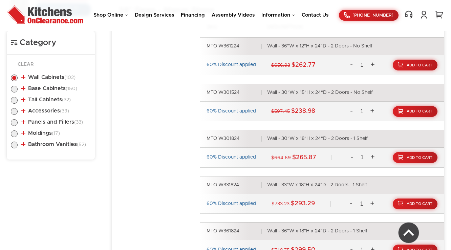
scroll to position [336, 0]
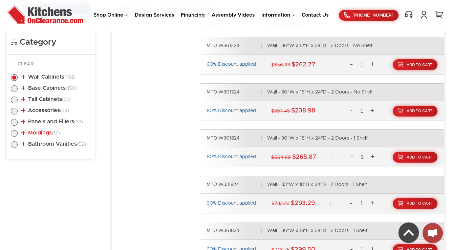
click at [42, 134] on link "Moldings (17)" at bounding box center [40, 132] width 39 height 5
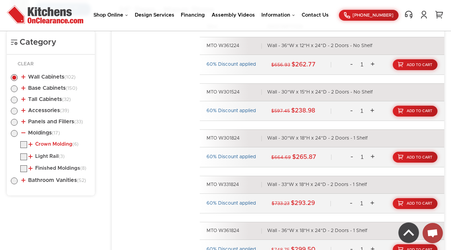
click at [46, 144] on link "Crown Molding (6)" at bounding box center [53, 143] width 50 height 5
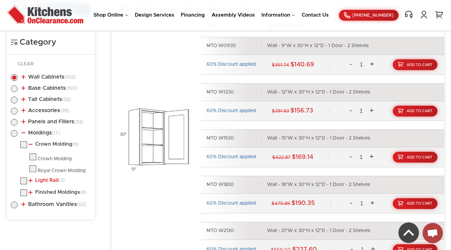
click at [45, 178] on link "Light Rail (3)" at bounding box center [46, 180] width 36 height 5
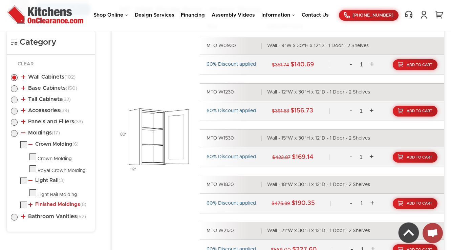
click at [43, 204] on link "Finished Moldings (8)" at bounding box center [57, 204] width 58 height 5
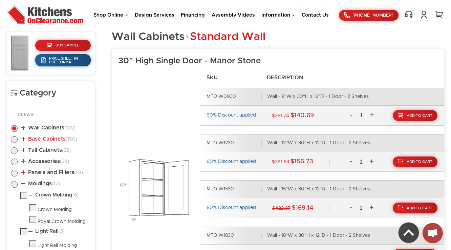
scroll to position [282, 0]
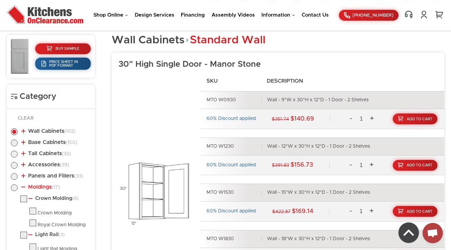
click at [34, 187] on link "Moldings (17)" at bounding box center [40, 186] width 39 height 5
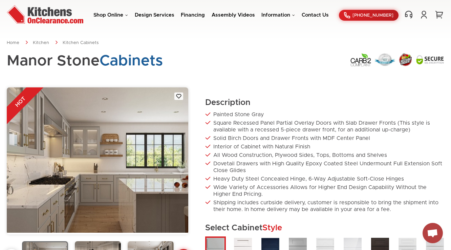
scroll to position [0, 0]
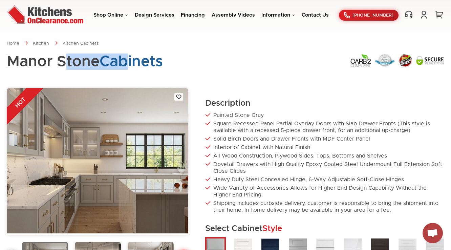
drag, startPoint x: 123, startPoint y: 60, endPoint x: 0, endPoint y: 53, distance: 123.0
drag, startPoint x: 192, startPoint y: 56, endPoint x: 260, endPoint y: 68, distance: 69.0
click at [260, 68] on div "Manor Stone Cabinets" at bounding box center [225, 65] width 437 height 24
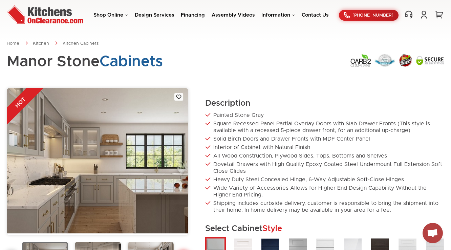
drag, startPoint x: 266, startPoint y: 103, endPoint x: 262, endPoint y: 80, distance: 23.4
drag, startPoint x: 212, startPoint y: 112, endPoint x: 257, endPoint y: 107, distance: 45.3
click at [257, 107] on div "Description Painted Stone Gray Square Recessed Panel Partial Overlay Doors with…" at bounding box center [324, 196] width 239 height 216
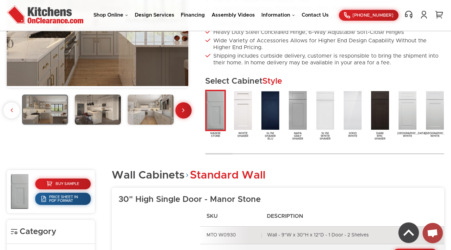
scroll to position [189, 0]
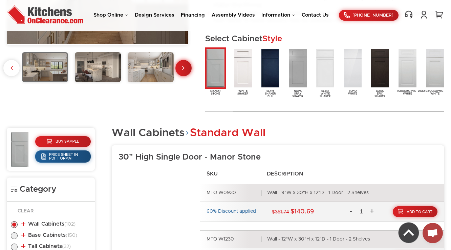
click at [186, 69] on link at bounding box center [183, 68] width 16 height 16
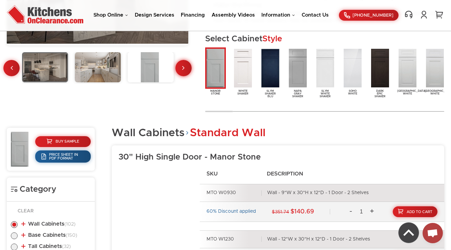
click at [186, 69] on link at bounding box center [183, 68] width 16 height 16
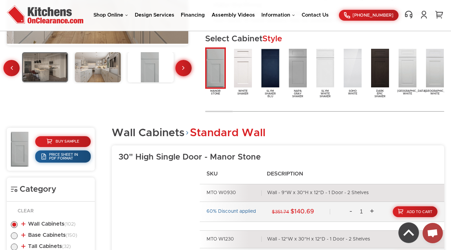
click at [186, 69] on link at bounding box center [183, 68] width 16 height 16
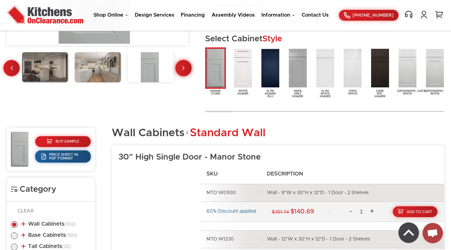
click at [186, 69] on link at bounding box center [183, 68] width 16 height 16
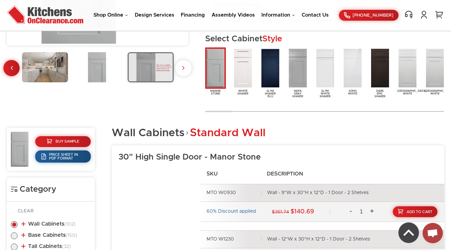
click at [186, 69] on div at bounding box center [97, 68] width 181 height 32
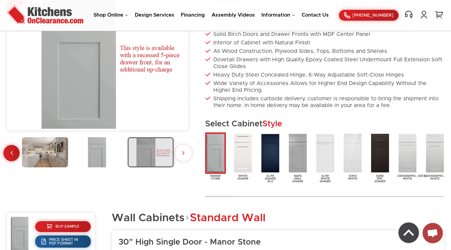
scroll to position [108, 0]
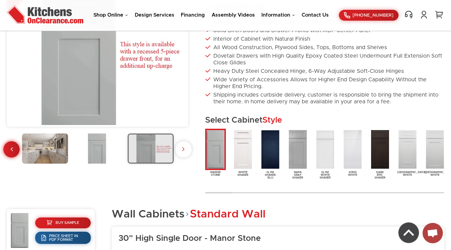
click at [13, 150] on link at bounding box center [11, 149] width 16 height 16
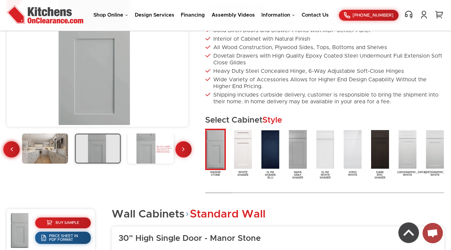
click at [13, 150] on link at bounding box center [11, 149] width 16 height 16
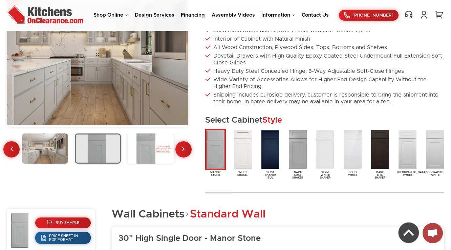
drag, startPoint x: 13, startPoint y: 150, endPoint x: 57, endPoint y: 182, distance: 54.2
click at [57, 183] on div "HOT" at bounding box center [97, 88] width 181 height 216
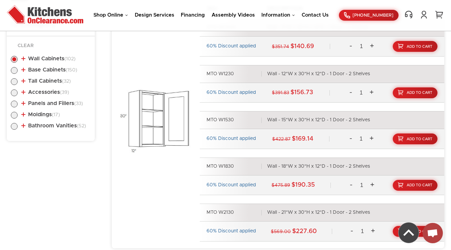
scroll to position [352, 0]
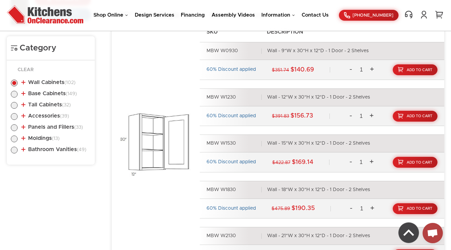
scroll to position [325, 0]
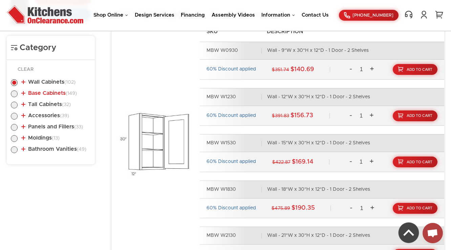
click at [54, 94] on link "Base Cabinets (149)" at bounding box center [48, 92] width 55 height 5
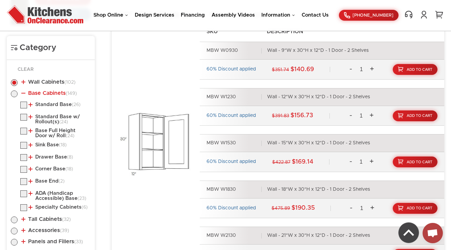
click at [42, 92] on link "Base Cabinets (149)" at bounding box center [48, 92] width 55 height 5
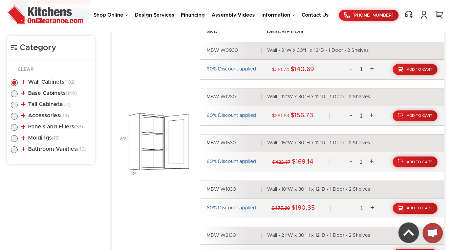
click at [42, 86] on li "Wall Cabinets (102) Standard Wall (37) 30" High Single Door (25)" at bounding box center [51, 83] width 80 height 8
click at [44, 82] on link "Wall Cabinets (102)" at bounding box center [48, 81] width 54 height 5
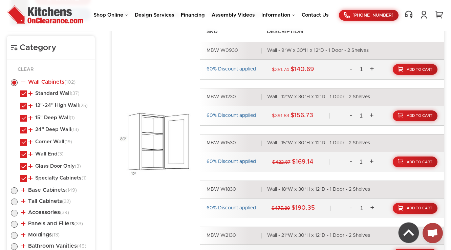
click at [44, 82] on link "Wall Cabinets (102)" at bounding box center [48, 81] width 54 height 5
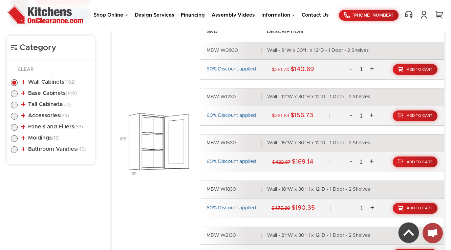
click at [53, 77] on ul "Wall Cabinets (102) Standard Wall (37) 30" High Single Door (25)" at bounding box center [51, 114] width 80 height 85
click at [51, 82] on link "Wall Cabinets (102)" at bounding box center [48, 81] width 54 height 5
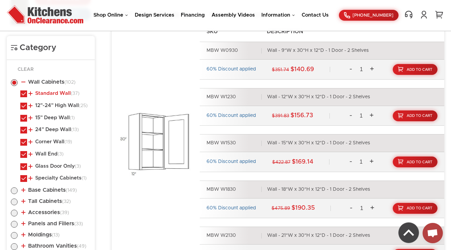
click at [51, 94] on link "Standard Wall (37)" at bounding box center [53, 93] width 51 height 5
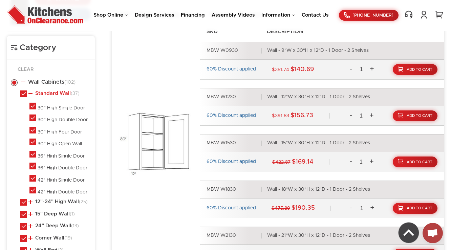
click at [51, 94] on link "Standard Wall (37)" at bounding box center [53, 93] width 51 height 5
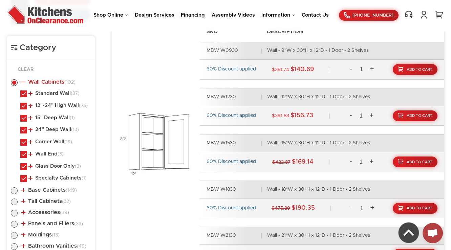
click at [54, 84] on link "Wall Cabinets (102)" at bounding box center [48, 81] width 54 height 5
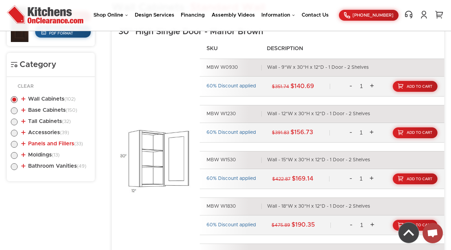
scroll to position [360, 0]
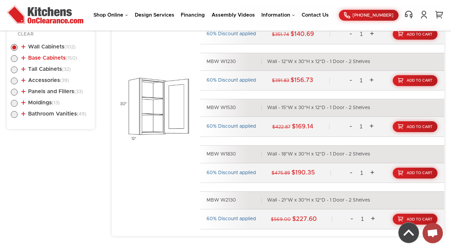
click at [54, 58] on link "Base Cabinets (150)" at bounding box center [49, 57] width 56 height 5
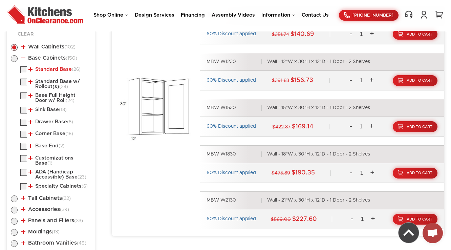
click at [58, 70] on link "Standard Base (26)" at bounding box center [54, 69] width 52 height 5
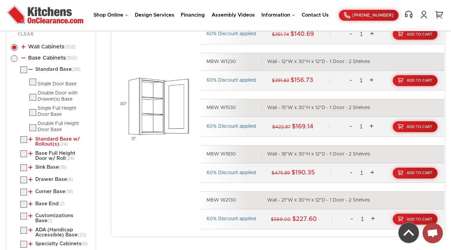
click at [54, 138] on link "Standard Base w/ Rollout(s) (24)" at bounding box center [58, 141] width 60 height 10
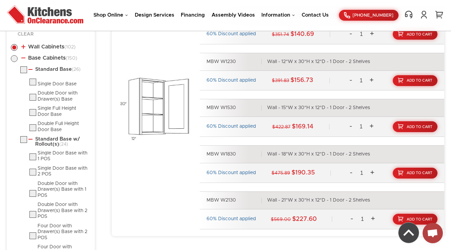
scroll to position [468, 0]
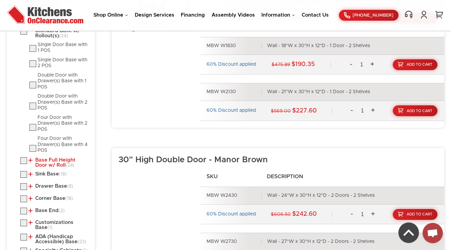
click at [50, 157] on link "Base Full Height Door w/ Roll (24)" at bounding box center [58, 162] width 60 height 10
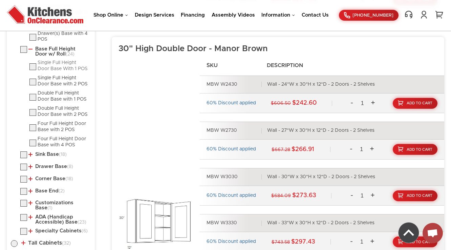
scroll to position [576, 0]
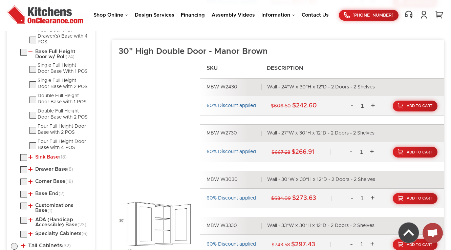
click at [47, 154] on link "Sink Base (18)" at bounding box center [47, 156] width 38 height 5
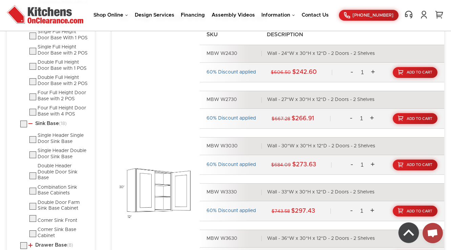
scroll to position [658, 0]
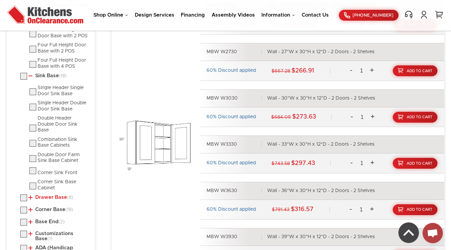
click at [45, 194] on link "Drawer Base (8)" at bounding box center [50, 196] width 45 height 5
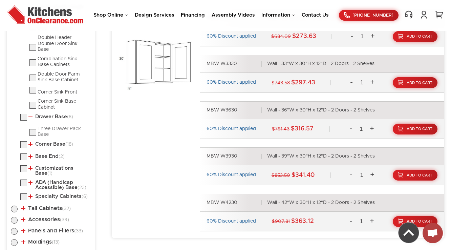
scroll to position [739, 0]
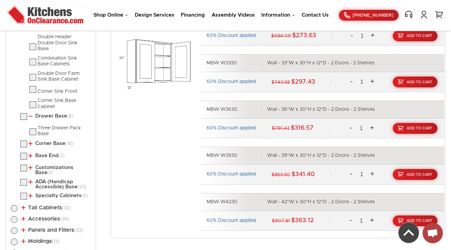
click at [45, 141] on link "Corner Base (18)" at bounding box center [50, 143] width 45 height 5
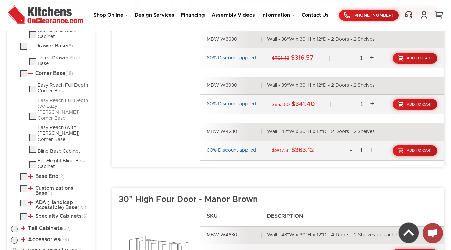
scroll to position [820, 0]
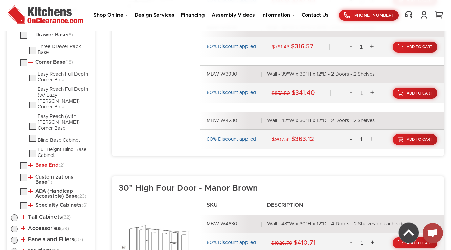
click at [43, 162] on link "Base End (2)" at bounding box center [46, 164] width 36 height 5
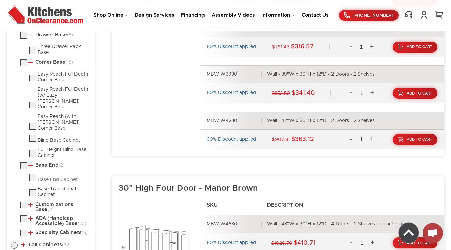
scroll to position [874, 0]
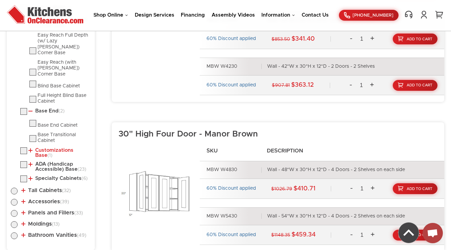
click at [46, 147] on link "Customizations Base (1)" at bounding box center [58, 152] width 60 height 10
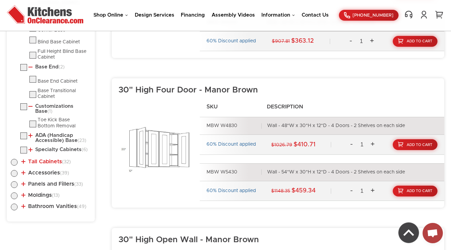
scroll to position [928, 0]
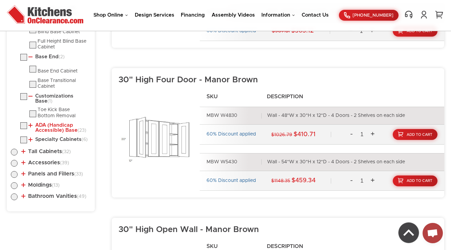
click at [50, 122] on link "ADA (Handicap Accessible) Base (23)" at bounding box center [58, 127] width 60 height 10
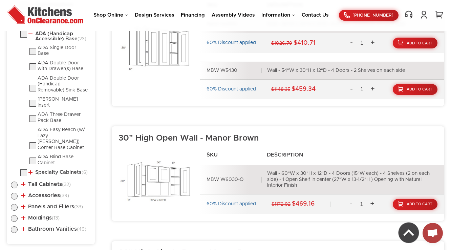
scroll to position [1036, 0]
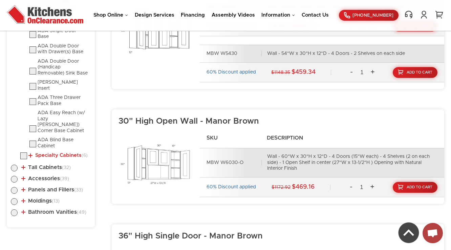
click at [50, 153] on link "Specialty Cabinets (6)" at bounding box center [57, 155] width 59 height 5
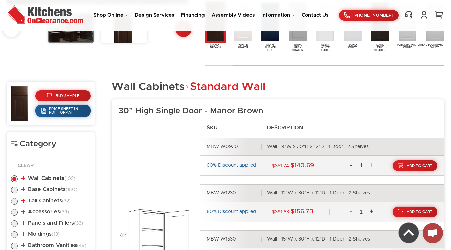
scroll to position [310, 0]
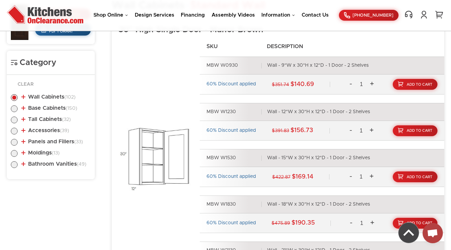
click at [46, 115] on ul "Wall Cabinets (102) Standard Wall (37) 30" High Single Door (25)" at bounding box center [51, 129] width 80 height 85
click at [47, 118] on link "Tall Cabinets (32)" at bounding box center [45, 118] width 49 height 5
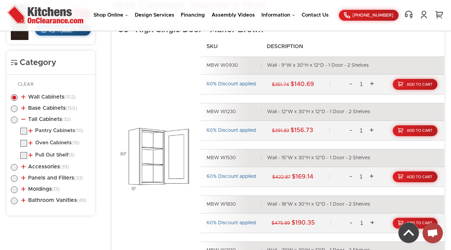
drag, startPoint x: 50, startPoint y: 124, endPoint x: 52, endPoint y: 133, distance: 9.2
click at [50, 124] on li "Tall Cabinets (32) Pantry Cabinets (10) Pantry Cabinet Single Door (16) (6)" at bounding box center [51, 138] width 80 height 44
click at [52, 133] on li "Pantry Cabinets (10) Pantry Cabinet Single Door Pantry Cabinet Double Door" at bounding box center [55, 132] width 70 height 9
click at [52, 130] on link "Pantry Cabinets (10)" at bounding box center [55, 130] width 55 height 5
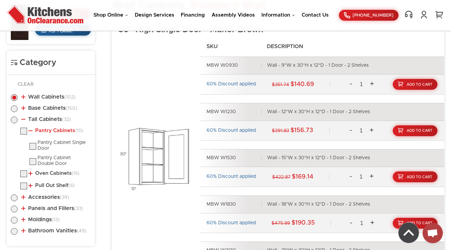
click at [53, 130] on link "Pantry Cabinets (10)" at bounding box center [55, 130] width 55 height 5
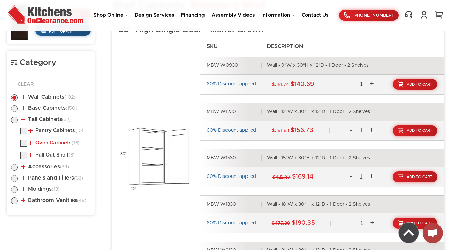
click at [50, 141] on link "Oven Cabinets (16)" at bounding box center [53, 142] width 51 height 5
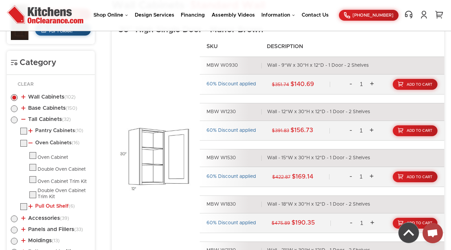
click at [49, 206] on link "Pull Out Shelf (6)" at bounding box center [51, 205] width 46 height 5
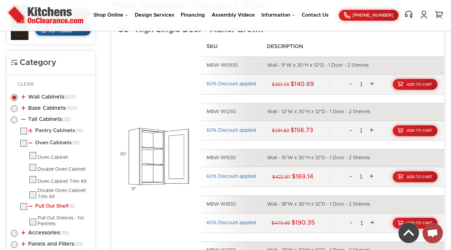
click at [49, 206] on link "Pull Out Shelf (6)" at bounding box center [51, 205] width 46 height 5
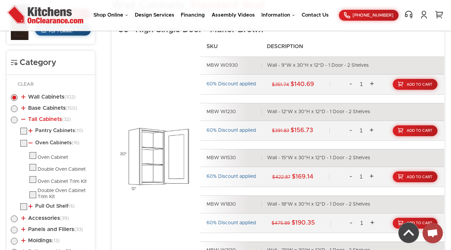
click at [31, 114] on ul "Wall Cabinets (102) Standard Wall (37) 30" High Single Door (25)" at bounding box center [51, 173] width 80 height 173
click at [32, 121] on link "Tall Cabinets (32)" at bounding box center [45, 118] width 49 height 5
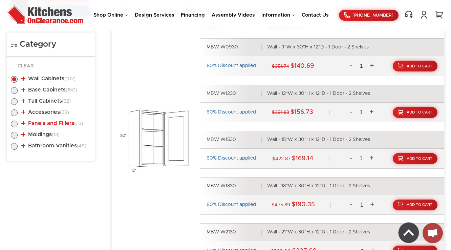
scroll to position [337, 0]
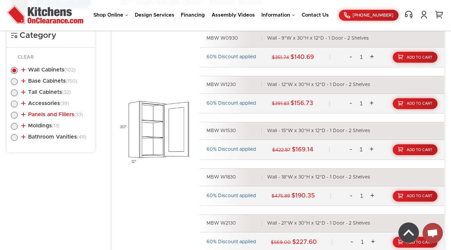
click at [56, 116] on link "Panels and Fillers (33)" at bounding box center [52, 114] width 62 height 5
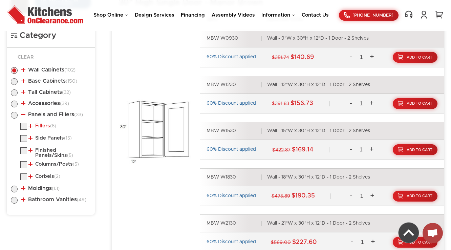
click at [49, 127] on link "Fillers (6)" at bounding box center [42, 125] width 28 height 5
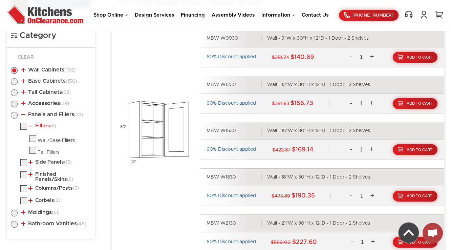
click at [49, 123] on link "Fillers (6)" at bounding box center [42, 125] width 28 height 5
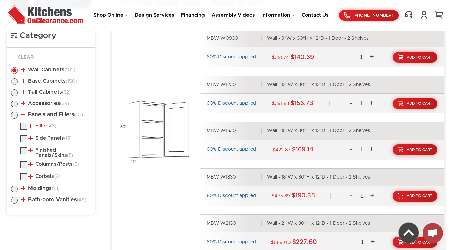
click at [49, 123] on link "Fillers (6)" at bounding box center [42, 125] width 28 height 5
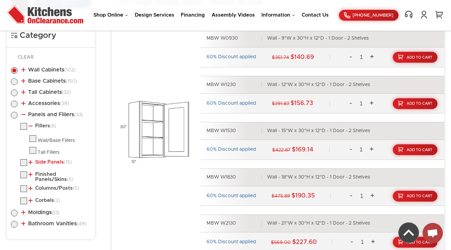
click at [46, 162] on link "Side Panels (15)" at bounding box center [49, 161] width 43 height 5
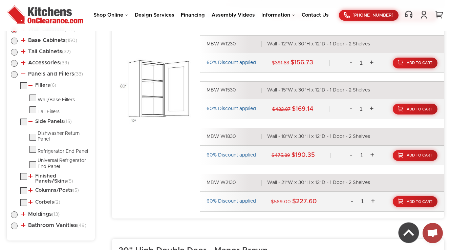
scroll to position [418, 0]
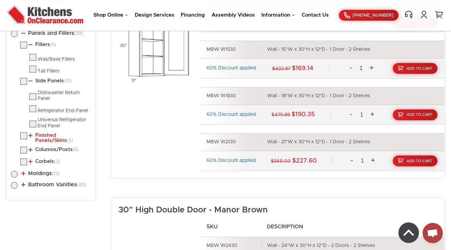
click at [52, 135] on link "Finished Panels/Skins (5)" at bounding box center [58, 138] width 60 height 10
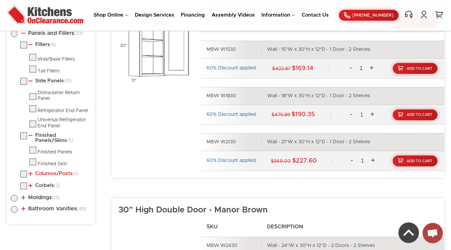
click at [42, 174] on link "Columns/Posts (5)" at bounding box center [53, 173] width 50 height 5
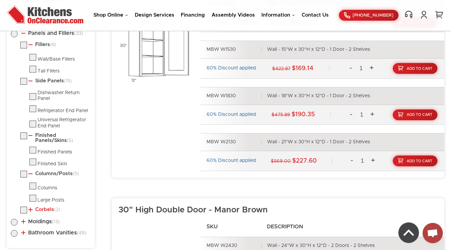
drag, startPoint x: 42, startPoint y: 208, endPoint x: 46, endPoint y: 204, distance: 5.7
click at [42, 209] on link "Corbels (2)" at bounding box center [44, 209] width 32 height 5
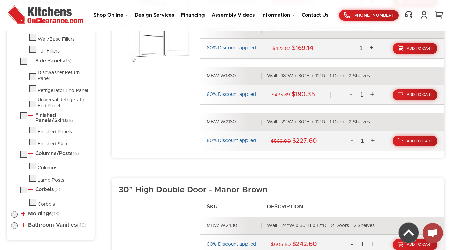
scroll to position [472, 0]
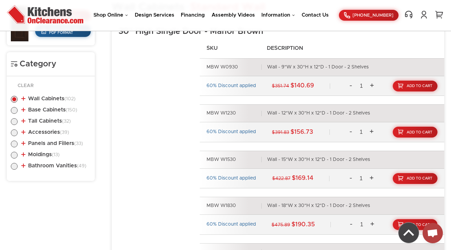
scroll to position [310, 0]
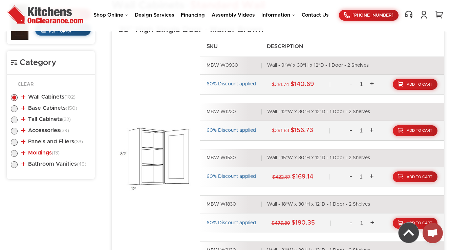
click at [45, 151] on link "Moldings (13)" at bounding box center [40, 152] width 38 height 5
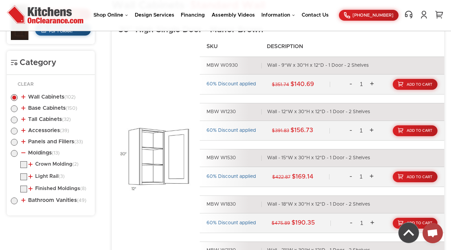
click at [41, 167] on li "Crown Molding (2) Crown Molding" at bounding box center [55, 165] width 70 height 9
click at [45, 166] on link "Crown Molding (2)" at bounding box center [53, 163] width 50 height 5
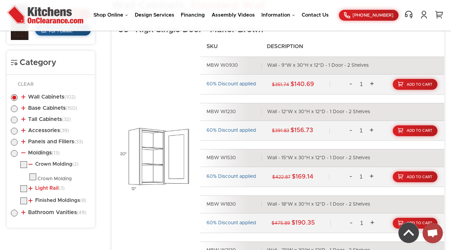
click at [50, 188] on link "Light Rail (3)" at bounding box center [46, 187] width 36 height 5
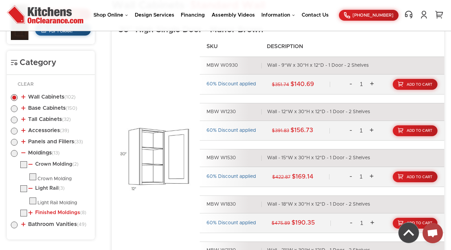
click at [43, 210] on link "Finished Moldings (8)" at bounding box center [57, 212] width 58 height 5
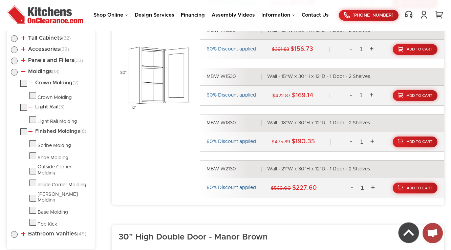
scroll to position [364, 0]
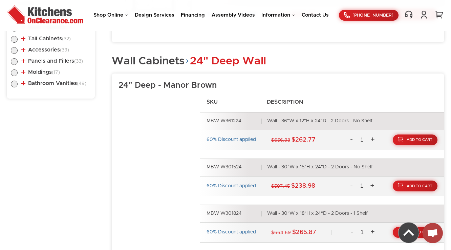
scroll to position [391, 0]
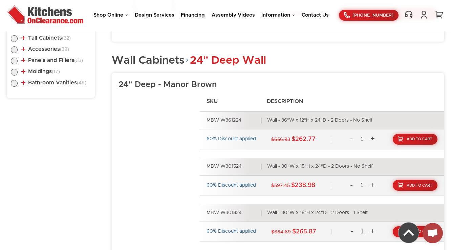
click at [73, 87] on li "Bathroom Vanities (49) Vanity Base - Doors Only (10) Single Door Sink Base Vani…" at bounding box center [51, 84] width 80 height 8
click at [75, 85] on li "Bathroom Vanities (49) Vanity Base - Doors Only (10) Single Door Sink Base Vani…" at bounding box center [51, 84] width 80 height 8
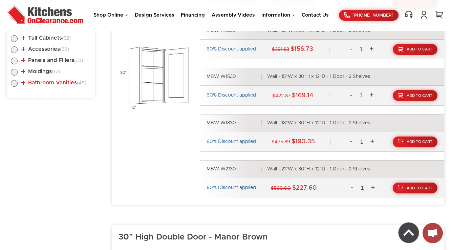
click at [66, 82] on link "Bathroom Vanities (49)" at bounding box center [53, 82] width 65 height 5
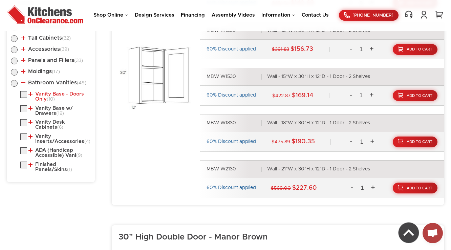
click at [57, 97] on link "Vanity Base - Doors Only (10)" at bounding box center [58, 96] width 60 height 10
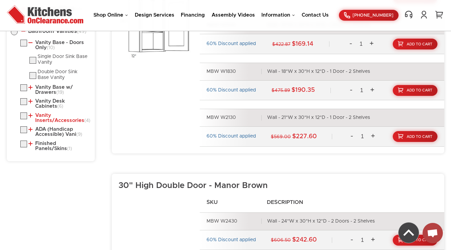
scroll to position [472, 0]
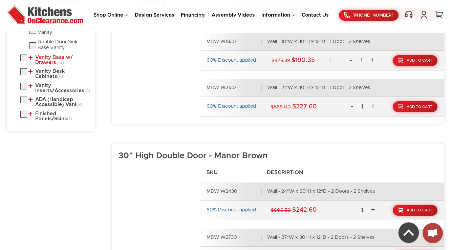
click at [42, 56] on link "Vanity Base w/ Drawers (19)" at bounding box center [58, 60] width 60 height 10
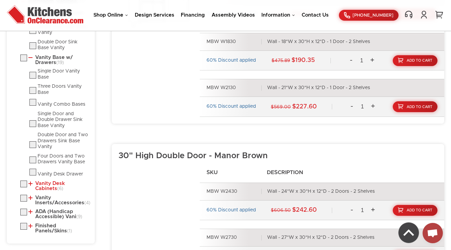
click at [45, 181] on link "Vanity Desk Cabinets (6)" at bounding box center [58, 186] width 60 height 10
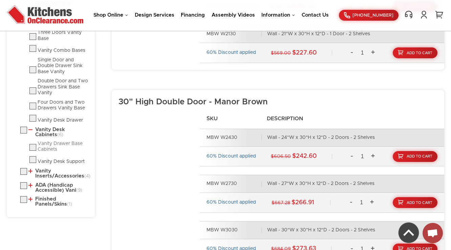
scroll to position [526, 0]
click at [47, 169] on link "Vanity Inserts/Accessories (4)" at bounding box center [58, 173] width 60 height 10
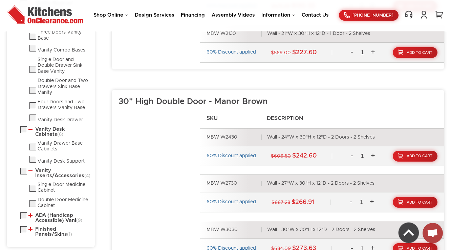
scroll to position [608, 0]
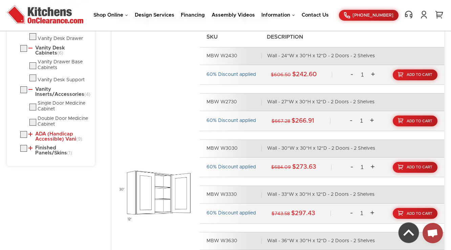
click at [50, 139] on link "ADA (Handicap Accessible) Vani (9)" at bounding box center [58, 136] width 60 height 10
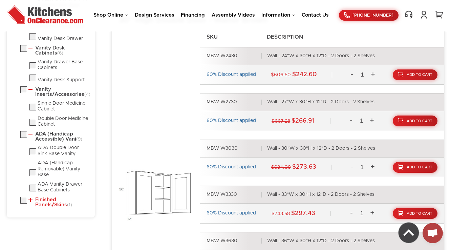
click at [50, 204] on link "Finished Panels/Skins (1)" at bounding box center [58, 202] width 60 height 10
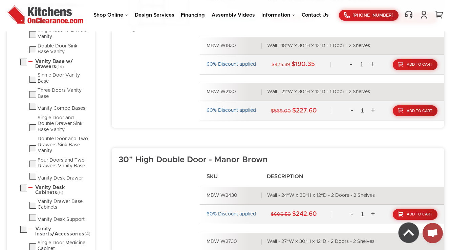
scroll to position [364, 0]
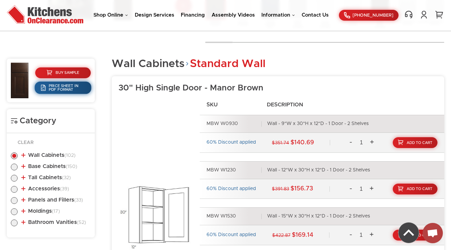
scroll to position [414, 0]
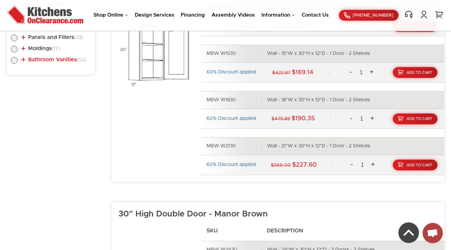
click at [56, 60] on link "Bathroom Vanities (52)" at bounding box center [53, 59] width 65 height 5
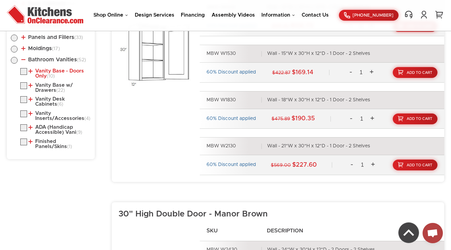
click at [55, 64] on li "Bathroom Vanities (52) Vanity Base - Doors Only (10) Single Door Sink Base Vani…" at bounding box center [51, 103] width 80 height 92
click at [54, 69] on link "Vanity Base - Doors Only (10)" at bounding box center [58, 73] width 60 height 10
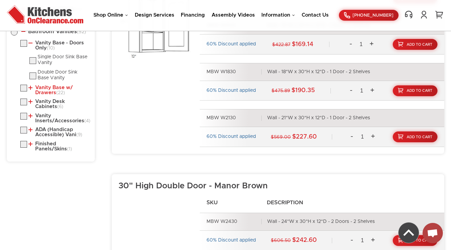
scroll to position [468, 0]
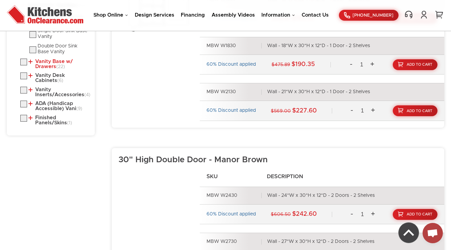
click at [50, 61] on link "Vanity Base w/ Drawers (22)" at bounding box center [58, 64] width 60 height 10
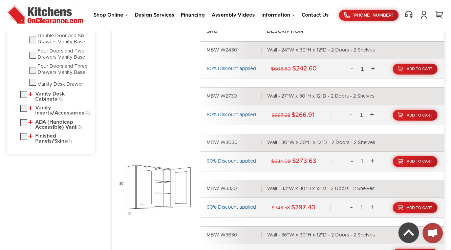
scroll to position [631, 0]
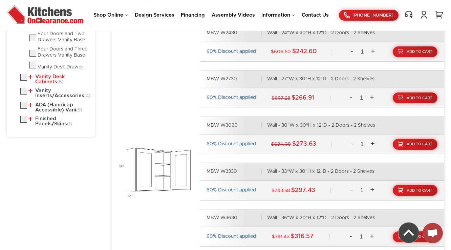
click at [47, 75] on link "Vanity Desk Cabinets (6)" at bounding box center [58, 79] width 60 height 10
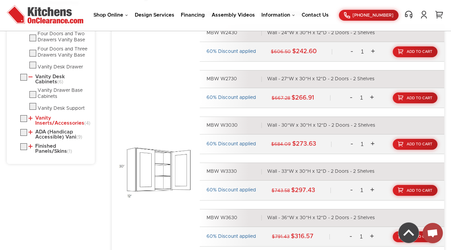
click at [41, 121] on link "Vanity Inserts/Accessories (4)" at bounding box center [58, 120] width 60 height 10
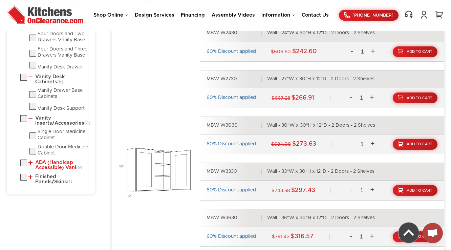
click at [46, 168] on link "ADA (Handicap Accessible) Vani (9)" at bounding box center [58, 165] width 60 height 10
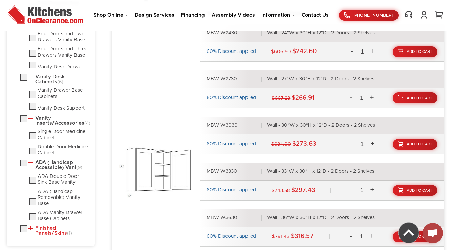
click at [46, 235] on link "Finished Panels/Skins (1)" at bounding box center [58, 230] width 60 height 10
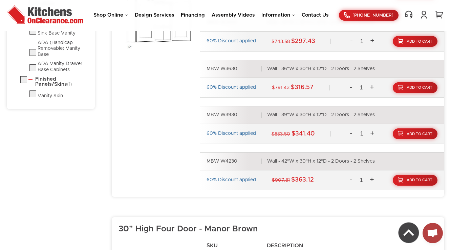
scroll to position [793, 0]
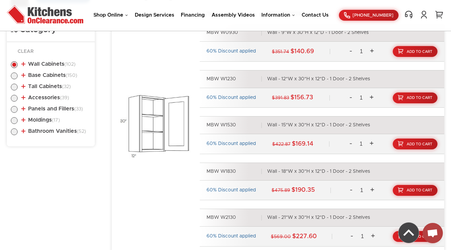
scroll to position [344, 0]
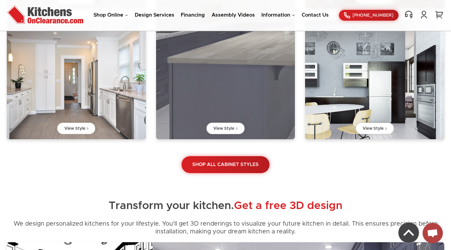
scroll to position [622, 0]
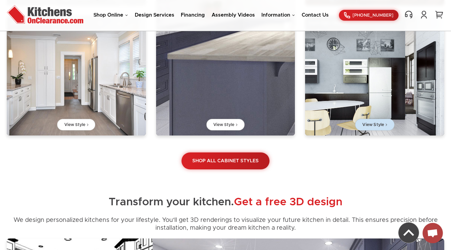
click at [369, 125] on link "View Style" at bounding box center [373, 124] width 39 height 12
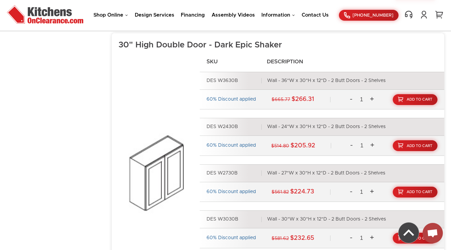
scroll to position [477, 0]
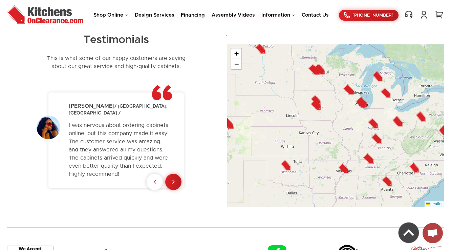
scroll to position [1597, 0]
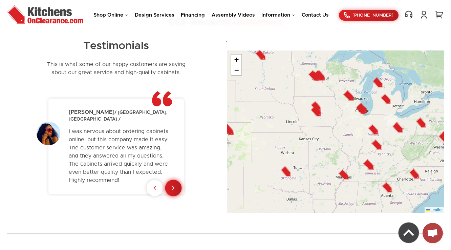
click at [173, 195] on link at bounding box center [173, 188] width 17 height 17
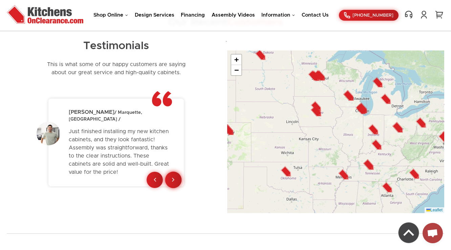
click at [173, 195] on div "Testimonials This is what some of our happy customers are saying about our grea…" at bounding box center [116, 126] width 219 height 173
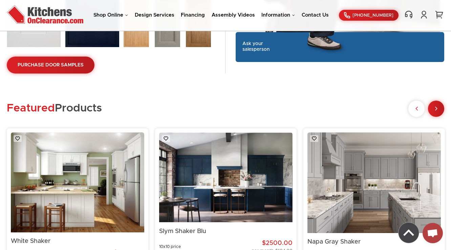
scroll to position [1164, 0]
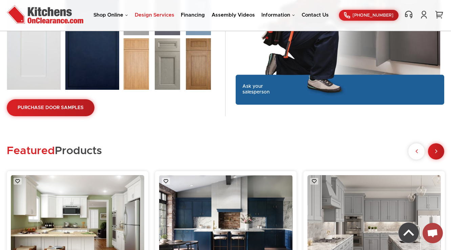
click at [173, 16] on link "Design Services" at bounding box center [155, 15] width 40 height 5
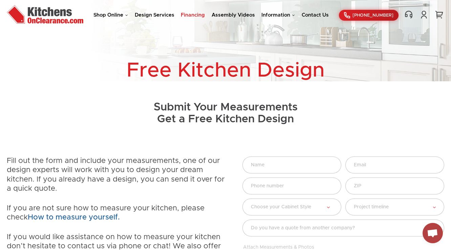
click at [191, 14] on link "Financing" at bounding box center [193, 15] width 24 height 5
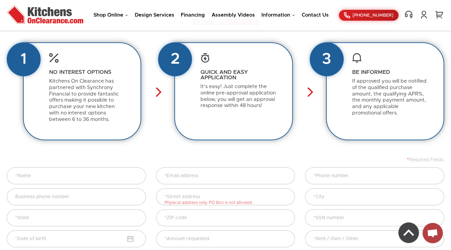
scroll to position [135, 0]
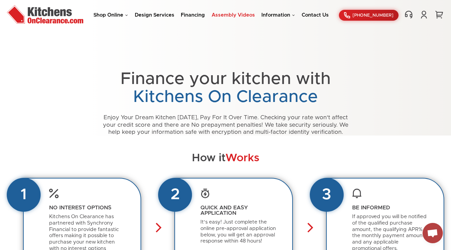
click at [254, 14] on link "Assembly Videos" at bounding box center [232, 15] width 43 height 5
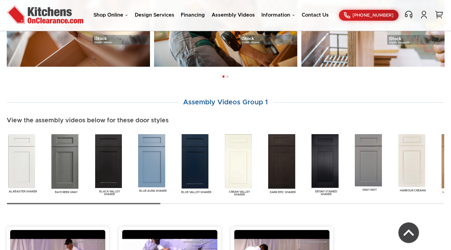
scroll to position [298, 0]
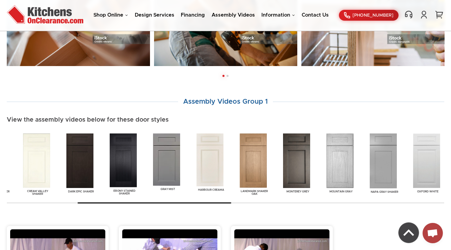
click at [250, 187] on img at bounding box center [253, 160] width 30 height 57
click at [252, 157] on img at bounding box center [253, 160] width 30 height 57
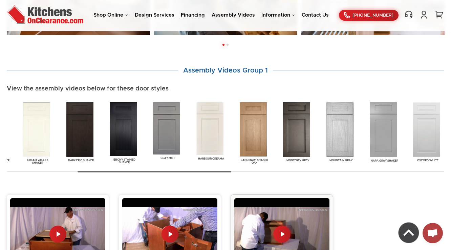
scroll to position [406, 0]
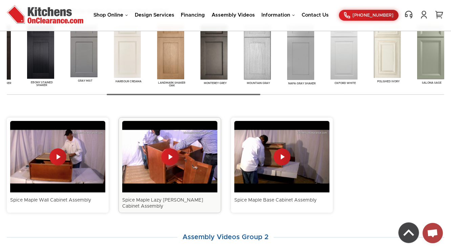
click at [175, 162] on div at bounding box center [169, 156] width 95 height 71
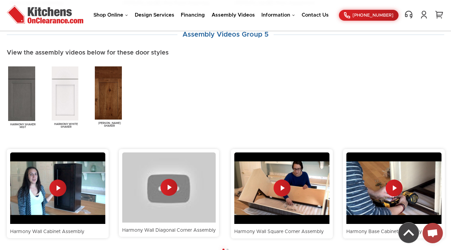
scroll to position [1353, 0]
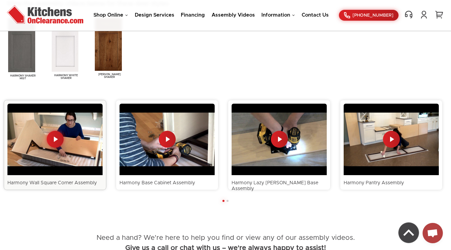
drag, startPoint x: 300, startPoint y: 158, endPoint x: 67, endPoint y: 126, distance: 235.2
click at [67, 126] on img at bounding box center [54, 139] width 95 height 71
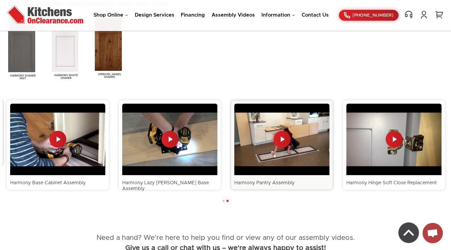
click at [280, 155] on img at bounding box center [281, 139] width 95 height 71
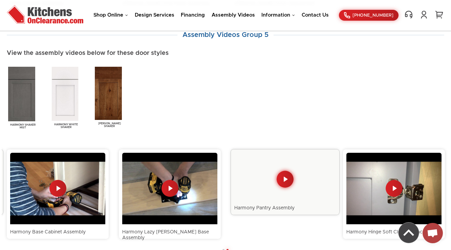
scroll to position [1317, 0]
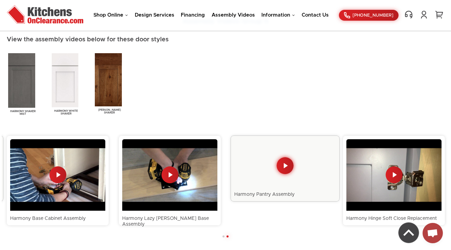
click at [162, 89] on div "Harmony Shaker Mist Harmony White Shaker Waldron Brown Shaker" at bounding box center [225, 84] width 437 height 64
drag, startPoint x: 212, startPoint y: 212, endPoint x: 446, endPoint y: 208, distance: 233.8
click at [446, 208] on div "Harmony Wall Cabinet Assembly Harmony Wall Diagonal Corner Assembly Harmony Wal…" at bounding box center [58, 180] width 784 height 96
click at [193, 68] on div "Harmony Shaker Mist Harmony White Shaker Waldron Brown Shaker" at bounding box center [225, 84] width 437 height 64
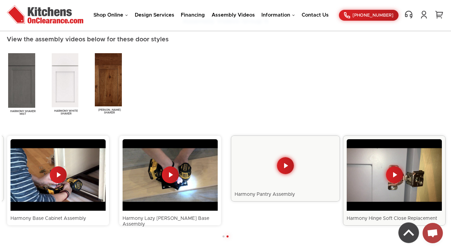
drag, startPoint x: 199, startPoint y: 174, endPoint x: 379, endPoint y: 185, distance: 180.0
click at [379, 185] on div "Harmony Wall Cabinet Assembly Harmony Wall Diagonal Corner Assembly Harmony Wal…" at bounding box center [58, 180] width 784 height 96
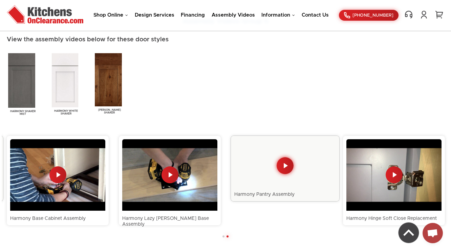
click at [234, 97] on div "Harmony Shaker Mist Harmony White Shaker Waldron Brown Shaker" at bounding box center [225, 84] width 437 height 64
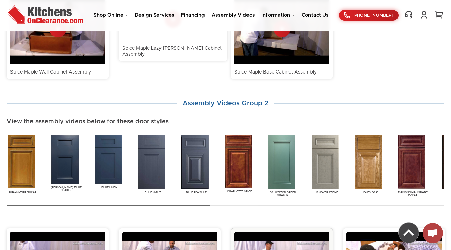
scroll to position [533, 0]
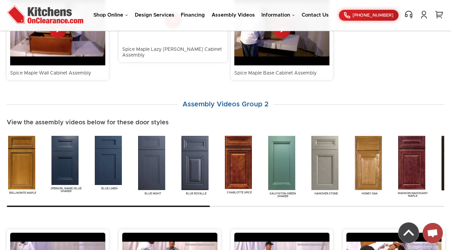
click at [371, 164] on img at bounding box center [368, 162] width 30 height 57
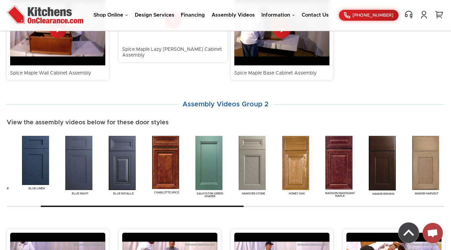
click at [298, 164] on img at bounding box center [295, 162] width 30 height 57
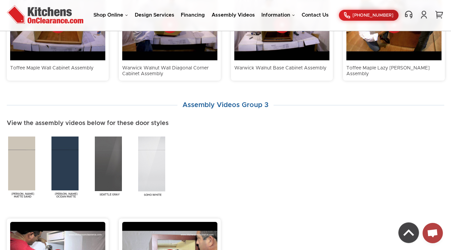
scroll to position [587, 0]
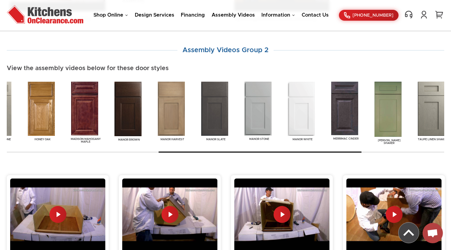
click at [258, 132] on img at bounding box center [258, 108] width 30 height 56
click at [256, 143] on div "Bellmonte Maple Belton Blue Shaker Blue Linen" at bounding box center [150, 112] width 941 height 64
click at [257, 138] on link "Manor Stone" at bounding box center [259, 110] width 32 height 60
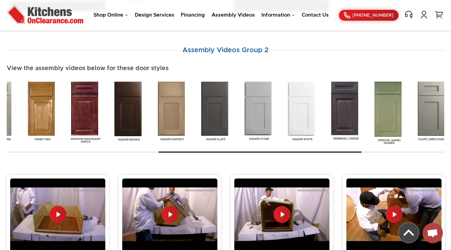
click at [257, 138] on link "Manor Stone" at bounding box center [259, 110] width 32 height 60
click at [254, 111] on img at bounding box center [258, 108] width 30 height 56
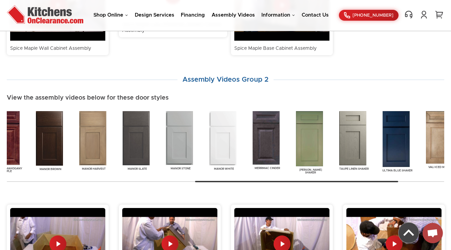
scroll to position [533, 0]
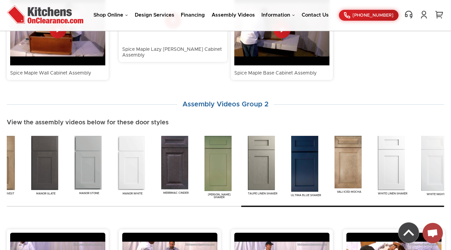
click at [394, 196] on div "Bellmonte Maple Belton Blue Shaker Blue Linen" at bounding box center [225, 171] width 437 height 74
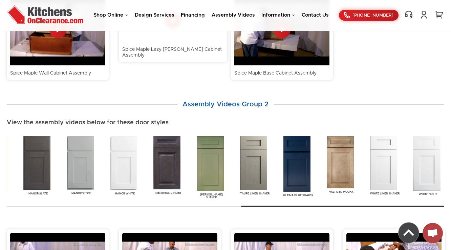
click at [388, 188] on img at bounding box center [383, 162] width 30 height 57
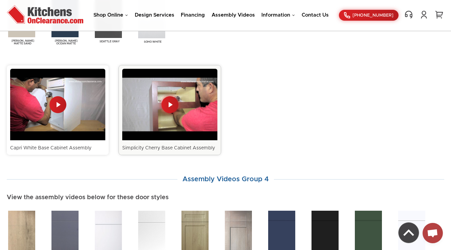
scroll to position [939, 0]
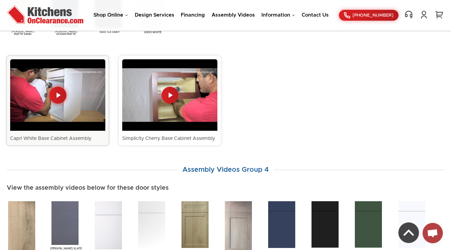
click at [65, 103] on img at bounding box center [57, 94] width 95 height 71
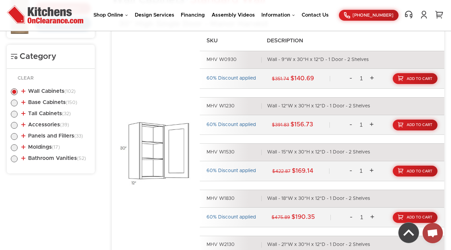
scroll to position [313, 0]
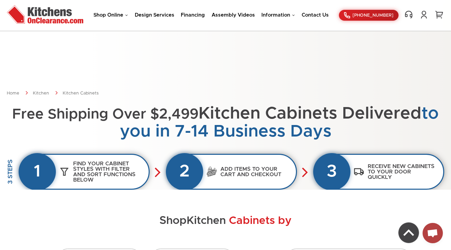
scroll to position [1250, 0]
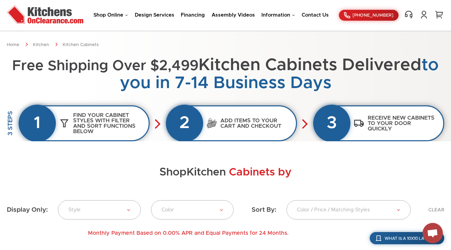
scroll to position [27, 0]
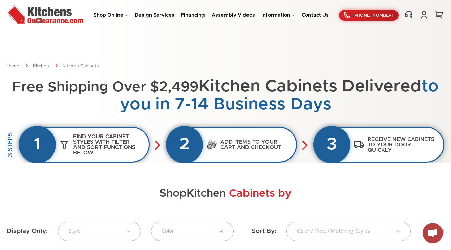
click at [219, 142] on h3 "Add items to your cart and checkout" at bounding box center [256, 145] width 79 height 18
click at [297, 150] on li "2 Add items to your cart and checkout" at bounding box center [231, 145] width 130 height 36
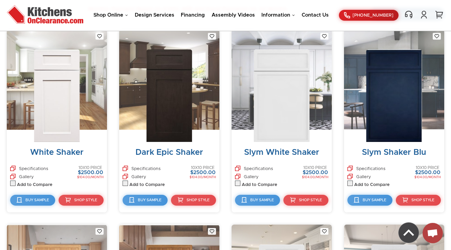
scroll to position [0, 0]
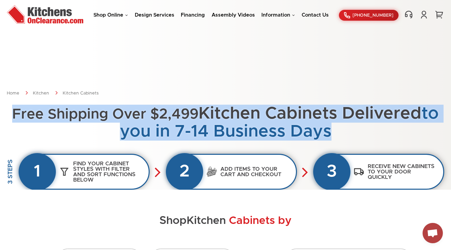
drag, startPoint x: 52, startPoint y: 113, endPoint x: 329, endPoint y: 128, distance: 277.5
click at [329, 128] on div "Home Kitchen Kitchen Cabinets Free Shipping Over $2,499 Kitchen Cabinets Delive…" at bounding box center [225, 133] width 451 height 113
click at [80, 59] on div "Home Kitchen Kitchen Cabinets Free Shipping Over $2,499 Kitchen Cabinets Delive…" at bounding box center [225, 94] width 451 height 189
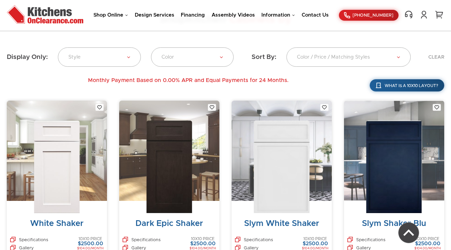
scroll to position [216, 0]
